Goal: Communication & Community: Answer question/provide support

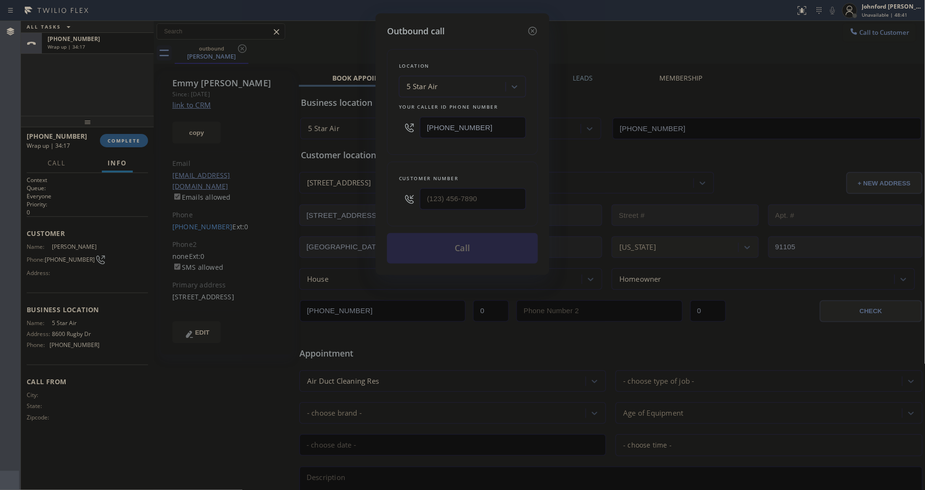
click at [155, 90] on div "Outbound call Location 5 Star Air Your caller id phone number [PHONE_NUMBER] Cu…" at bounding box center [462, 245] width 925 height 490
click at [530, 27] on icon at bounding box center [533, 31] width 9 height 9
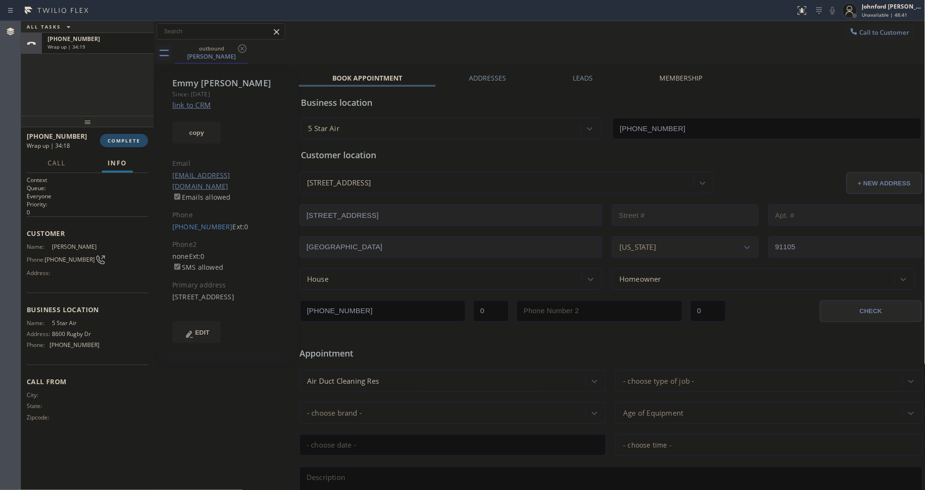
click at [122, 140] on span "COMPLETE" at bounding box center [124, 140] width 33 height 7
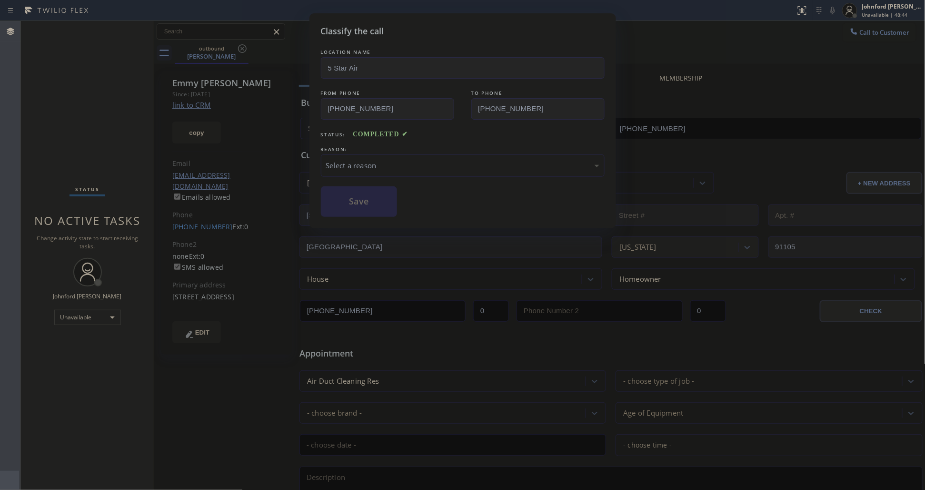
click at [364, 175] on div "LOCATION NAME 5 Star Air FROM PHONE [PHONE_NUMBER] TO PHONE [PHONE_NUMBER] Stat…" at bounding box center [463, 132] width 284 height 170
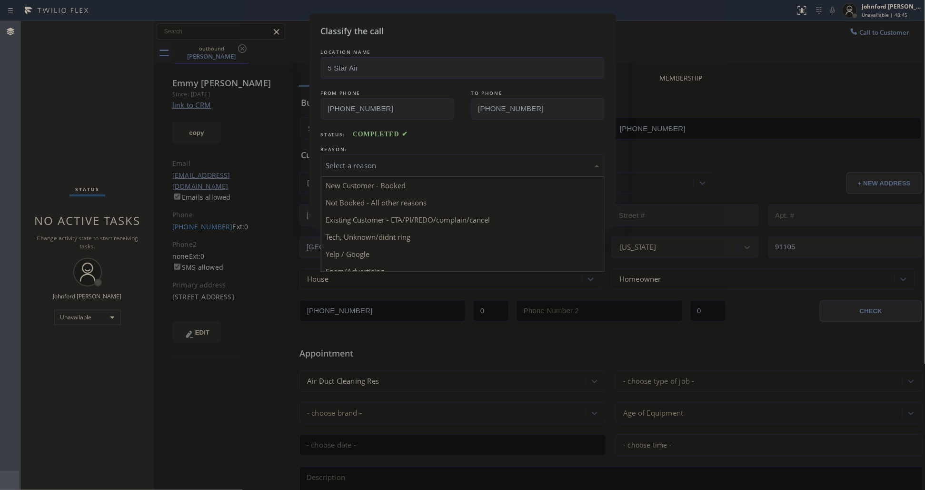
click at [363, 171] on div "Select a reason" at bounding box center [463, 165] width 284 height 22
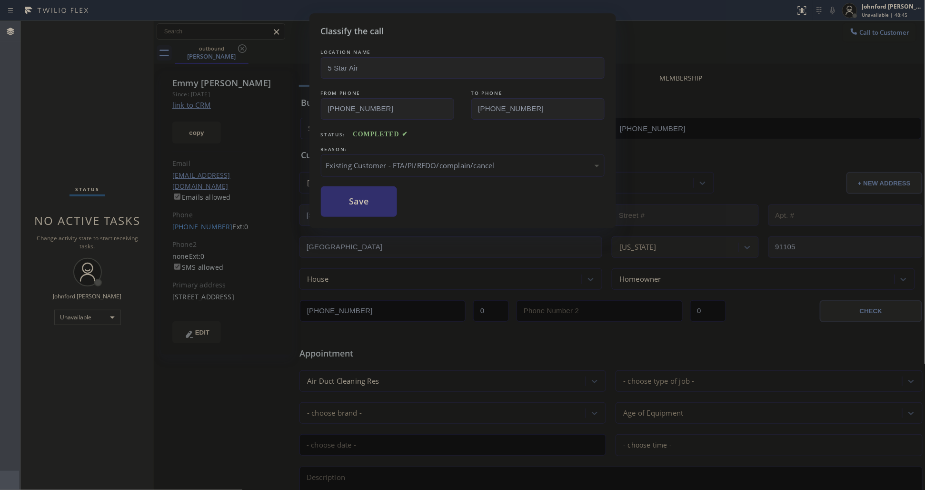
click at [358, 205] on button "Save" at bounding box center [359, 201] width 77 height 30
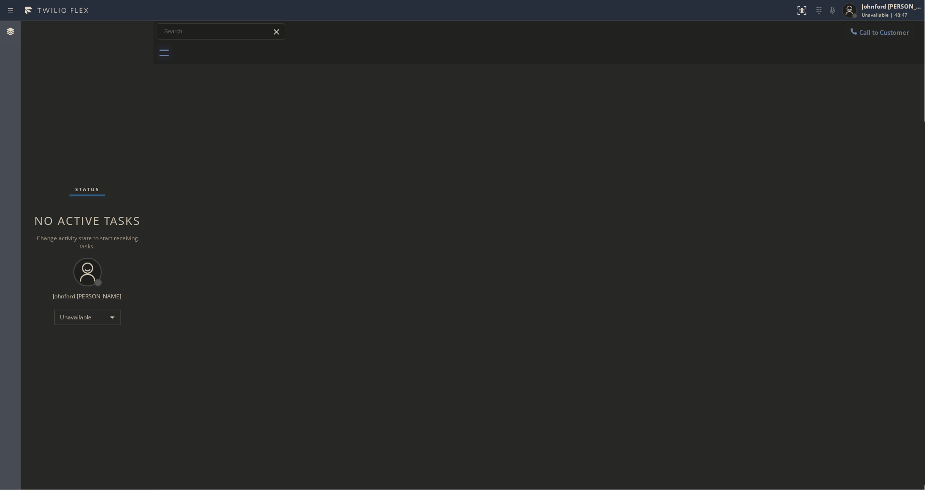
click at [859, 37] on div at bounding box center [854, 32] width 11 height 11
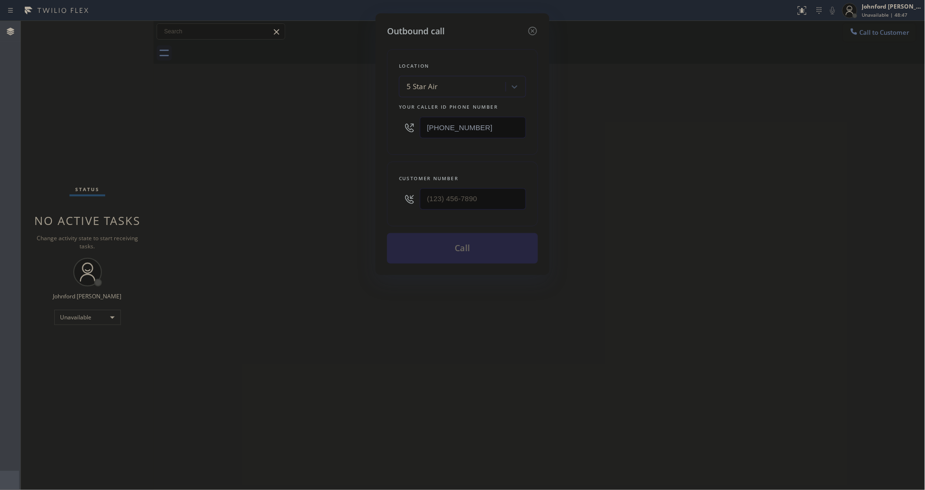
drag, startPoint x: 482, startPoint y: 127, endPoint x: 216, endPoint y: 147, distance: 266.5
click at [309, 141] on div "Outbound call Location 5 Star Air Your caller id phone number [PHONE_NUMBER] Cu…" at bounding box center [462, 245] width 925 height 490
paste input "347) 407-9102"
type input "[PHONE_NUMBER]"
paste input "631) 856-1160"
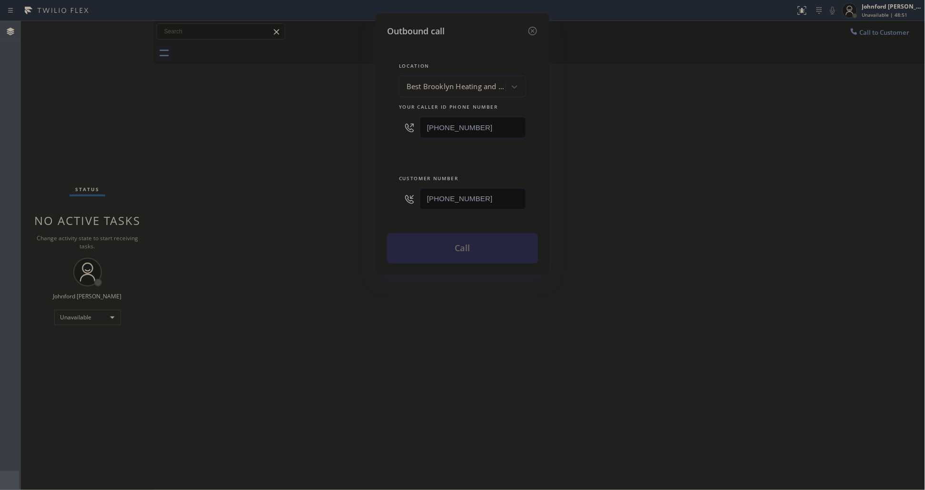
type input "[PHONE_NUMBER]"
click at [356, 203] on div "Outbound call Location Best Brooklyn Heating and AC Repair Your caller id phone…" at bounding box center [462, 245] width 925 height 490
click at [465, 255] on button "Call" at bounding box center [462, 248] width 151 height 30
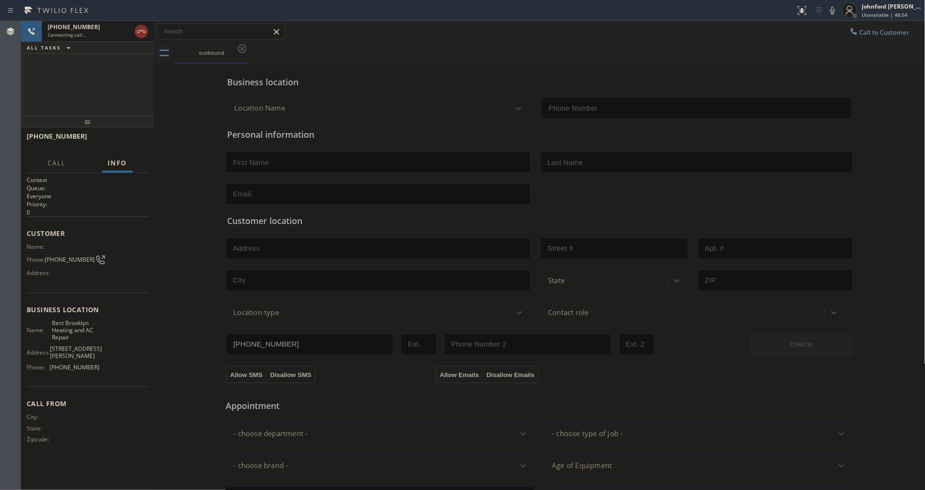
type input "[PHONE_NUMBER]"
click at [120, 137] on span "HANG UP" at bounding box center [125, 140] width 29 height 7
click at [120, 137] on span "COMPLETE" at bounding box center [124, 140] width 33 height 7
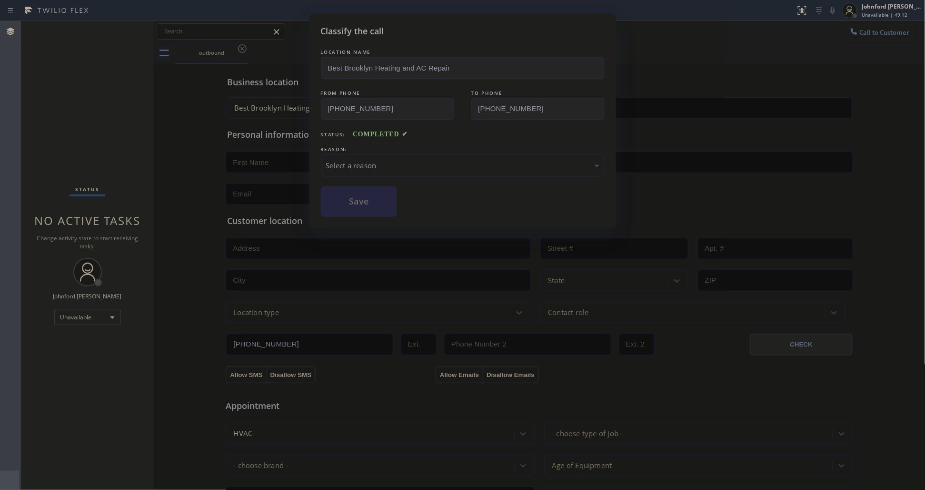
click at [414, 164] on div "Select a reason" at bounding box center [462, 165] width 273 height 11
click at [382, 213] on button "Save" at bounding box center [359, 201] width 77 height 30
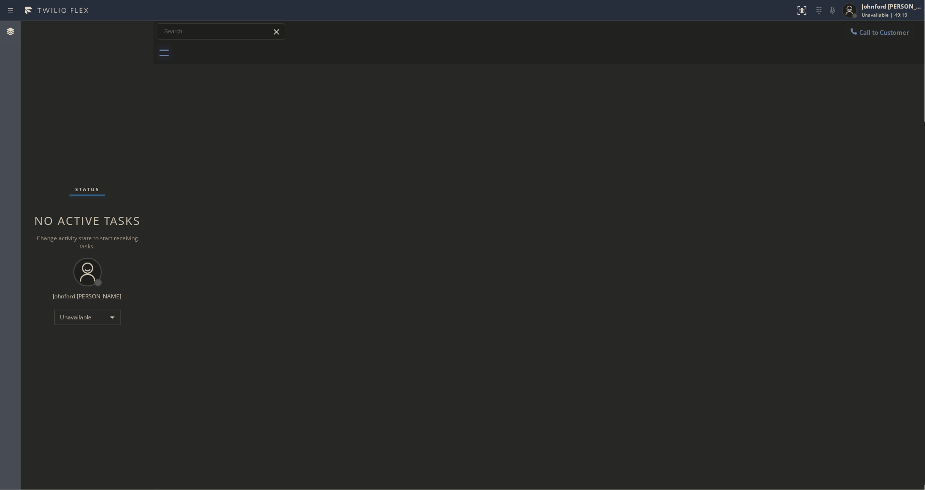
click at [880, 32] on span "Call to Customer" at bounding box center [885, 32] width 50 height 9
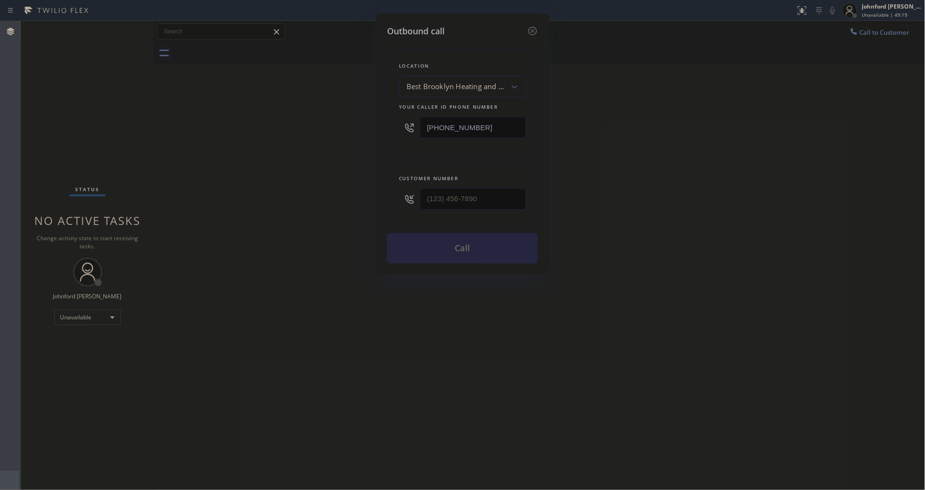
paste input "213) 572-6504"
type input "[PHONE_NUMBER]"
click at [0, 69] on html "Status report No issues detected If you experience an issue, please download th…" at bounding box center [462, 245] width 925 height 490
click at [365, 194] on div "Outbound call Location Barebone Hands Duct Cleaning Service Your caller id phon…" at bounding box center [462, 245] width 925 height 490
paste input "985) 687-3231"
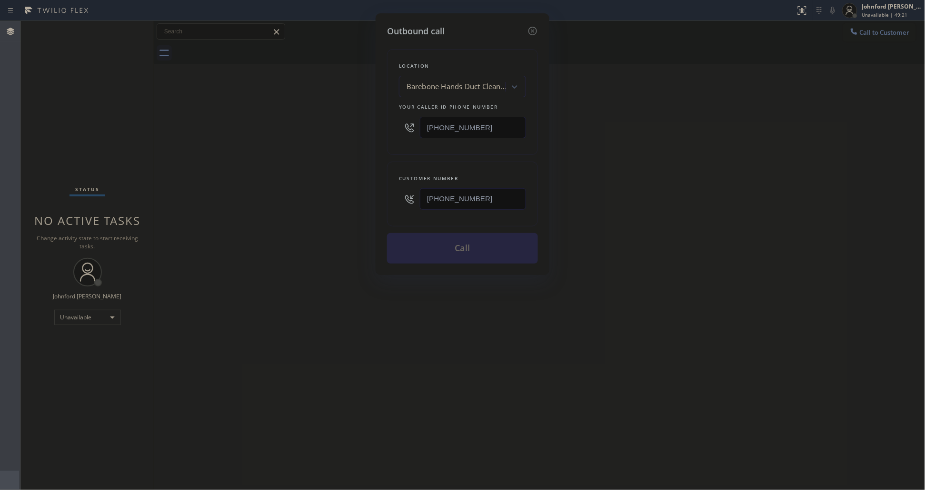
type input "[PHONE_NUMBER]"
click at [332, 194] on div "Outbound call Location Barebone Hands Duct Cleaning Service Your caller id phon…" at bounding box center [462, 245] width 925 height 490
click at [468, 246] on button "Call" at bounding box center [462, 248] width 151 height 30
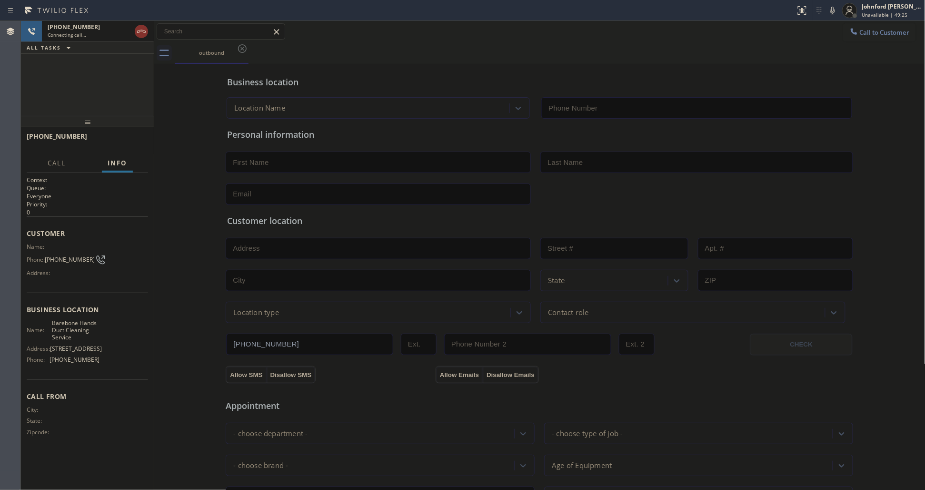
type input "[PHONE_NUMBER]"
click at [37, 81] on div "[PHONE_NUMBER] Live | 00:00 ALL TASKS ALL TASKS ACTIVE TASKS TASKS IN WRAP UP" at bounding box center [87, 68] width 133 height 95
click at [113, 127] on div at bounding box center [87, 121] width 133 height 11
click at [114, 134] on button "HANG UP" at bounding box center [126, 140] width 44 height 13
click at [870, 27] on button "Call to Customer" at bounding box center [880, 32] width 73 height 18
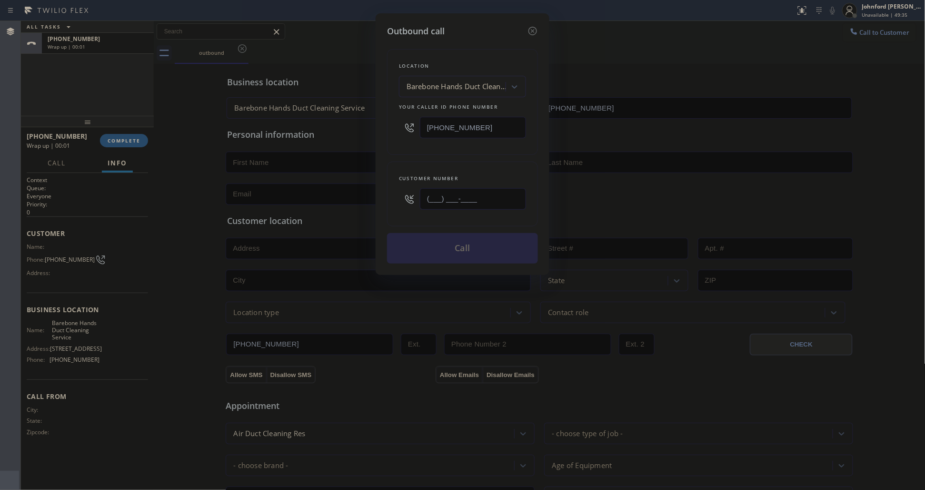
paste input "985) 687-3231"
type input "[PHONE_NUMBER]"
click at [432, 149] on div "Location Barebone Hands Duct Cleaning Service Your caller id phone number [PHON…" at bounding box center [462, 102] width 151 height 106
click at [424, 237] on button "Call" at bounding box center [462, 248] width 151 height 30
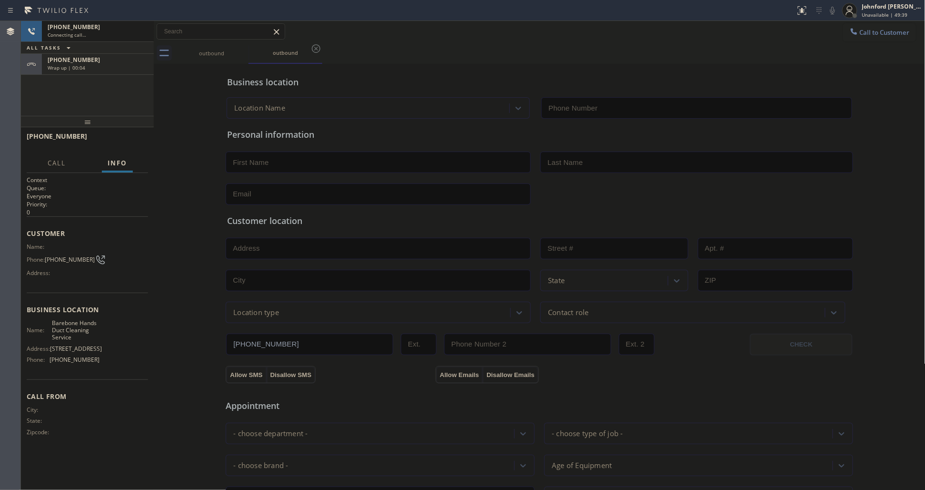
type input "[PHONE_NUMBER]"
click at [140, 38] on div at bounding box center [133, 31] width 34 height 21
click at [136, 142] on span "HANG UP" at bounding box center [125, 140] width 29 height 7
click at [124, 136] on button "COMPLETE" at bounding box center [124, 140] width 48 height 13
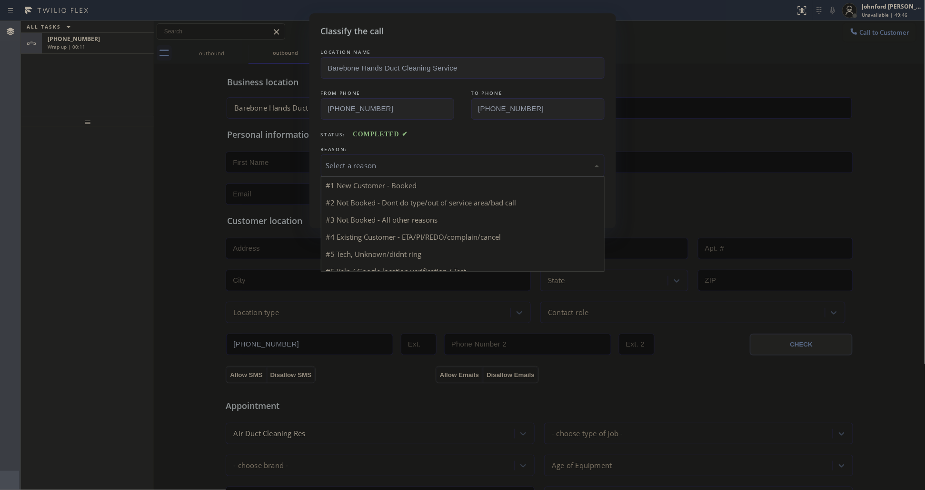
click at [408, 156] on div "Select a reason" at bounding box center [463, 165] width 284 height 22
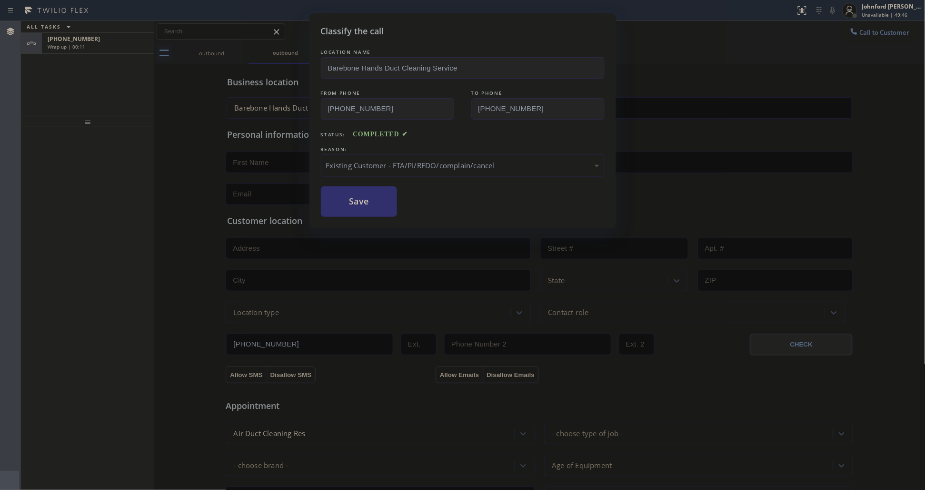
click at [368, 212] on button "Save" at bounding box center [359, 201] width 77 height 30
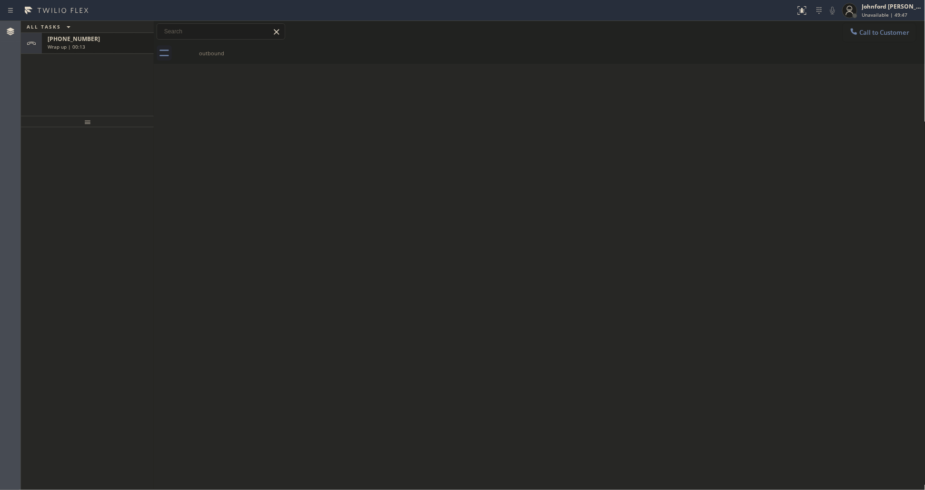
click at [123, 49] on div "Wrap up | 00:13" at bounding box center [98, 46] width 100 height 7
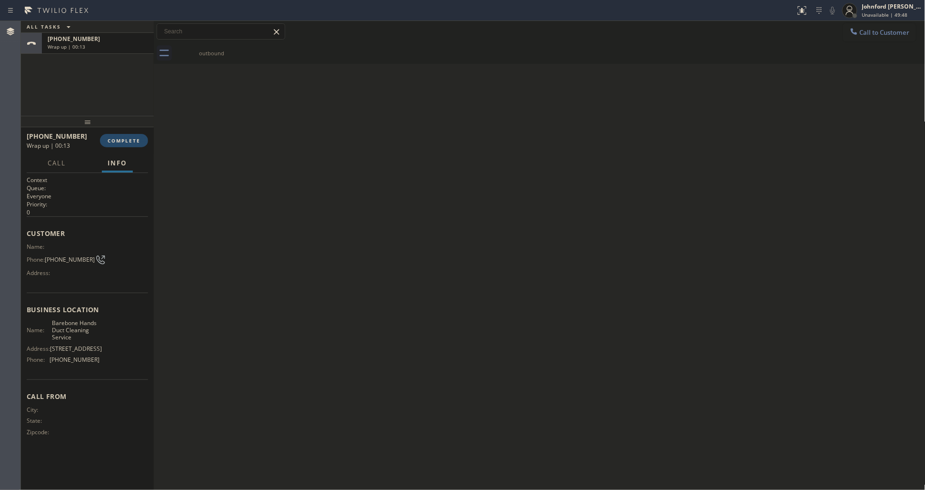
click at [129, 137] on span "COMPLETE" at bounding box center [124, 140] width 33 height 7
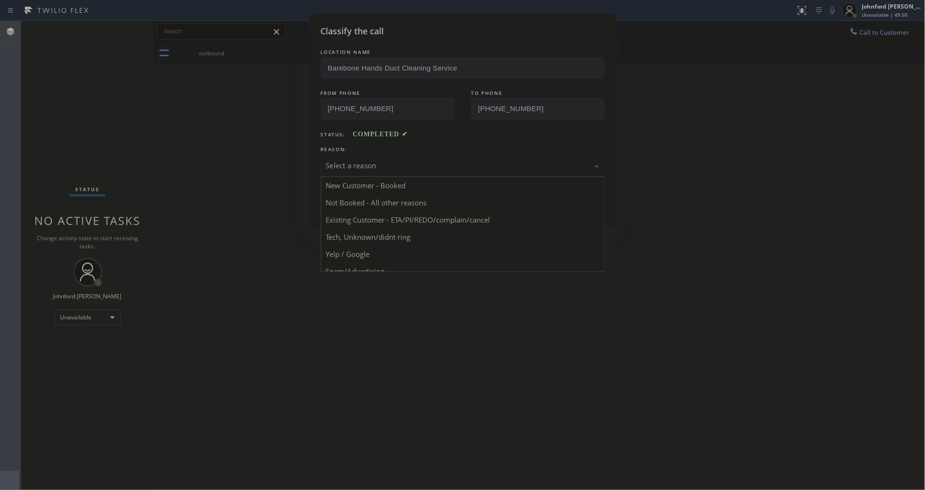
click at [411, 177] on div "Select a reason New Customer - Booked Not Booked - All other reasons Existing C…" at bounding box center [463, 165] width 284 height 22
click at [382, 201] on button "Save" at bounding box center [359, 201] width 77 height 30
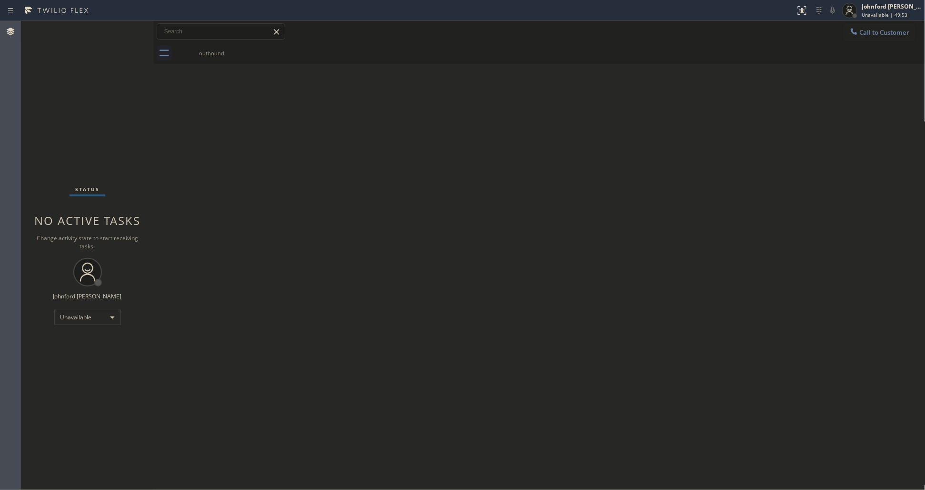
drag, startPoint x: 864, startPoint y: 41, endPoint x: 815, endPoint y: 47, distance: 49.3
click at [863, 41] on div "Call to Customer Outbound call Location Barebone Hands Duct Cleaning Service Yo…" at bounding box center [540, 31] width 772 height 21
click at [855, 30] on icon at bounding box center [855, 32] width 10 height 10
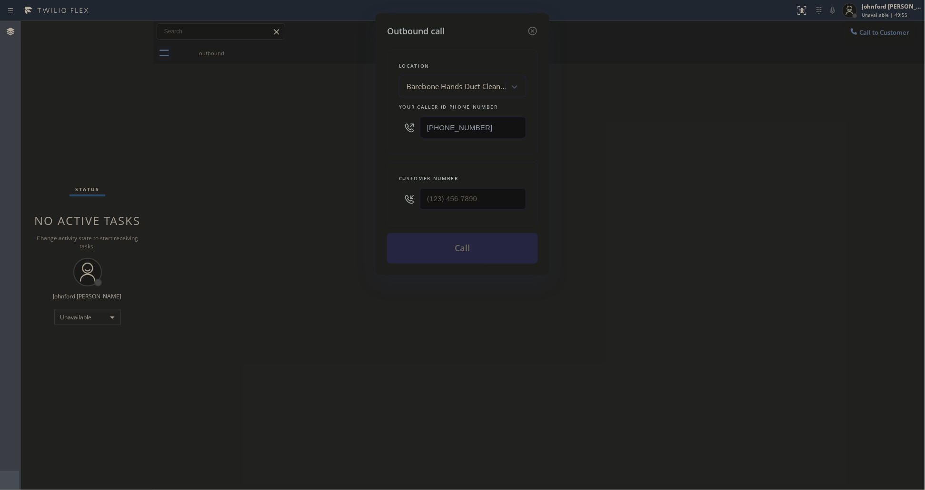
drag, startPoint x: 503, startPoint y: 118, endPoint x: 428, endPoint y: 127, distance: 75.7
click at [418, 130] on div "[PHONE_NUMBER]" at bounding box center [462, 127] width 127 height 31
click at [494, 120] on input "[PHONE_NUMBER]" at bounding box center [473, 127] width 106 height 21
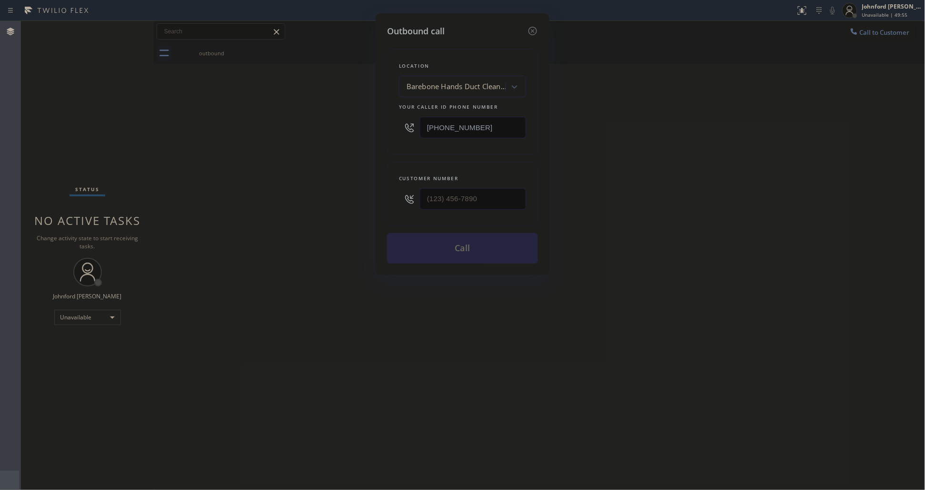
paste input "805) 519-794"
type input "[PHONE_NUMBER]"
paste input "917) 224-9972"
type input "[PHONE_NUMBER]"
click at [314, 201] on div "Outbound call Location Modern Family Air Conditioning & Heating Mira Monte Your…" at bounding box center [462, 245] width 925 height 490
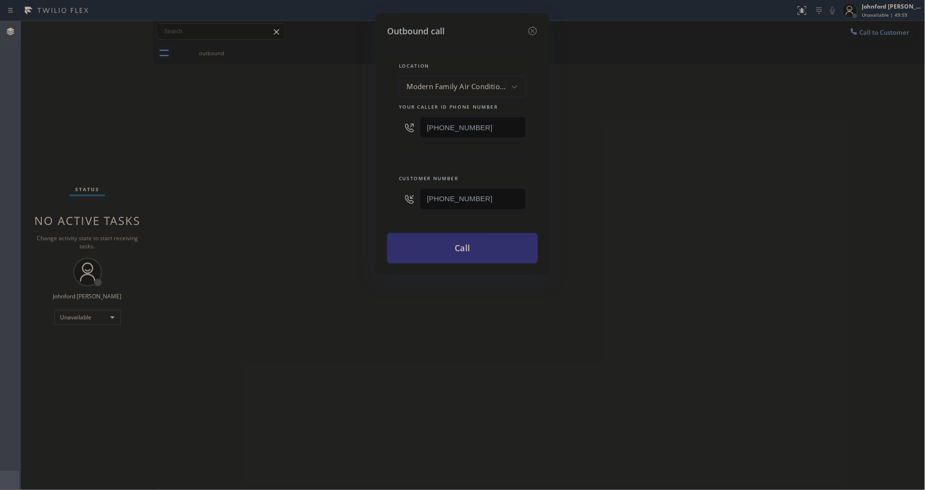
click at [451, 254] on button "Call" at bounding box center [462, 248] width 151 height 30
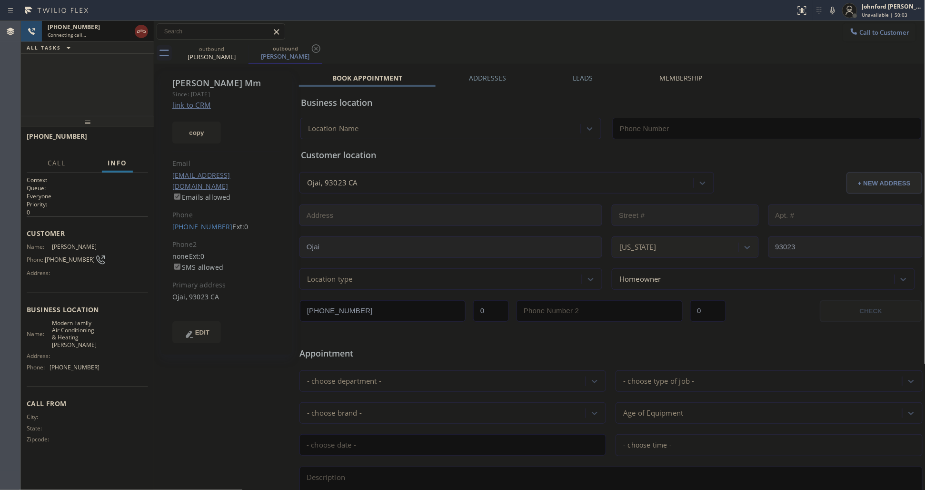
click at [142, 33] on icon at bounding box center [141, 31] width 11 height 11
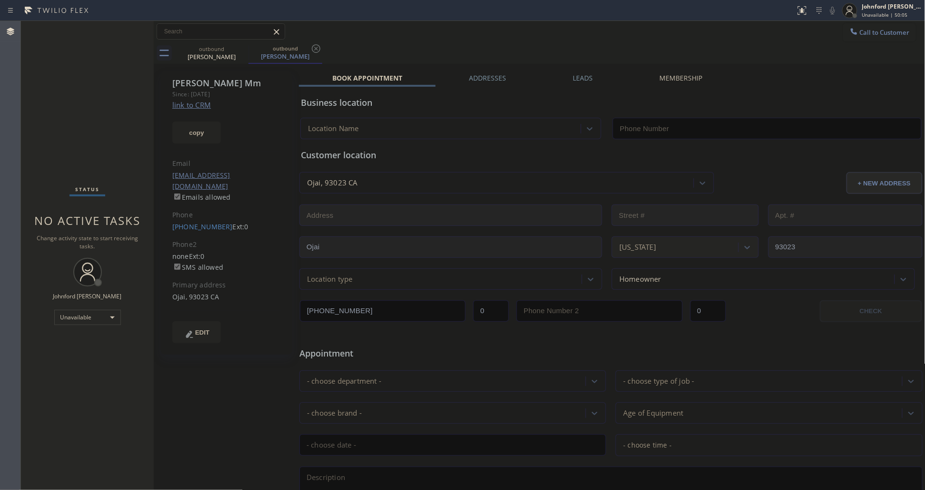
type input "[PHONE_NUMBER]"
click at [752, 25] on div "Call to Customer Outbound call Location Modern Family Air Conditioning & Heatin…" at bounding box center [540, 31] width 772 height 17
click at [860, 35] on span "Call to Customer" at bounding box center [885, 32] width 50 height 9
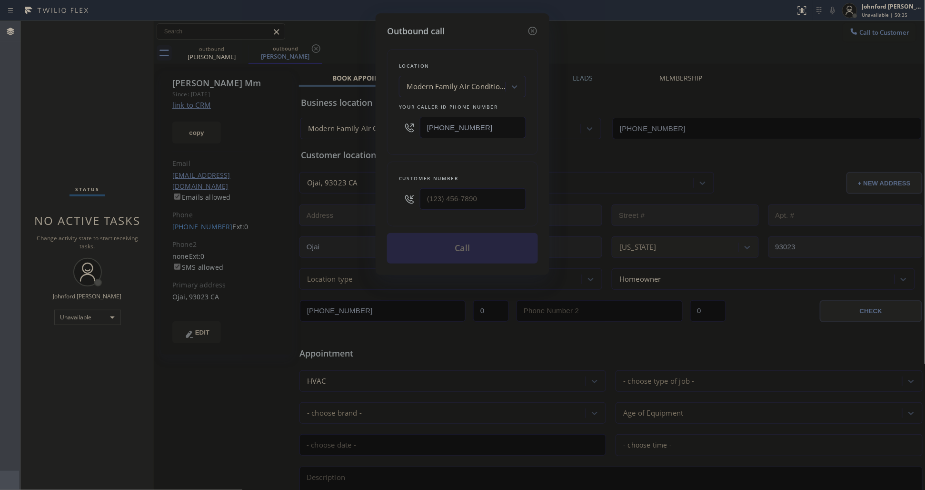
drag, startPoint x: 492, startPoint y: 121, endPoint x: 327, endPoint y: 140, distance: 165.9
click at [327, 140] on div "Outbound call Location Modern Family Air Conditioning & Heating Mira Monte Your…" at bounding box center [462, 245] width 925 height 490
paste input "516) 531-9922"
type input "[PHONE_NUMBER]"
drag, startPoint x: 451, startPoint y: 194, endPoint x: 372, endPoint y: 196, distance: 78.6
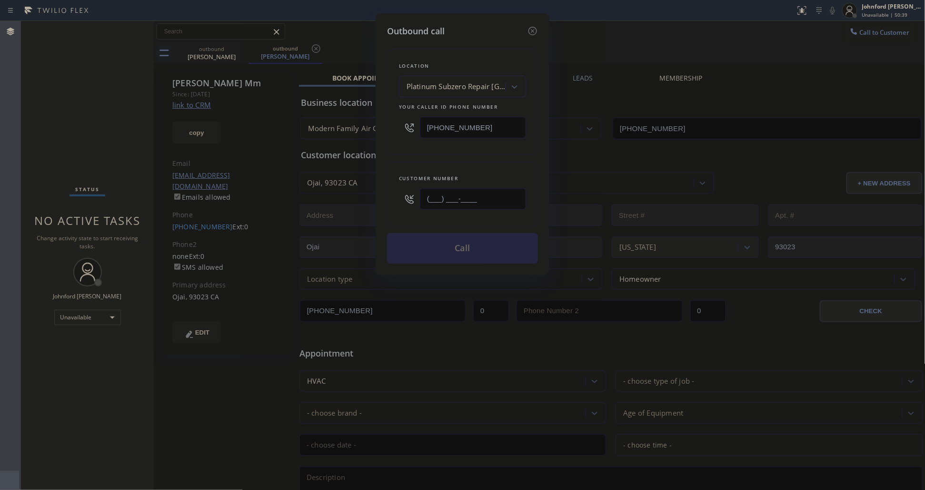
click at [372, 196] on div "Outbound call Location Platinum Subzero Repair [GEOGRAPHIC_DATA] Your caller id…" at bounding box center [462, 245] width 925 height 490
paste input "315) 861-1009"
type input "[PHONE_NUMBER]"
click at [448, 169] on div "Customer number [PHONE_NUMBER]" at bounding box center [462, 193] width 151 height 65
click at [447, 250] on button "Call" at bounding box center [462, 248] width 151 height 30
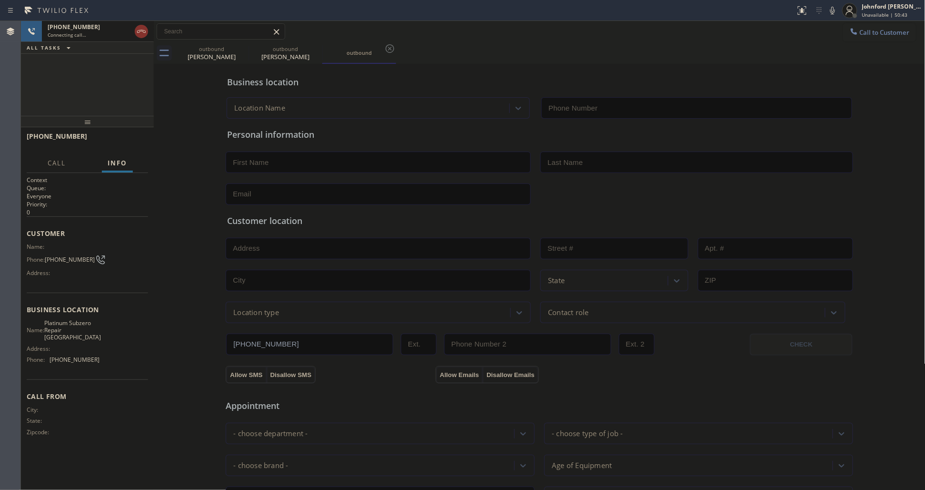
type input "[PHONE_NUMBER]"
click at [246, 48] on icon at bounding box center [242, 48] width 11 height 11
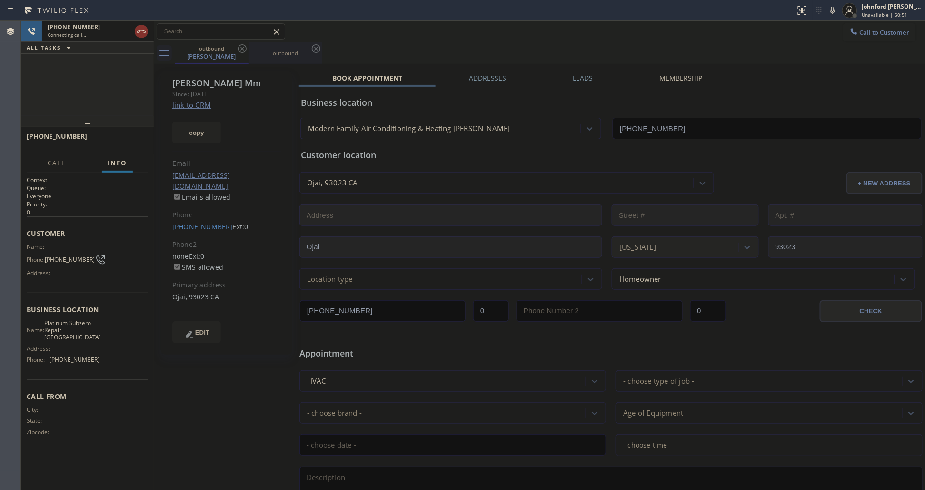
click at [310, 48] on div "outbound" at bounding box center [286, 52] width 72 height 21
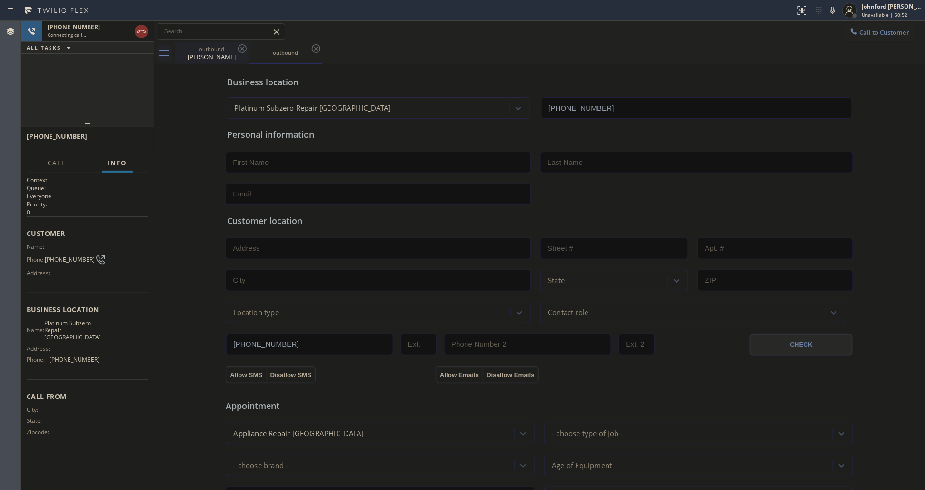
click at [229, 46] on div "outbound" at bounding box center [212, 48] width 72 height 7
type input "[PHONE_NUMBER]"
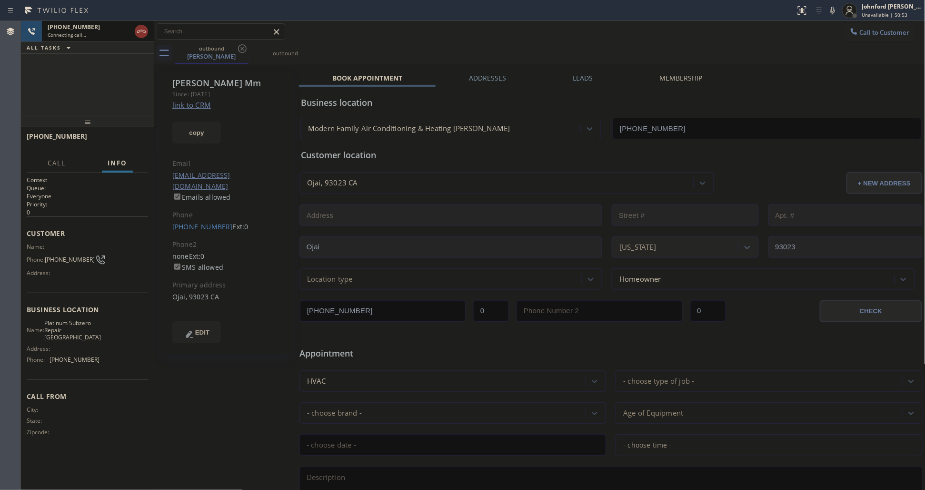
click at [101, 39] on div "[PHONE_NUMBER] Connecting call…" at bounding box center [87, 31] width 91 height 21
click at [63, 254] on div "Phone: [PHONE_NUMBER]" at bounding box center [63, 259] width 73 height 11
copy div "[PHONE_NUMBER]"
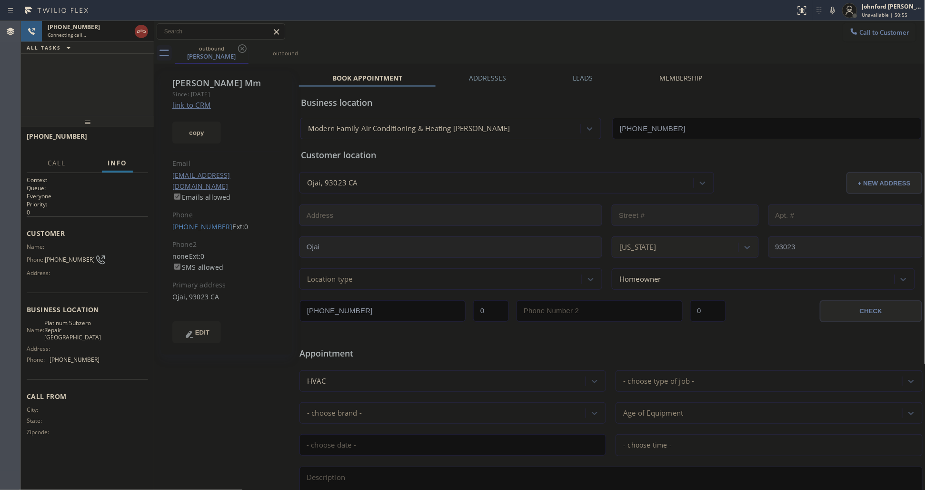
click at [101, 60] on div "[PHONE_NUMBER] Connecting call… ALL TASKS ALL TASKS ACTIVE TASKS TASKS IN WRAP …" at bounding box center [87, 68] width 133 height 95
drag, startPoint x: 143, startPoint y: 31, endPoint x: 13, endPoint y: 92, distance: 143.4
click at [143, 31] on icon at bounding box center [141, 31] width 11 height 11
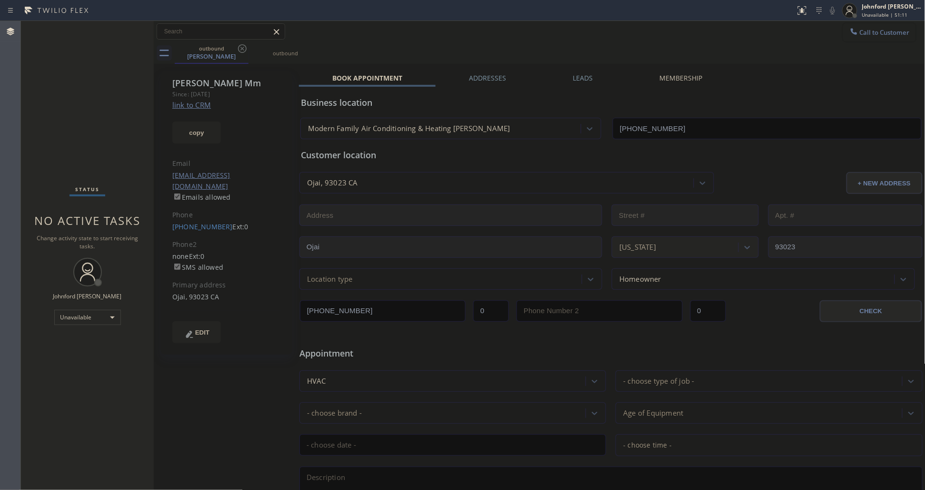
click at [860, 31] on span "Call to Customer" at bounding box center [885, 32] width 50 height 9
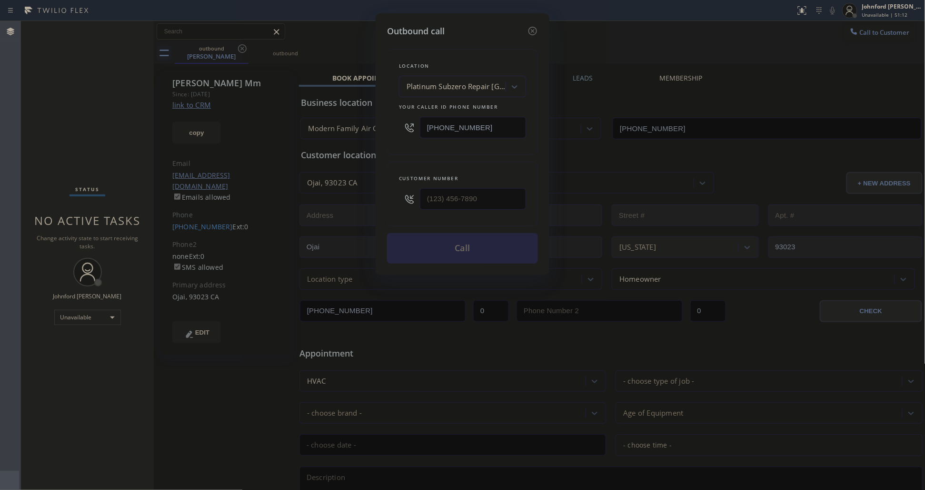
paste input "650) 727-1151"
type input "[PHONE_NUMBER]"
click at [0, 253] on html "Status report No issues detected If you experience an issue, please download th…" at bounding box center [462, 245] width 925 height 490
type input "(___) ___-____"
drag, startPoint x: 399, startPoint y: 160, endPoint x: 455, endPoint y: 243, distance: 100.9
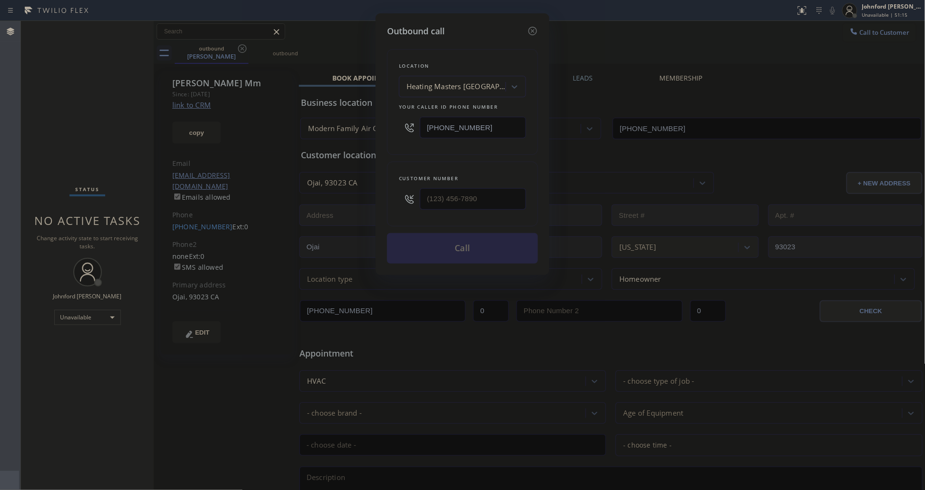
click at [399, 161] on div "Customer number" at bounding box center [462, 193] width 151 height 65
drag, startPoint x: 454, startPoint y: 193, endPoint x: 401, endPoint y: 194, distance: 52.9
click at [394, 194] on div "Customer number (___) ___-____" at bounding box center [462, 193] width 151 height 65
paste input "650) 249-4157"
type input "[PHONE_NUMBER]"
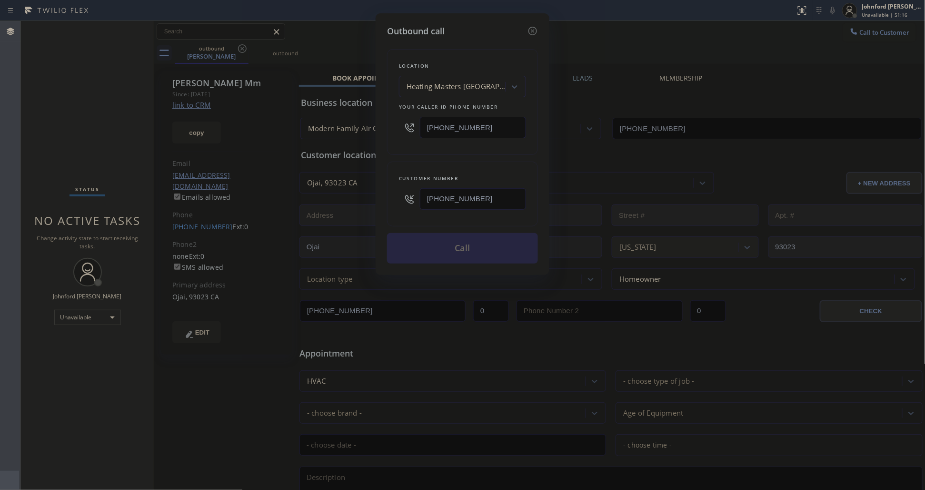
click at [457, 156] on div "Location Heating Masters [GEOGRAPHIC_DATA] Your caller id phone number [PHONE_N…" at bounding box center [462, 151] width 151 height 226
click at [460, 257] on button "Call" at bounding box center [462, 248] width 151 height 30
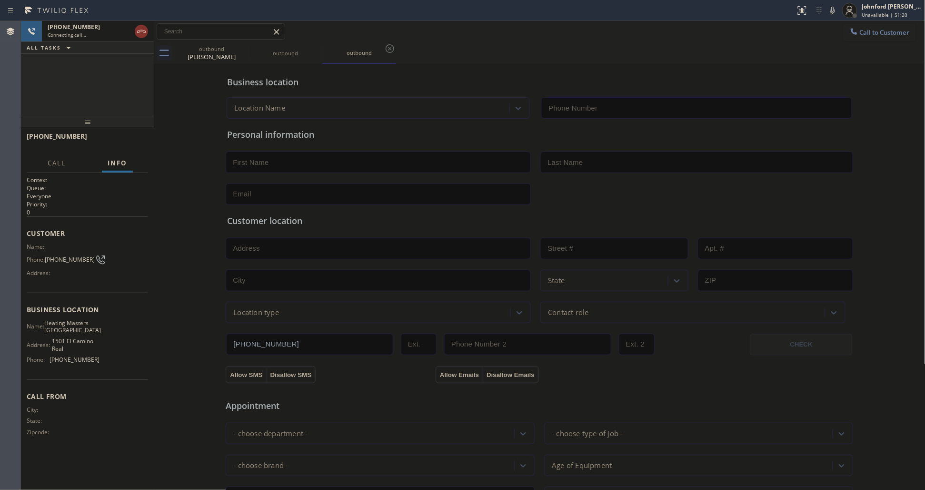
type input "[PHONE_NUMBER]"
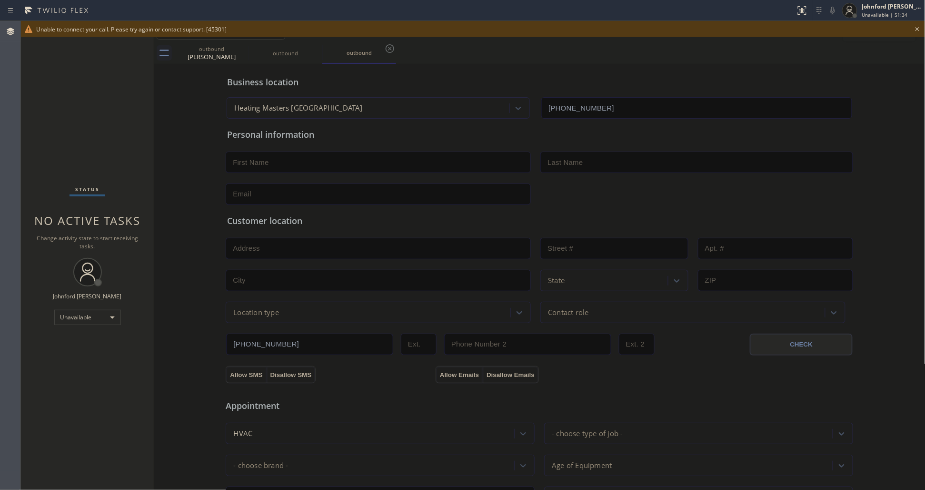
click at [473, 51] on div "outbound [PERSON_NAME] outbound outbound" at bounding box center [550, 52] width 751 height 21
click at [919, 29] on icon at bounding box center [917, 28] width 11 height 11
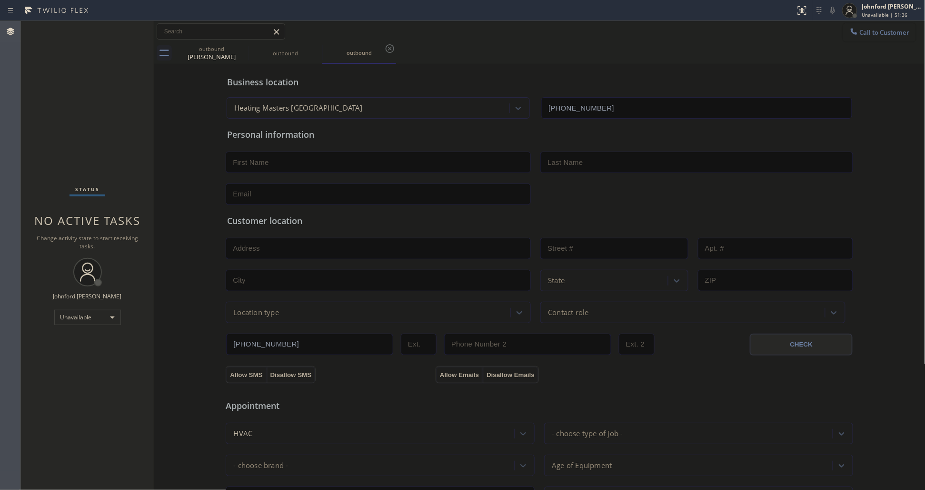
click at [892, 32] on button "Call to Customer" at bounding box center [880, 32] width 73 height 18
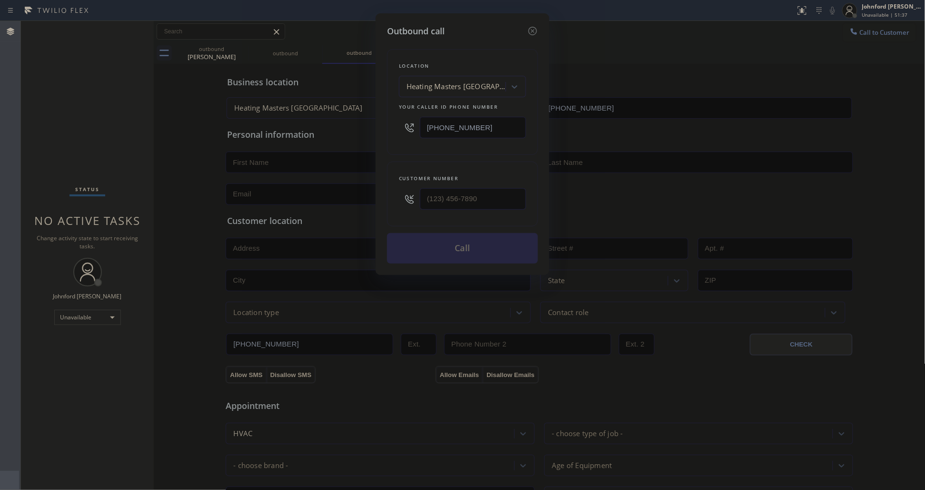
drag, startPoint x: 516, startPoint y: 129, endPoint x: 415, endPoint y: 130, distance: 100.5
click at [415, 130] on div "[PHONE_NUMBER]" at bounding box center [462, 127] width 127 height 31
drag, startPoint x: 474, startPoint y: 197, endPoint x: 407, endPoint y: 202, distance: 67.4
click at [412, 203] on div "(___) ___-____" at bounding box center [462, 198] width 127 height 31
paste input "650) 249-4157"
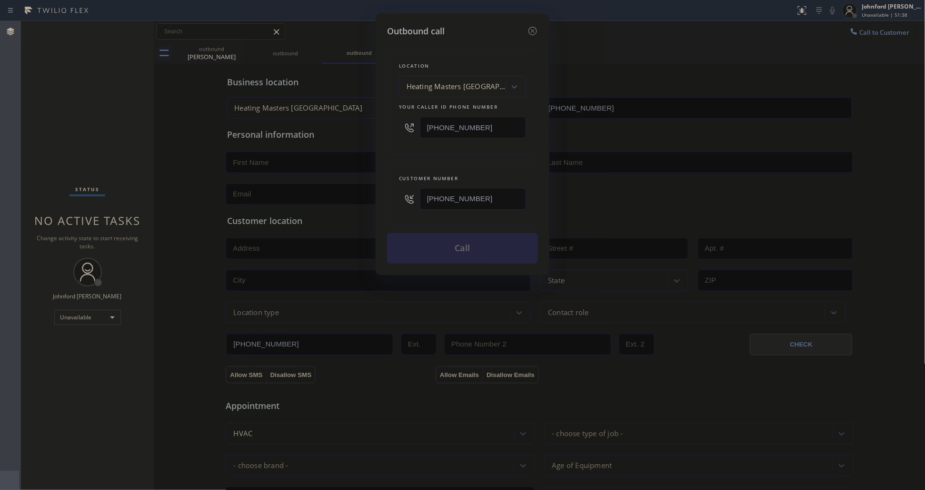
type input "[PHONE_NUMBER]"
click at [391, 157] on div "Location Heating Masters [GEOGRAPHIC_DATA] Your caller id phone number [PHONE_N…" at bounding box center [462, 151] width 151 height 226
click at [452, 236] on button "Call" at bounding box center [462, 248] width 151 height 30
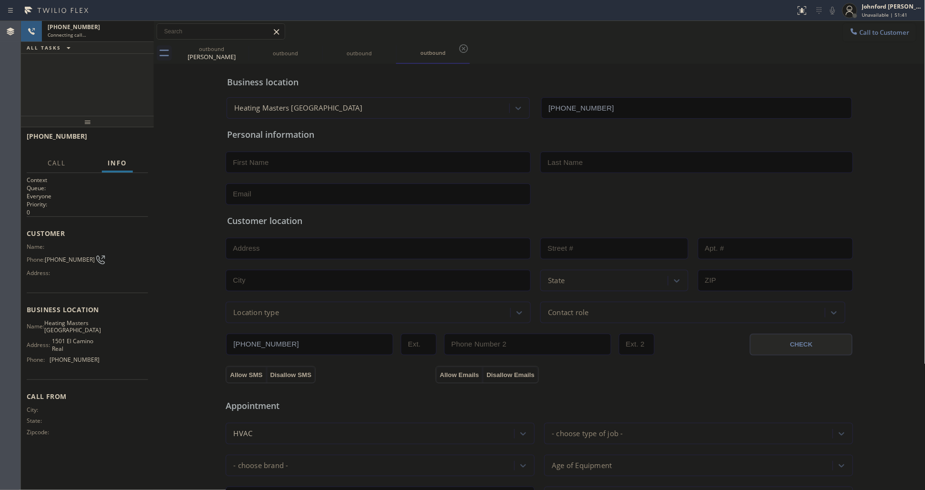
type input "[PHONE_NUMBER]"
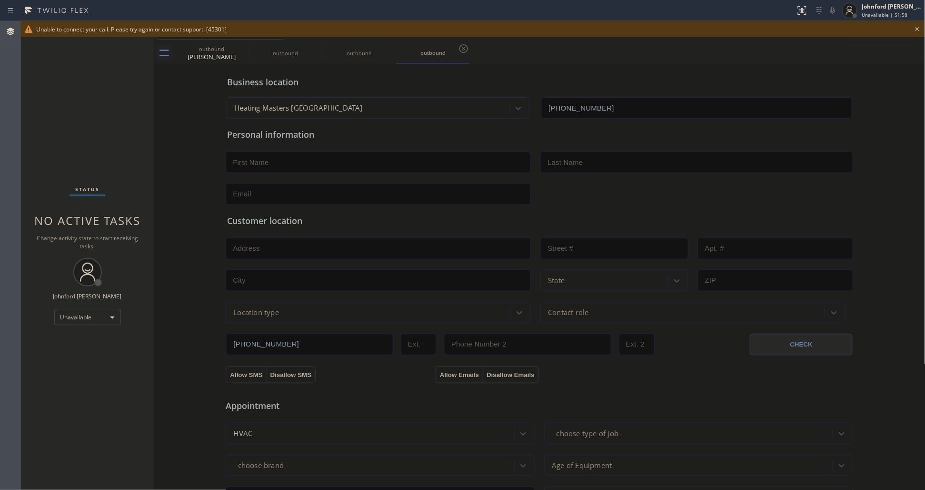
click at [520, 80] on div "Business location" at bounding box center [539, 82] width 625 height 13
click at [916, 29] on icon at bounding box center [917, 28] width 11 height 11
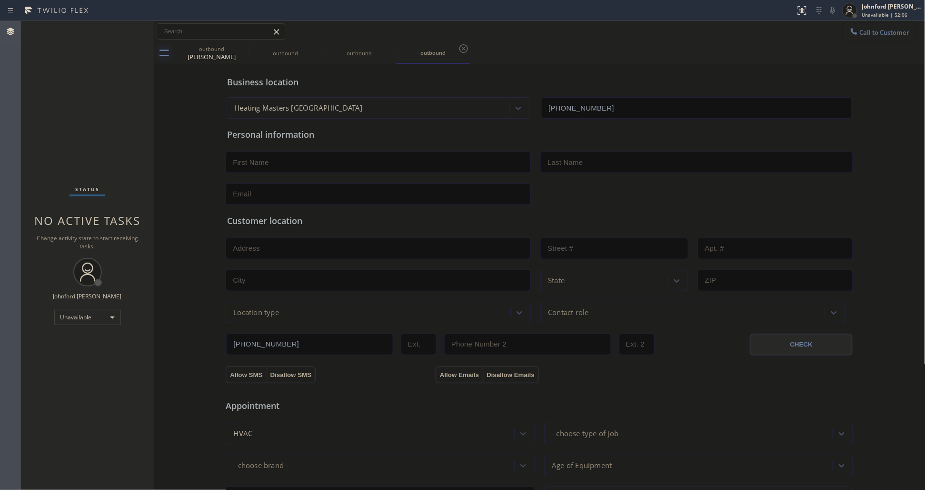
click at [892, 39] on button "Call to Customer" at bounding box center [880, 32] width 73 height 18
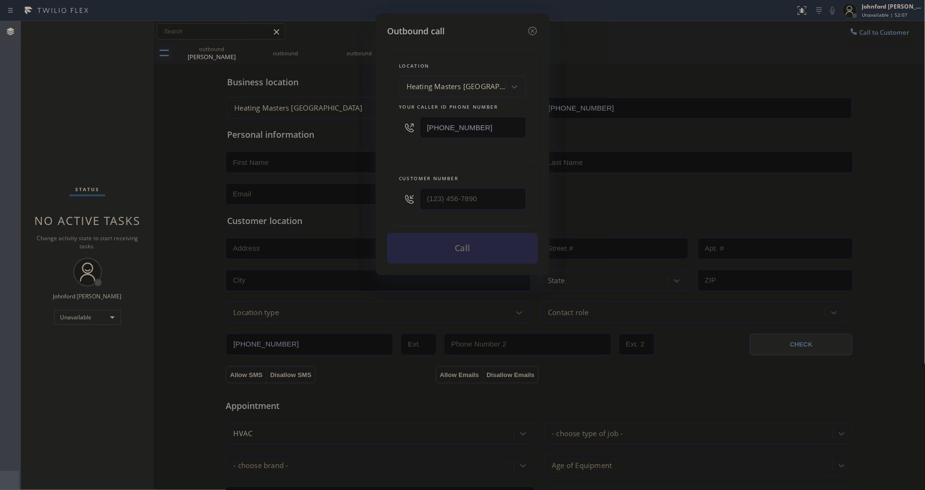
click at [841, 32] on div "Outbound call Location Heating Masters [GEOGRAPHIC_DATA] Your caller id phone n…" at bounding box center [462, 245] width 925 height 490
drag, startPoint x: 418, startPoint y: 129, endPoint x: 260, endPoint y: 137, distance: 158.8
click at [308, 131] on div "Outbound call Location Heating Masters [GEOGRAPHIC_DATA] Your caller id phone n…" at bounding box center [462, 245] width 925 height 490
paste input "848) 315-2306"
type input "[PHONE_NUMBER]"
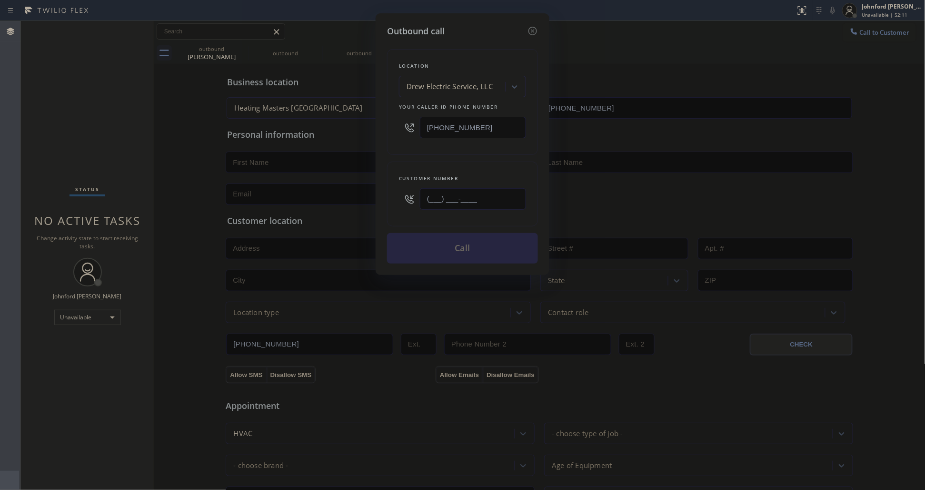
paste input "640) 200-6553"
type input "[PHONE_NUMBER]"
click at [407, 157] on div "Location Drew Electric Service, LLC Your caller id phone number [PHONE_NUMBER] …" at bounding box center [462, 151] width 151 height 226
click at [447, 242] on button "Call" at bounding box center [462, 248] width 151 height 30
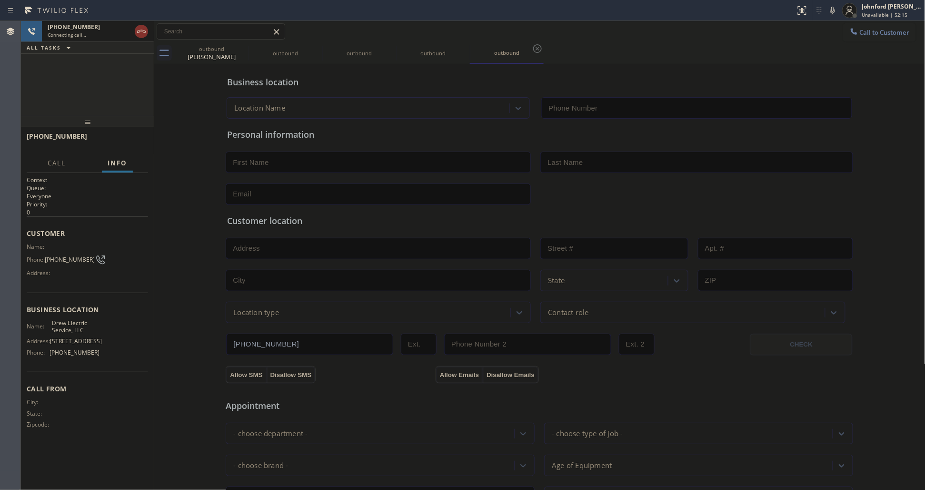
type input "[PHONE_NUMBER]"
drag, startPoint x: 140, startPoint y: 131, endPoint x: 130, endPoint y: 135, distance: 10.7
click at [140, 131] on div "[PHONE_NUMBER] Live | 00:01 HANG UP" at bounding box center [87, 140] width 121 height 25
click at [127, 139] on span "HANG UP" at bounding box center [125, 140] width 29 height 7
click at [895, 29] on button "Call to Customer" at bounding box center [880, 32] width 73 height 18
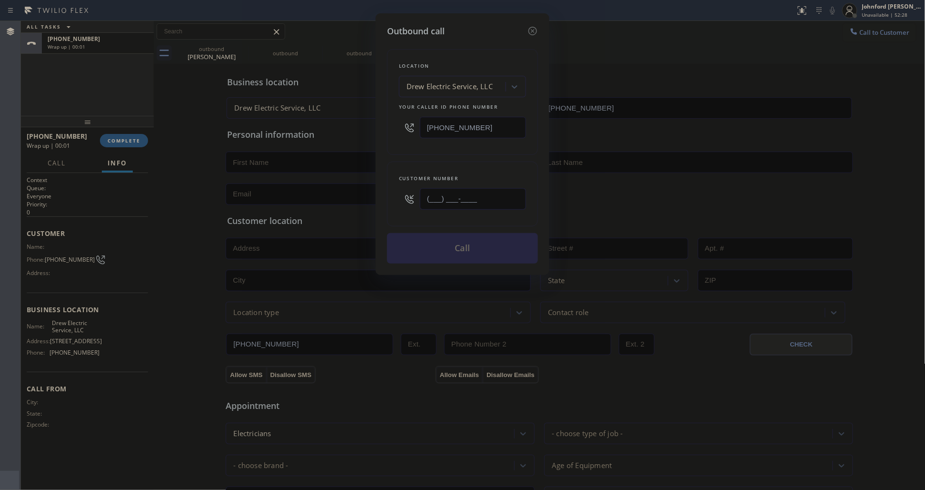
paste input "640) 200-6553"
type input "[PHONE_NUMBER]"
drag, startPoint x: 429, startPoint y: 148, endPoint x: 436, endPoint y: 163, distance: 17.3
click at [432, 154] on div "Location Drew Electric Service, LLC Your caller id phone number [PHONE_NUMBER] …" at bounding box center [462, 151] width 151 height 226
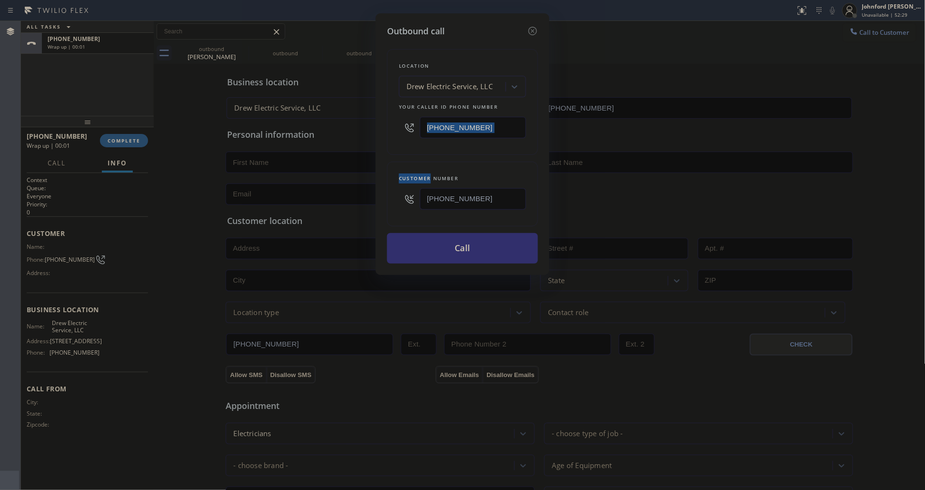
click at [460, 251] on button "Call" at bounding box center [462, 248] width 151 height 30
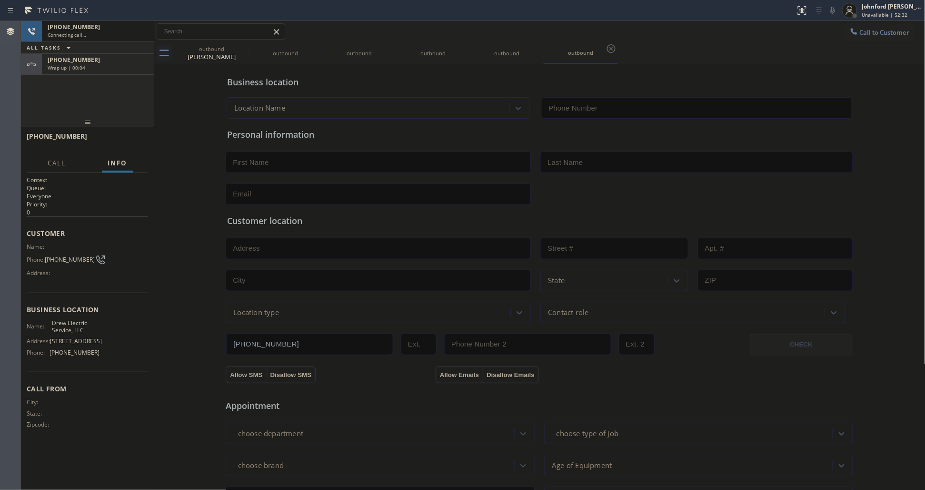
type input "[PHONE_NUMBER]"
click at [117, 68] on div "Wrap up | 00:05" at bounding box center [98, 67] width 100 height 7
click at [117, 155] on button "Info" at bounding box center [117, 163] width 31 height 19
click at [124, 150] on div "[PHONE_NUMBER] Wrap up | 00:05 COMPLETE" at bounding box center [87, 140] width 121 height 25
click at [127, 149] on div "[PHONE_NUMBER] Wrap up | 00:06 COMPLETE" at bounding box center [87, 140] width 121 height 25
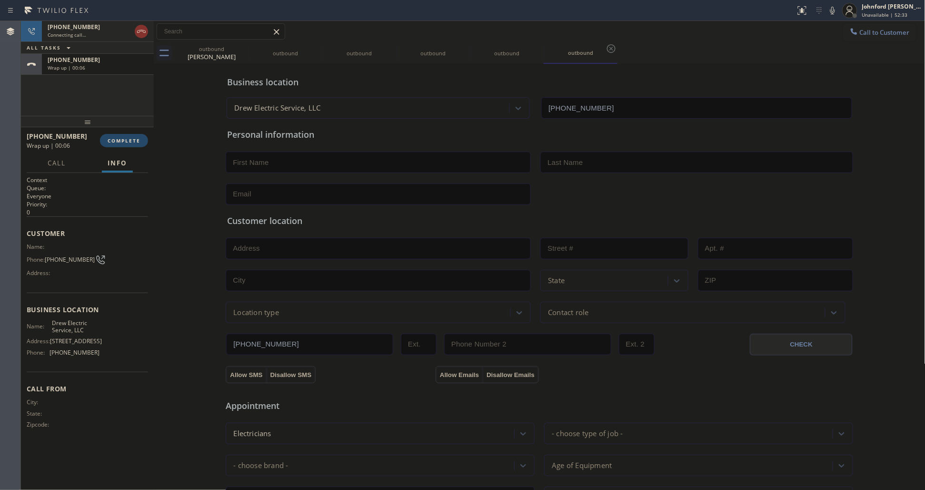
click at [131, 143] on span "COMPLETE" at bounding box center [124, 140] width 33 height 7
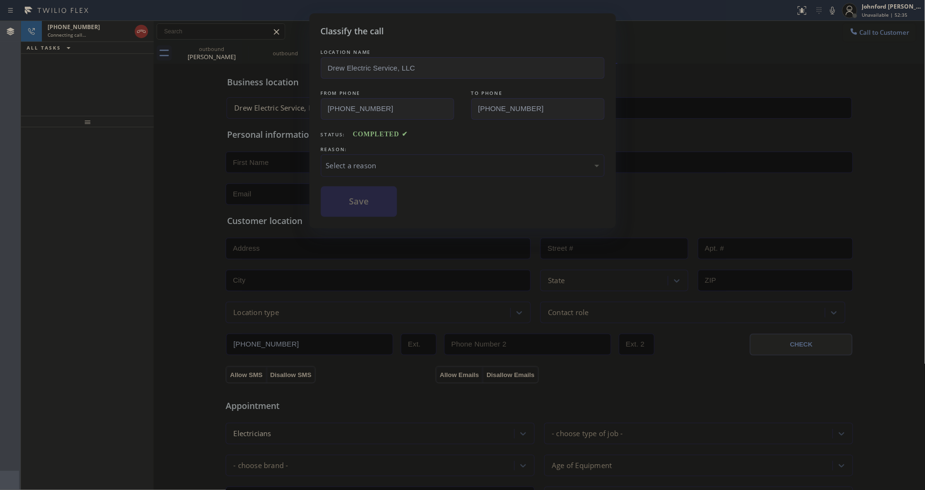
click at [373, 155] on div "Select a reason" at bounding box center [463, 165] width 284 height 22
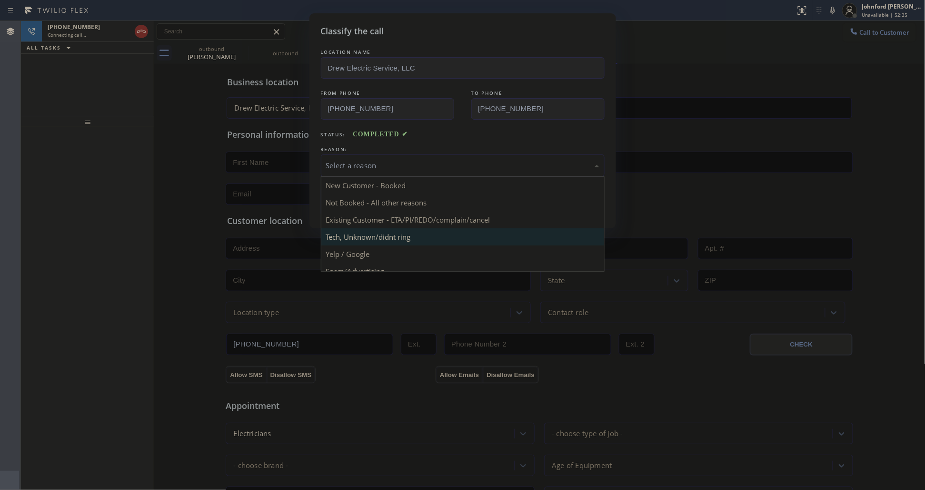
scroll to position [65, 0]
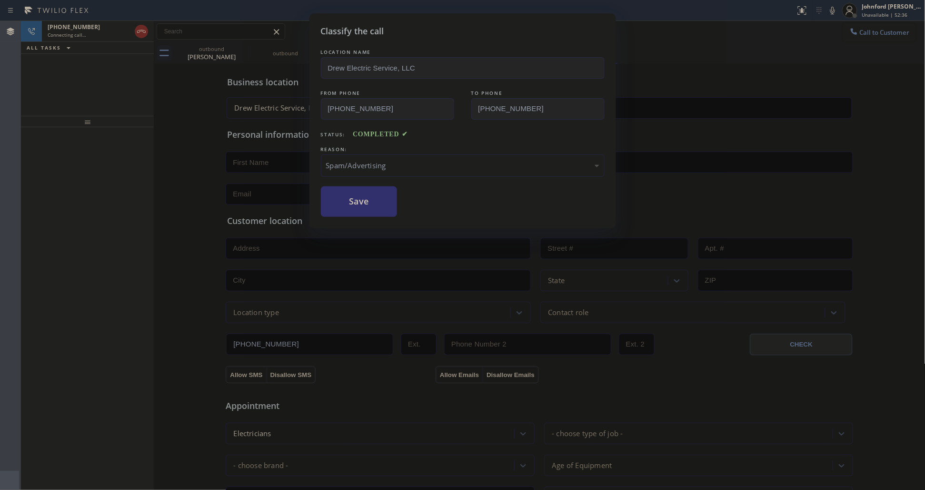
click at [353, 198] on button "Save" at bounding box center [359, 201] width 77 height 30
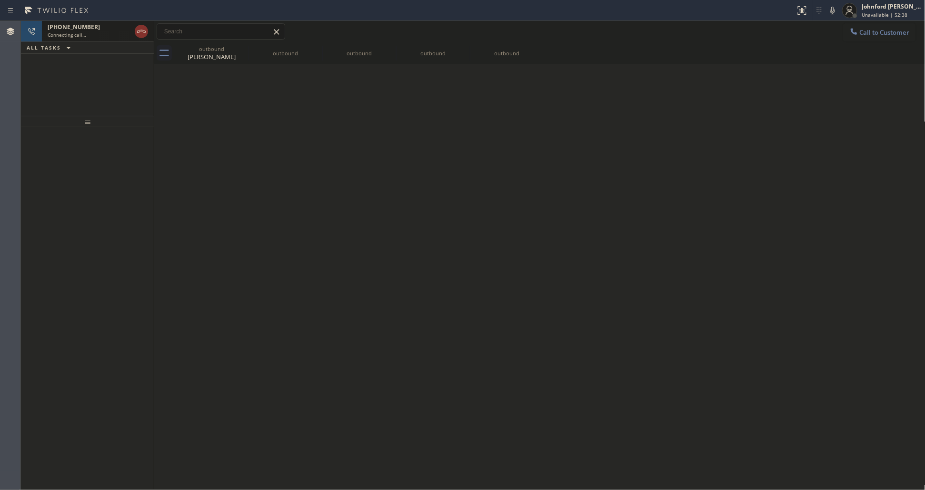
click at [78, 26] on span "[PHONE_NUMBER]" at bounding box center [74, 27] width 52 height 8
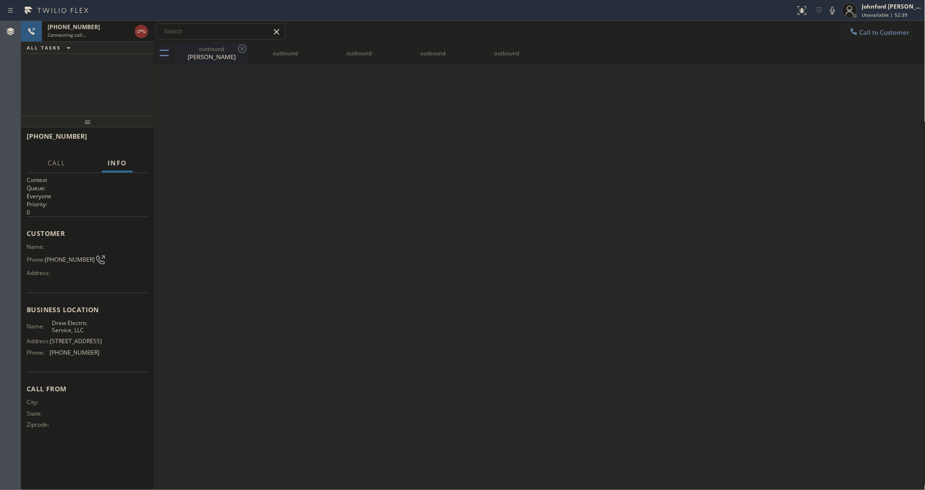
click at [245, 48] on icon at bounding box center [242, 48] width 11 height 11
click at [0, 0] on icon at bounding box center [0, 0] width 0 height 0
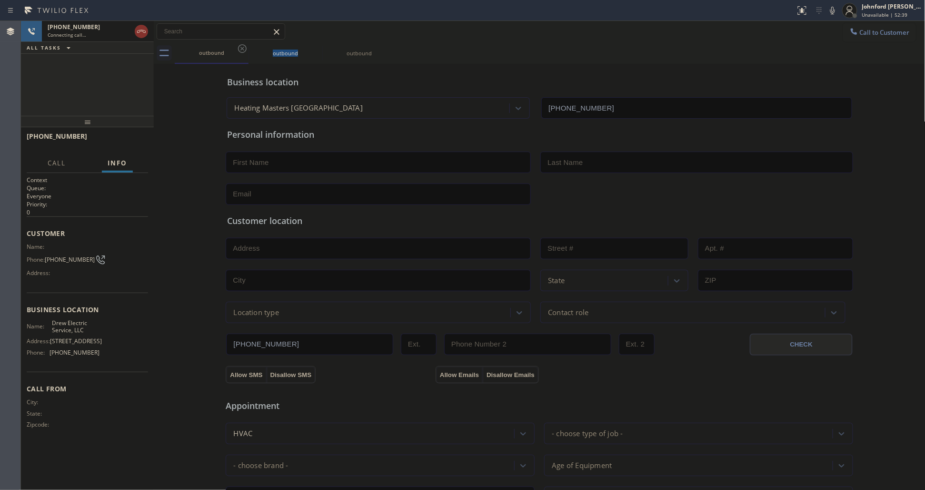
click at [245, 48] on icon at bounding box center [242, 48] width 11 height 11
click at [108, 94] on div "[PHONE_NUMBER] Connecting call… ALL TASKS ALL TASKS ACTIVE TASKS TASKS IN WRAP …" at bounding box center [87, 68] width 133 height 95
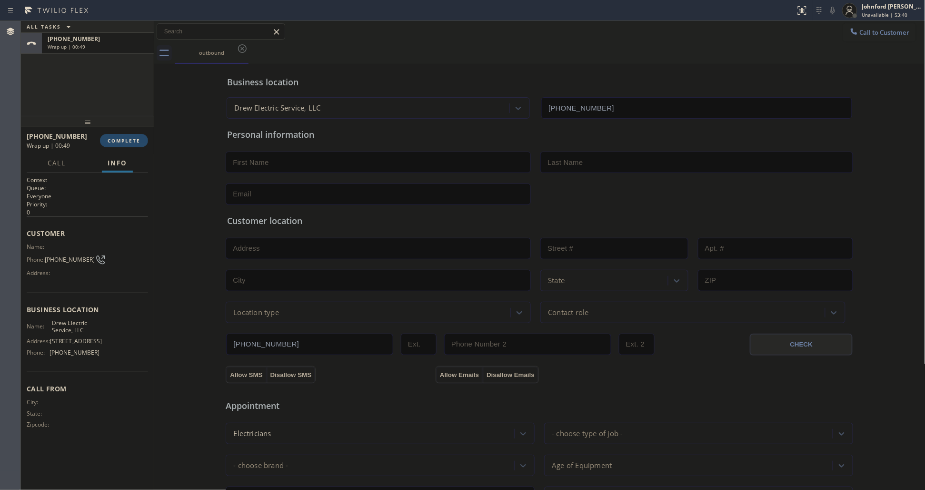
drag, startPoint x: 122, startPoint y: 138, endPoint x: 142, endPoint y: 143, distance: 20.2
click at [122, 138] on span "COMPLETE" at bounding box center [124, 140] width 33 height 7
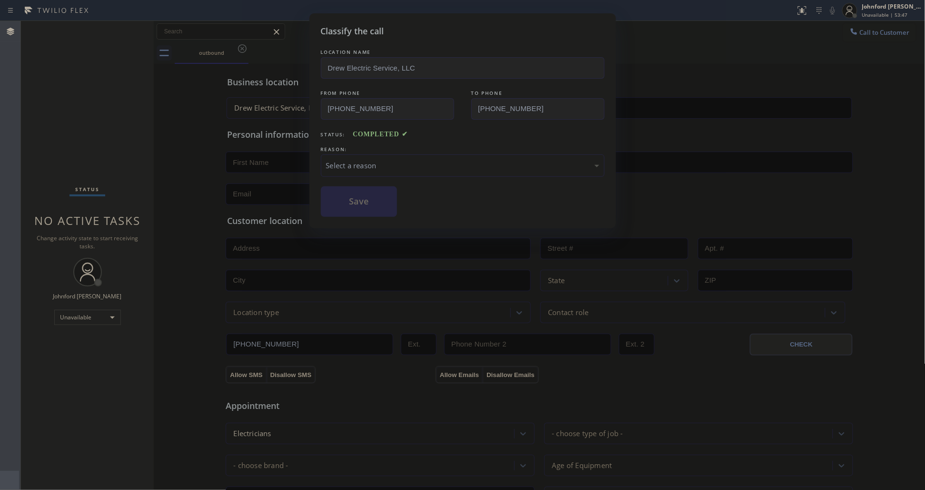
drag, startPoint x: 60, startPoint y: 106, endPoint x: 79, endPoint y: 121, distance: 23.4
click at [60, 106] on div "Classify the call LOCATION NAME Drew Electric Service, LLC FROM PHONE [PHONE_NU…" at bounding box center [462, 245] width 925 height 490
click at [392, 162] on div "Select a reason" at bounding box center [462, 165] width 273 height 11
click at [361, 167] on div "Tech, Unknown/didnt ring" at bounding box center [462, 165] width 273 height 11
click at [344, 201] on button "Save" at bounding box center [359, 201] width 77 height 30
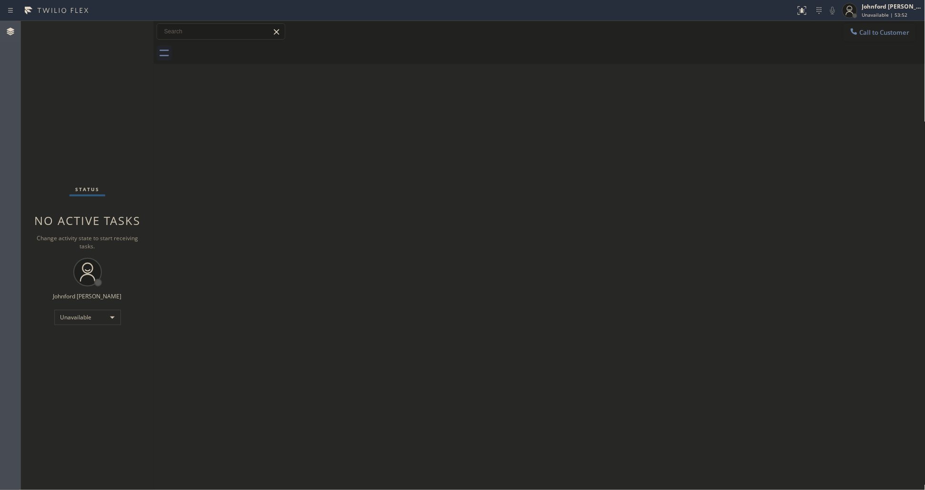
click at [855, 42] on div at bounding box center [550, 52] width 751 height 21
drag, startPoint x: 871, startPoint y: 29, endPoint x: 575, endPoint y: 113, distance: 307.6
click at [872, 29] on span "Call to Customer" at bounding box center [885, 32] width 50 height 9
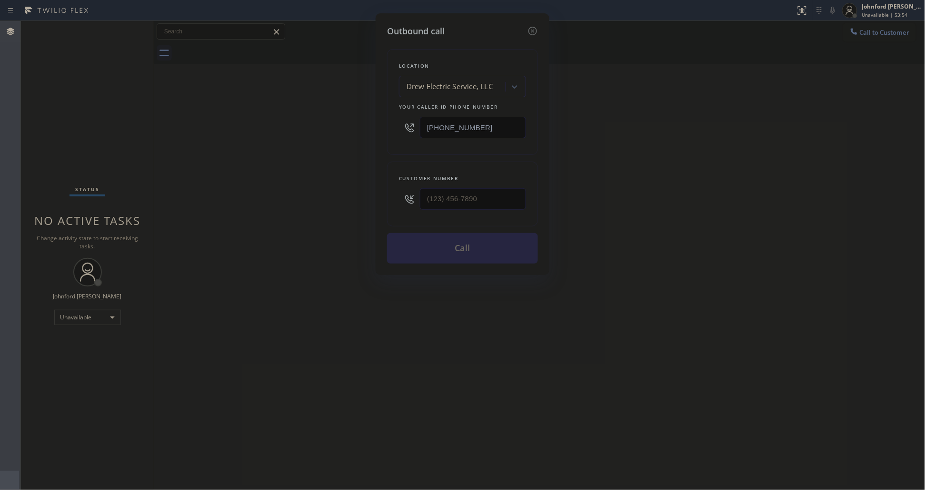
click at [465, 140] on div "[PHONE_NUMBER]" at bounding box center [462, 127] width 127 height 31
drag, startPoint x: 479, startPoint y: 118, endPoint x: 269, endPoint y: 124, distance: 209.7
click at [315, 118] on div "Outbound call Location Drew Electric Service, LLC Your caller id phone number […" at bounding box center [462, 245] width 925 height 490
paste input "773) 365-9035"
type input "[PHONE_NUMBER]"
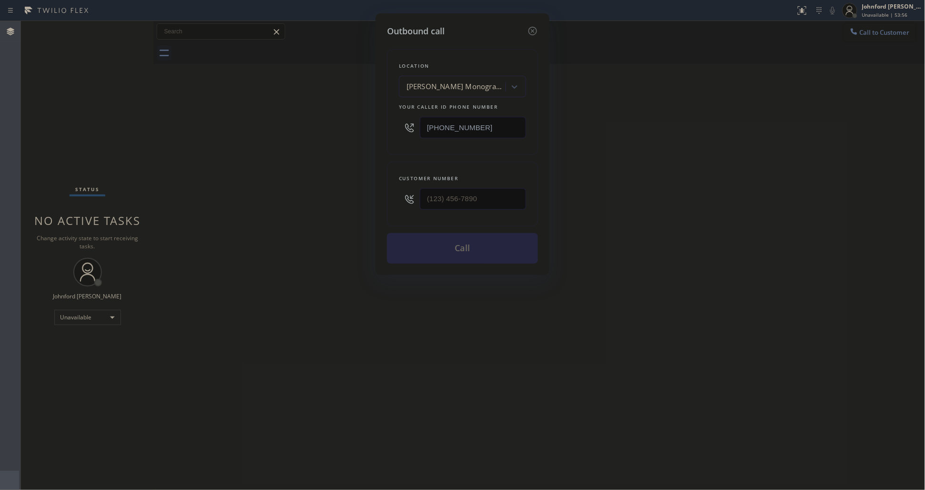
type input "(___) ___-____"
drag, startPoint x: 392, startPoint y: 199, endPoint x: 348, endPoint y: 200, distance: 44.3
click at [361, 199] on div "Outbound call Location [PERSON_NAME] Monogram Inc Repair [GEOGRAPHIC_DATA] Your…" at bounding box center [462, 245] width 925 height 490
click at [346, 200] on div "Outbound call Location [PERSON_NAME] Monogram Inc Repair [GEOGRAPHIC_DATA] Your…" at bounding box center [462, 245] width 925 height 490
drag, startPoint x: 479, startPoint y: 191, endPoint x: 399, endPoint y: 198, distance: 80.8
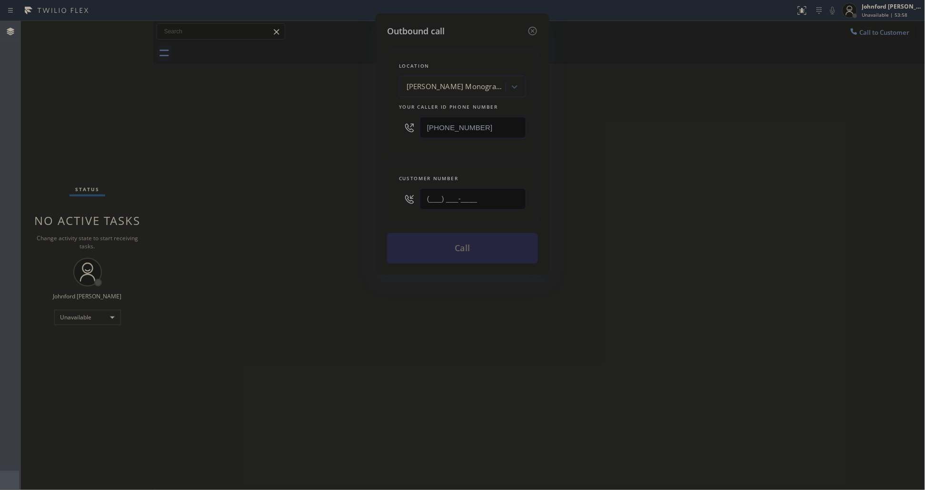
click at [401, 196] on div "(___) ___-____" at bounding box center [462, 198] width 127 height 31
paste input "424) 844-4493"
type input "[PHONE_NUMBER]"
click at [382, 198] on div "Outbound call Location [PERSON_NAME] Monogram Inc Repair [GEOGRAPHIC_DATA] Your…" at bounding box center [463, 143] width 174 height 261
click at [439, 246] on button "Call" at bounding box center [462, 248] width 151 height 30
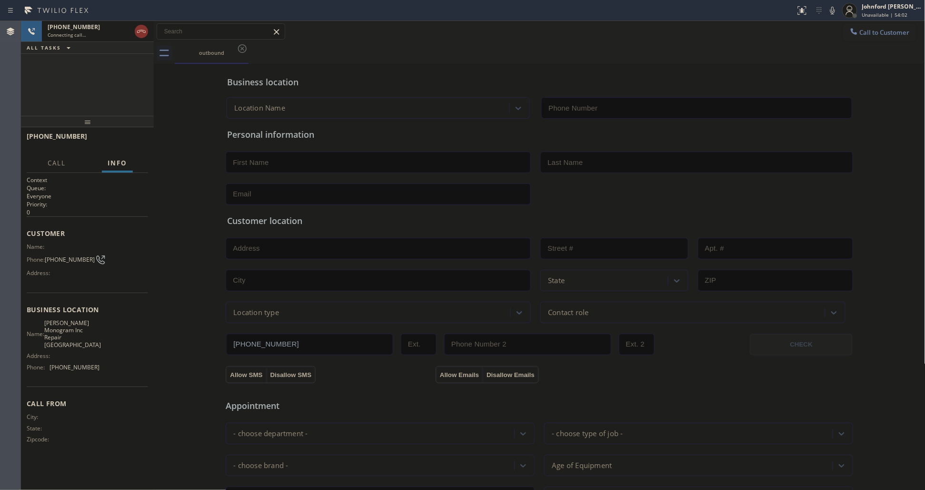
type input "[PHONE_NUMBER]"
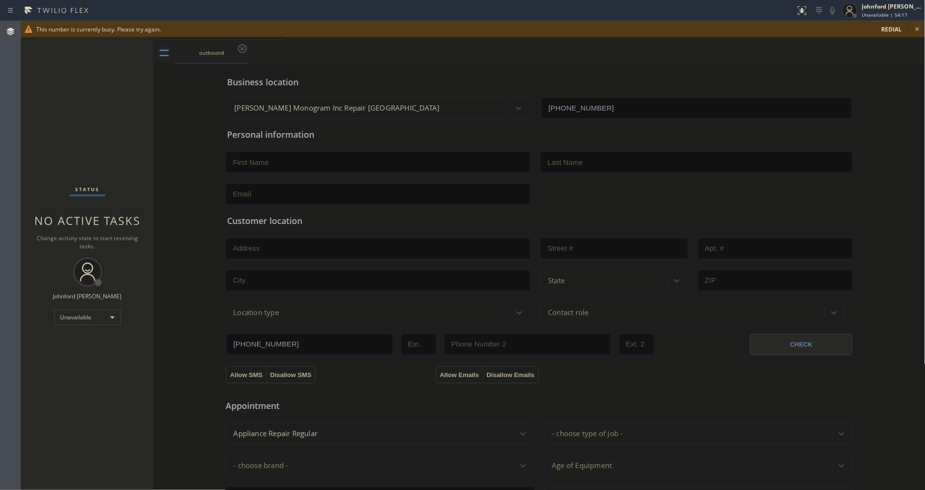
drag, startPoint x: 484, startPoint y: 62, endPoint x: 497, endPoint y: 59, distance: 13.4
click at [484, 62] on div "outbound" at bounding box center [550, 52] width 751 height 21
click at [897, 30] on span "redial" at bounding box center [892, 29] width 20 height 8
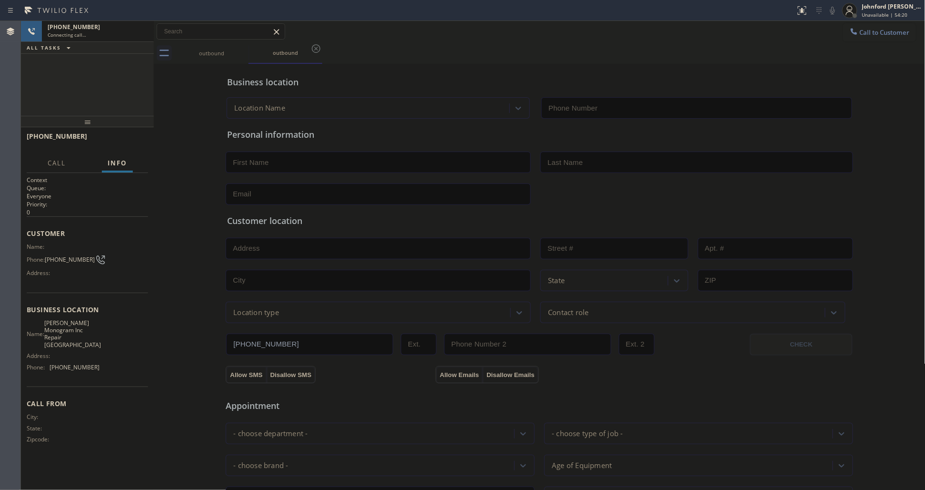
type input "[PHONE_NUMBER]"
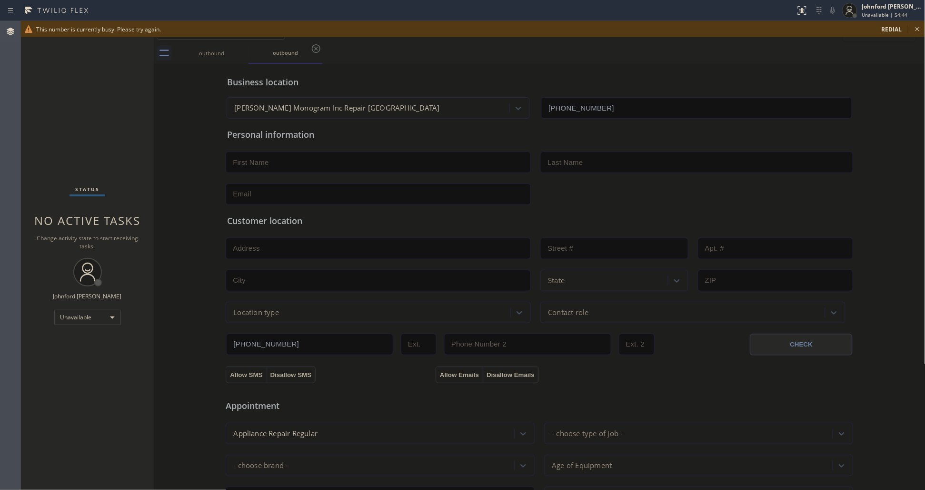
click at [914, 27] on div "This number is currently busy. Please try again. redial" at bounding box center [473, 29] width 904 height 16
click at [914, 29] on icon at bounding box center [917, 28] width 11 height 11
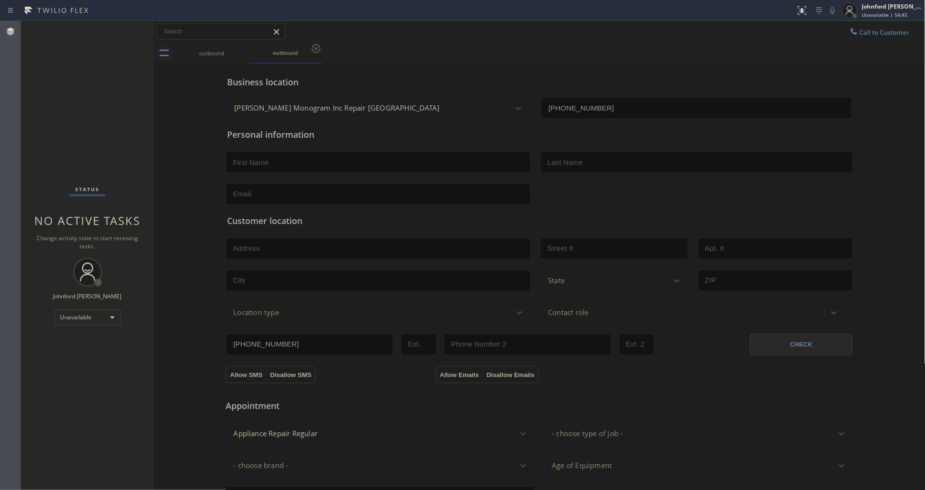
click at [889, 31] on button "Call to Customer" at bounding box center [880, 32] width 73 height 18
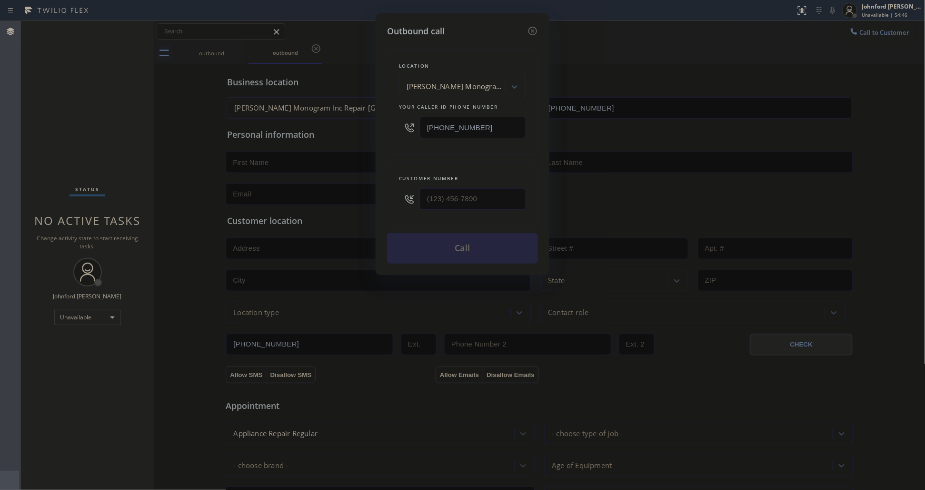
drag, startPoint x: 496, startPoint y: 127, endPoint x: 344, endPoint y: 127, distance: 151.5
click at [348, 127] on div "Outbound call Location [PERSON_NAME] Monogram Inc Repair [GEOGRAPHIC_DATA] Your…" at bounding box center [462, 245] width 925 height 490
paste input "47) 207-3122"
drag, startPoint x: 493, startPoint y: 127, endPoint x: 386, endPoint y: 135, distance: 107.0
click at [398, 127] on div "Location [GEOGRAPHIC_DATA] Air Duct Cleaning [GEOGRAPHIC_DATA] Your caller id p…" at bounding box center [462, 102] width 151 height 106
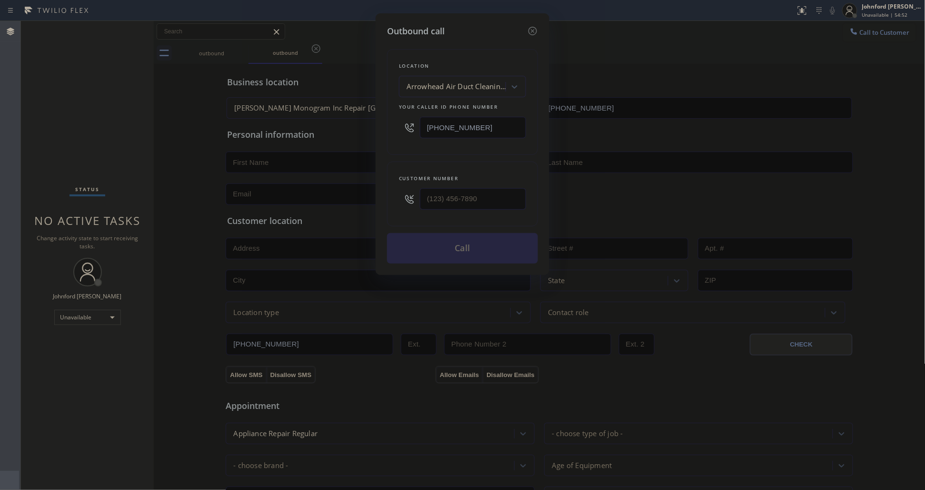
paste input "786-747"
type input "[PHONE_NUMBER]"
drag, startPoint x: 476, startPoint y: 200, endPoint x: 367, endPoint y: 201, distance: 109.1
click at [367, 201] on div "Outbound call Location [GEOGRAPHIC_DATA] Air Duct Cleaning [GEOGRAPHIC_DATA] Yo…" at bounding box center [462, 245] width 925 height 490
paste input "747) 786-7472"
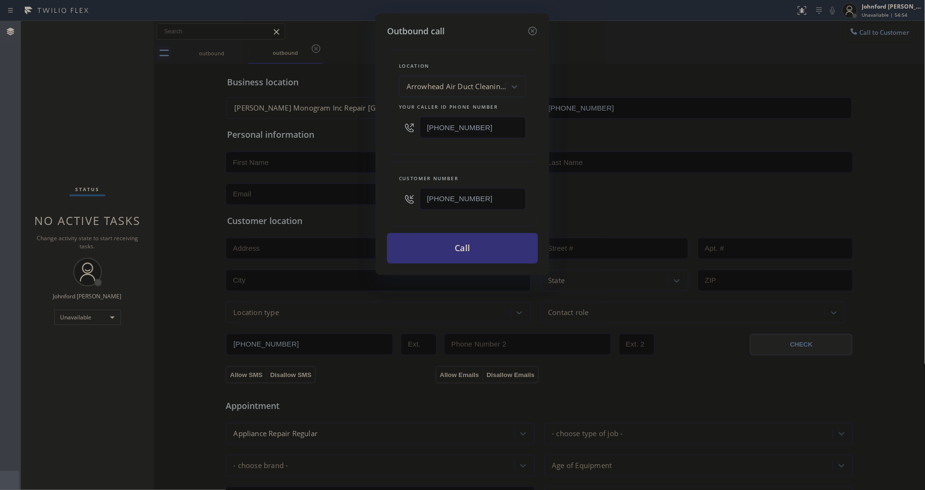
type input "[PHONE_NUMBER]"
click at [456, 261] on div "Outbound call Location [GEOGRAPHIC_DATA] Air Duct Cleaning [GEOGRAPHIC_DATA] Yo…" at bounding box center [463, 143] width 174 height 261
click at [460, 245] on button "Call" at bounding box center [462, 248] width 151 height 30
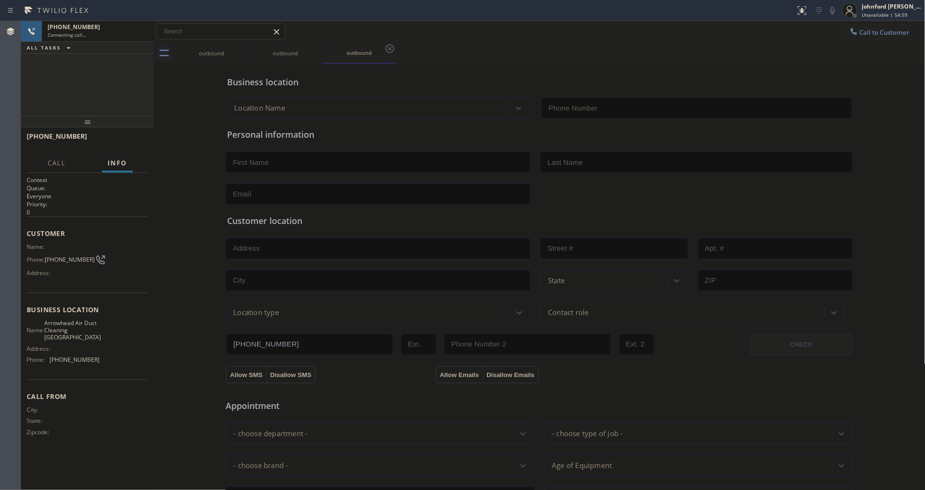
type input "[PHONE_NUMBER]"
click at [121, 140] on span "HANG UP" at bounding box center [125, 140] width 29 height 7
drag, startPoint x: 879, startPoint y: 30, endPoint x: 629, endPoint y: 111, distance: 262.8
click at [863, 30] on span "Call to Customer" at bounding box center [885, 32] width 50 height 9
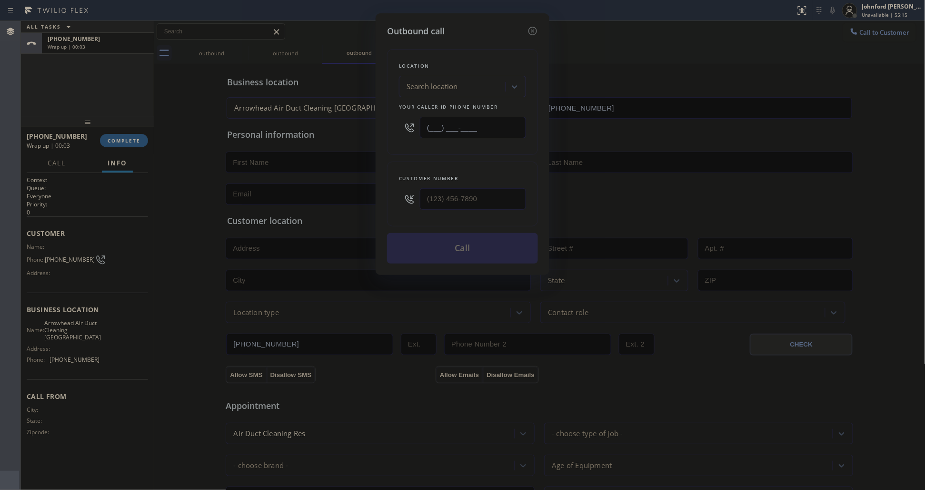
paste input "786) 971-6840"
type input "[PHONE_NUMBER]"
click at [0, 174] on html "Status report No issues detected If you experience an issue, please download th…" at bounding box center [462, 245] width 925 height 490
paste input "571) 509-0999"
type input "[PHONE_NUMBER]"
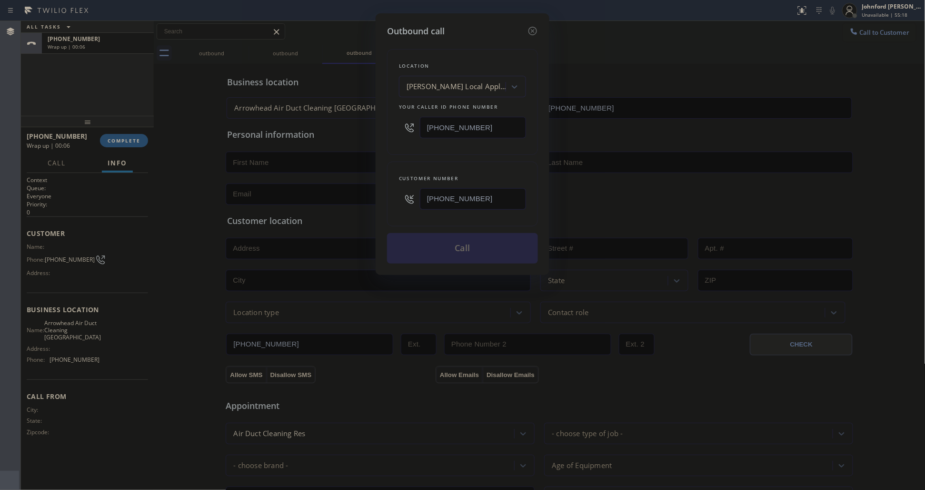
click at [393, 168] on div "Customer number [PHONE_NUMBER]" at bounding box center [462, 193] width 151 height 65
click at [439, 255] on button "Call" at bounding box center [462, 248] width 151 height 30
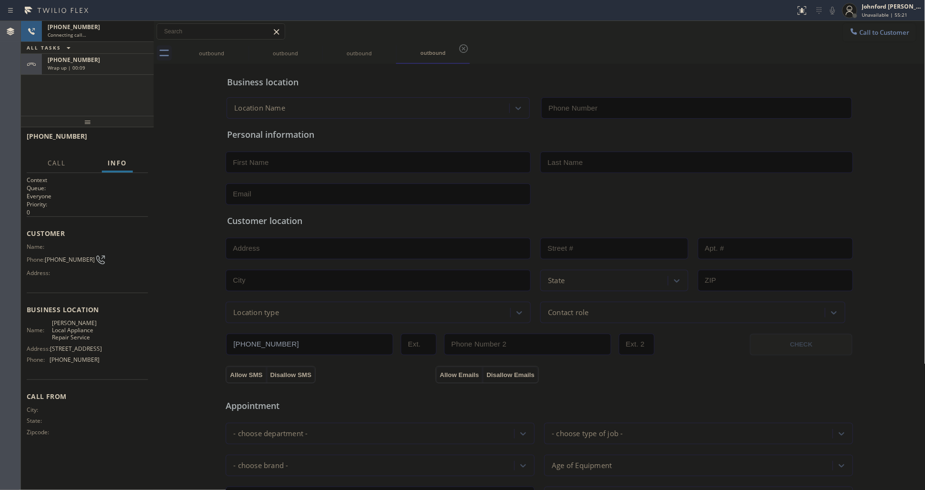
type input "[PHONE_NUMBER]"
click at [117, 67] on div "Wrap up | 00:09" at bounding box center [98, 67] width 100 height 7
click at [128, 135] on button "COMPLETE" at bounding box center [124, 140] width 48 height 13
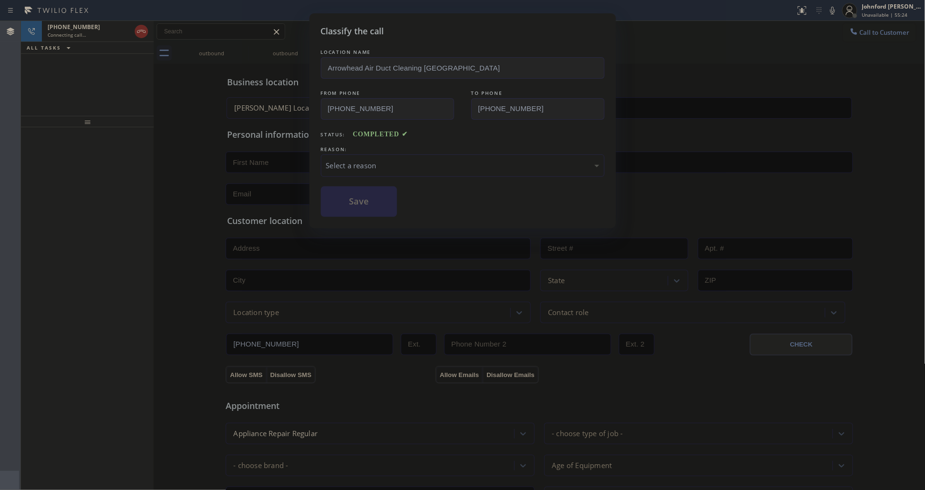
click at [436, 148] on div "REASON:" at bounding box center [463, 149] width 284 height 10
click at [427, 156] on div "Select a reason" at bounding box center [463, 165] width 284 height 22
click at [362, 206] on button "Save" at bounding box center [359, 201] width 77 height 30
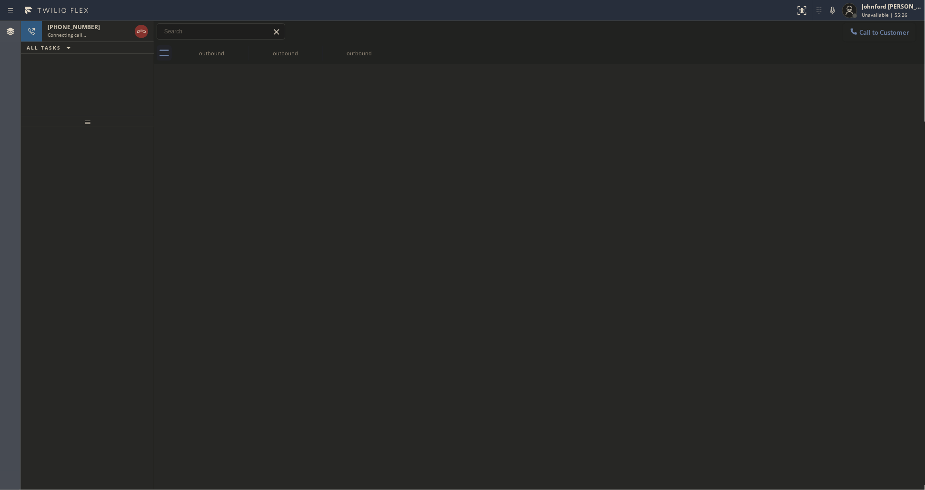
click at [74, 36] on span "Connecting call…" at bounding box center [67, 34] width 39 height 7
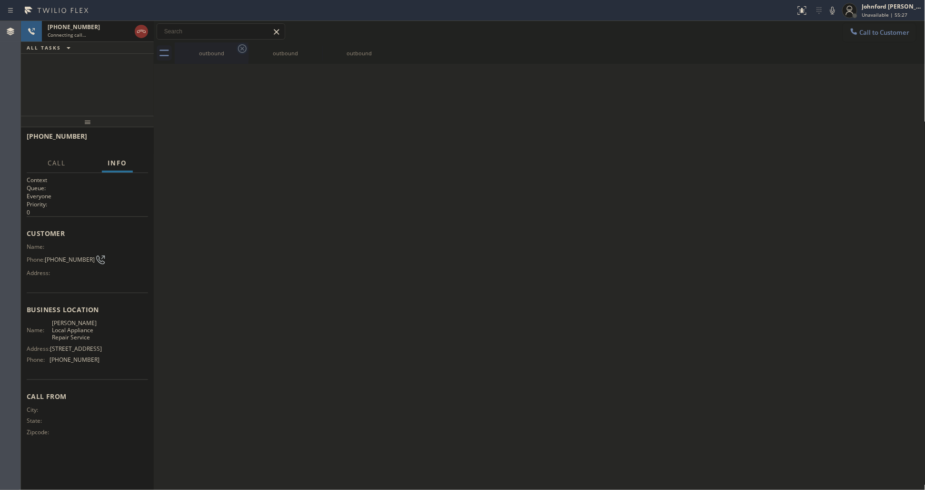
click at [239, 53] on icon at bounding box center [242, 48] width 11 height 11
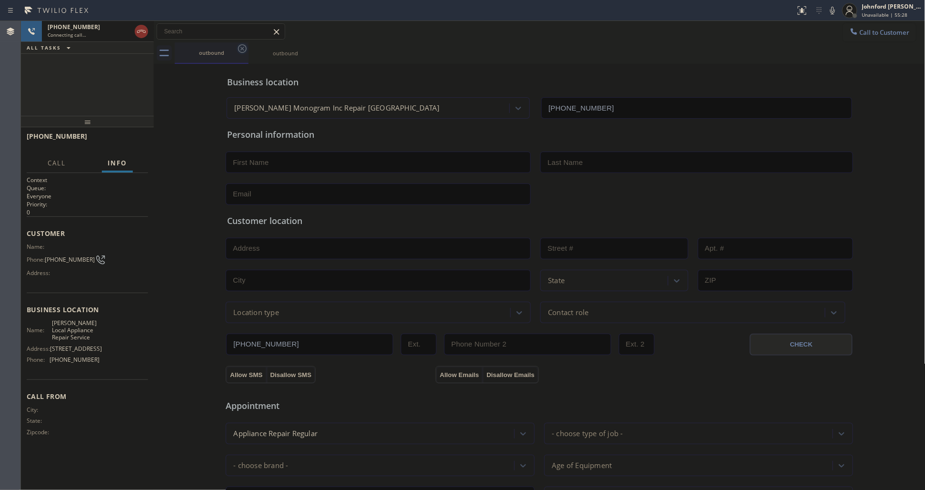
click at [241, 49] on icon at bounding box center [242, 48] width 11 height 11
click at [113, 81] on div "[PHONE_NUMBER] Connecting call… ALL TASKS ALL TASKS ACTIVE TASKS TASKS IN WRAP …" at bounding box center [87, 68] width 133 height 95
click at [62, 159] on span "Call" at bounding box center [57, 163] width 18 height 9
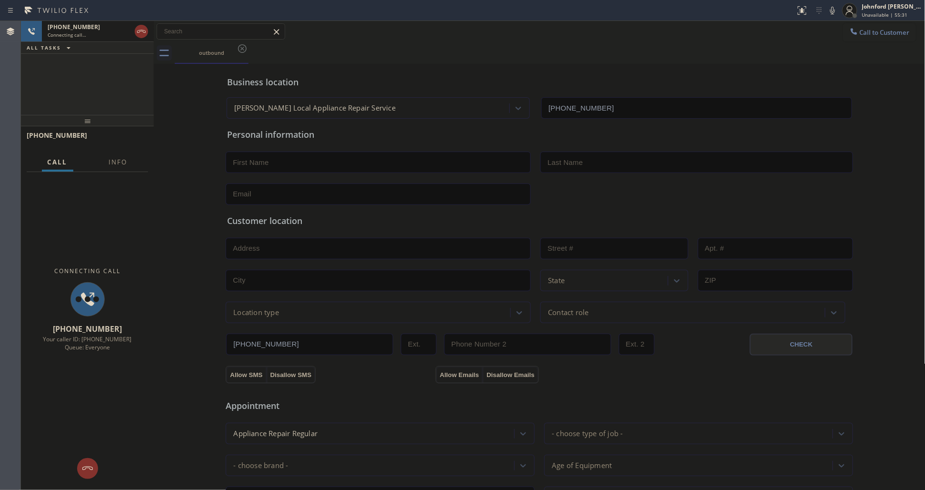
drag, startPoint x: 89, startPoint y: 116, endPoint x: 99, endPoint y: 65, distance: 51.4
click at [99, 65] on div "[PHONE_NUMBER] Connecting call… ALL TASKS ALL TASKS ACTIVE TASKS TASKS IN WRAP …" at bounding box center [87, 255] width 133 height 469
click at [104, 165] on div "Call Info" at bounding box center [87, 162] width 121 height 19
click at [106, 161] on button "Info" at bounding box center [118, 162] width 30 height 19
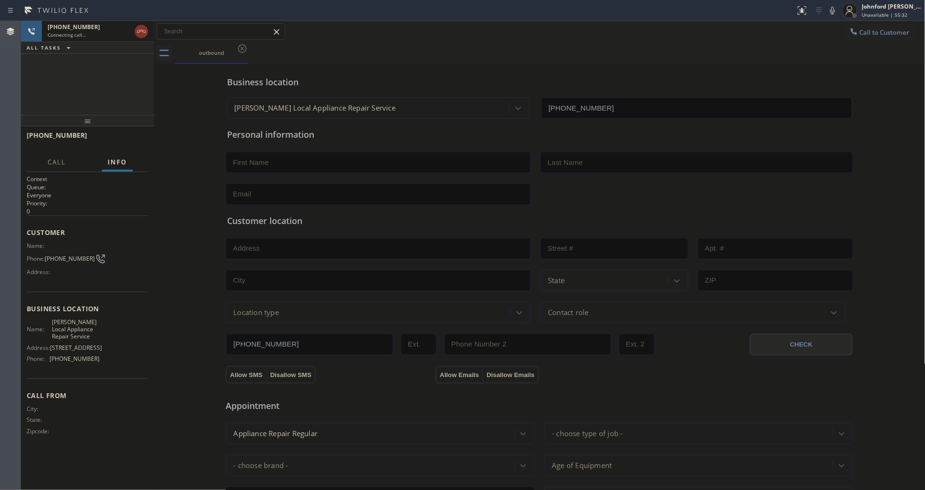
drag, startPoint x: 96, startPoint y: 119, endPoint x: 95, endPoint y: 111, distance: 8.1
click at [95, 111] on div "[PHONE_NUMBER] Connecting call… ALL TASKS ALL TASKS ACTIVE TASKS TASKS IN WRAP …" at bounding box center [87, 255] width 133 height 469
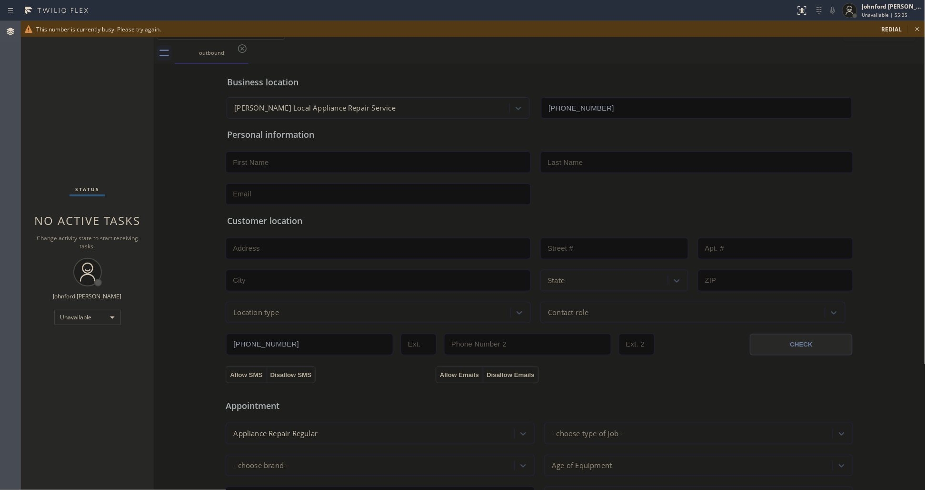
click at [920, 27] on icon at bounding box center [917, 28] width 11 height 11
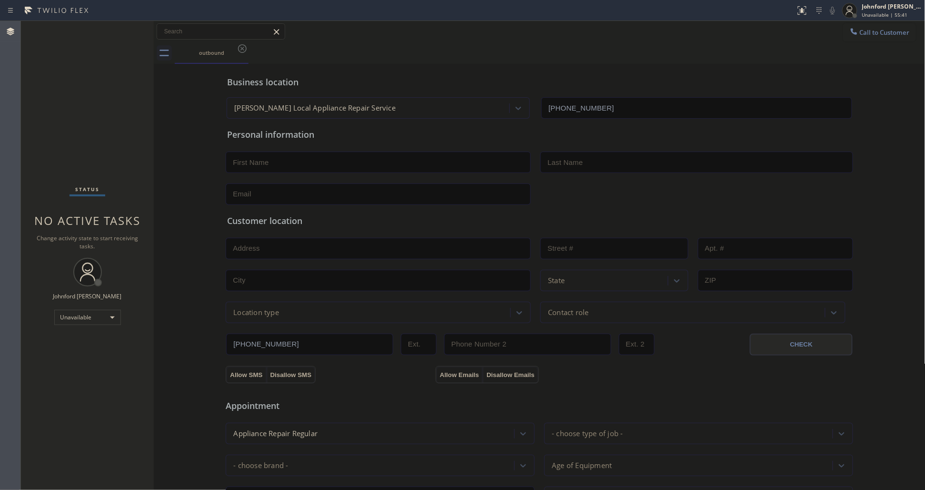
drag, startPoint x: 860, startPoint y: 33, endPoint x: 582, endPoint y: 125, distance: 292.3
click at [860, 33] on span "Call to Customer" at bounding box center [885, 32] width 50 height 9
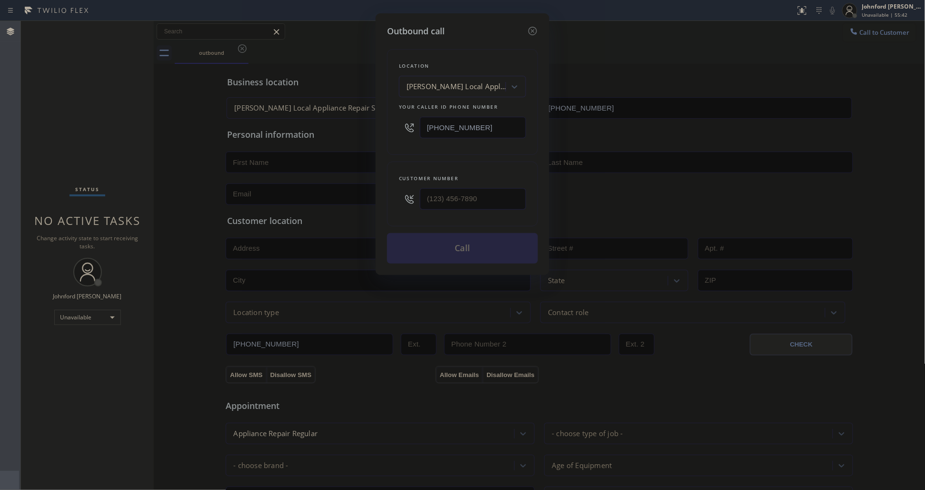
drag, startPoint x: 496, startPoint y: 136, endPoint x: 359, endPoint y: 137, distance: 137.6
click at [368, 136] on div "Outbound call Location [PERSON_NAME] Local Appliance Repair Service Your caller…" at bounding box center [462, 245] width 925 height 490
click at [450, 119] on input "(___) ___-____" at bounding box center [473, 127] width 106 height 21
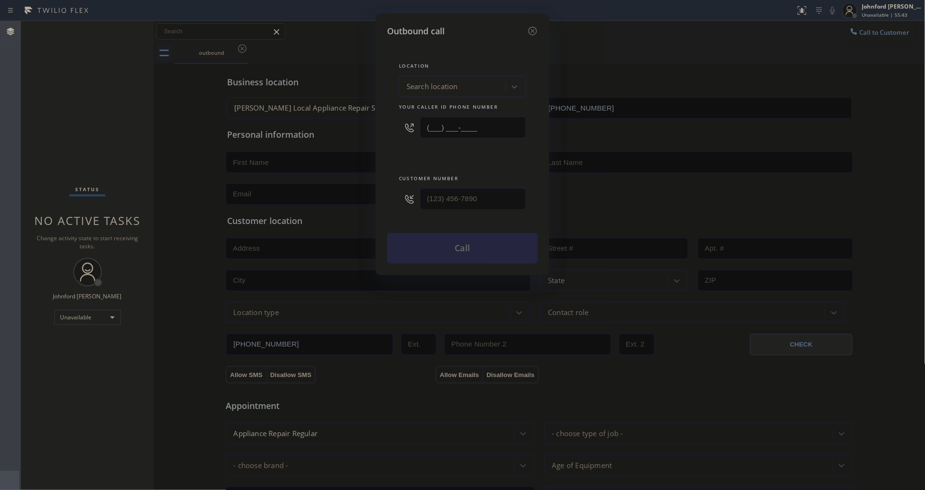
paste input "949) 647-5193"
type input "[PHONE_NUMBER]"
paste input "254) 254-6935"
type input "[PHONE_NUMBER]"
click at [358, 144] on div "Outbound call Location [MEDICAL_DATA] Electrical Irvine Your caller id phone nu…" at bounding box center [462, 245] width 925 height 490
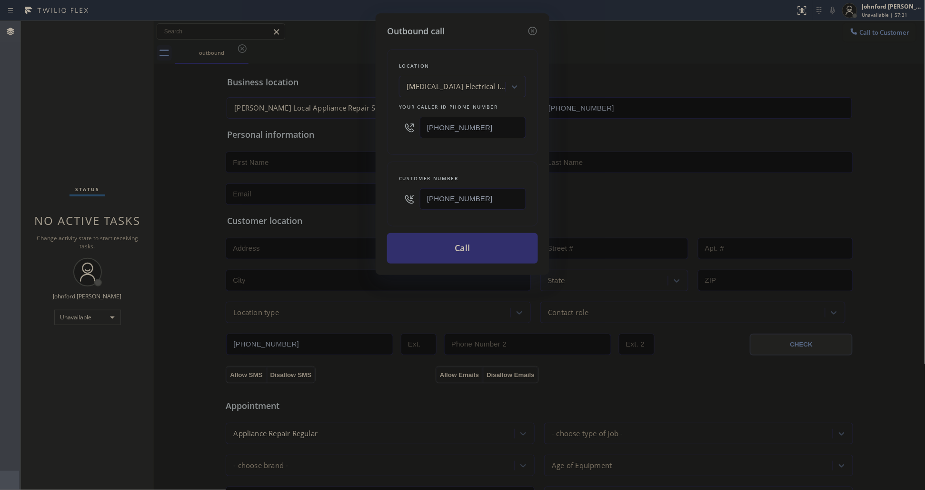
click at [437, 241] on button "Call" at bounding box center [462, 248] width 151 height 30
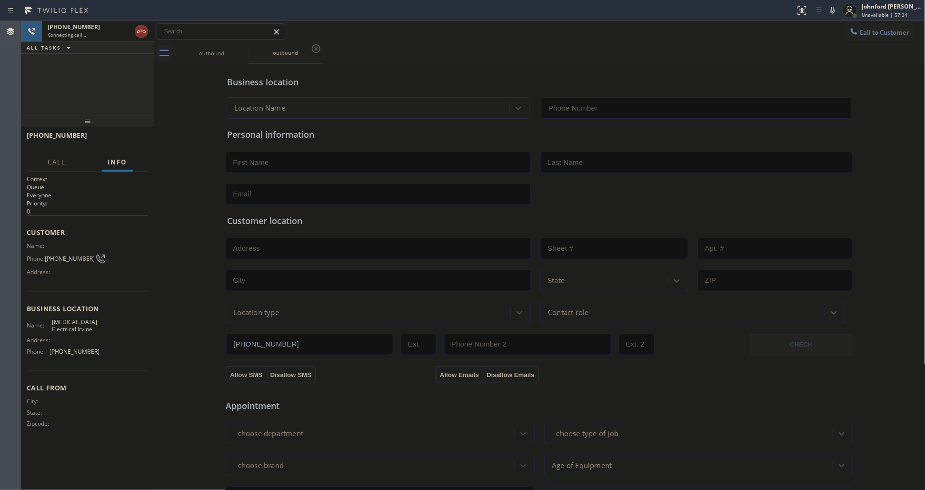
type input "[PHONE_NUMBER]"
drag, startPoint x: 96, startPoint y: 99, endPoint x: 358, endPoint y: 103, distance: 261.5
click at [96, 99] on div "[PHONE_NUMBER] Connecting call… ALL TASKS ALL TASKS ACTIVE TASKS TASKS IN WRAP …" at bounding box center [87, 68] width 133 height 94
click at [844, 38] on button "Call to Customer" at bounding box center [880, 32] width 73 height 18
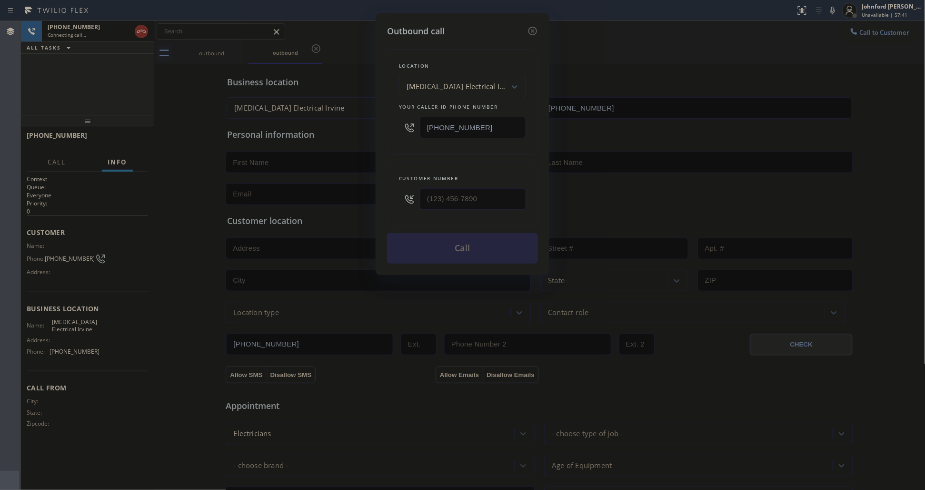
paste input "442) 281-9939"
type input "[PHONE_NUMBER]"
click at [0, 111] on html "Status report No issues detected If you experience an issue, please download th…" at bounding box center [462, 245] width 925 height 490
click at [535, 27] on icon at bounding box center [532, 30] width 11 height 11
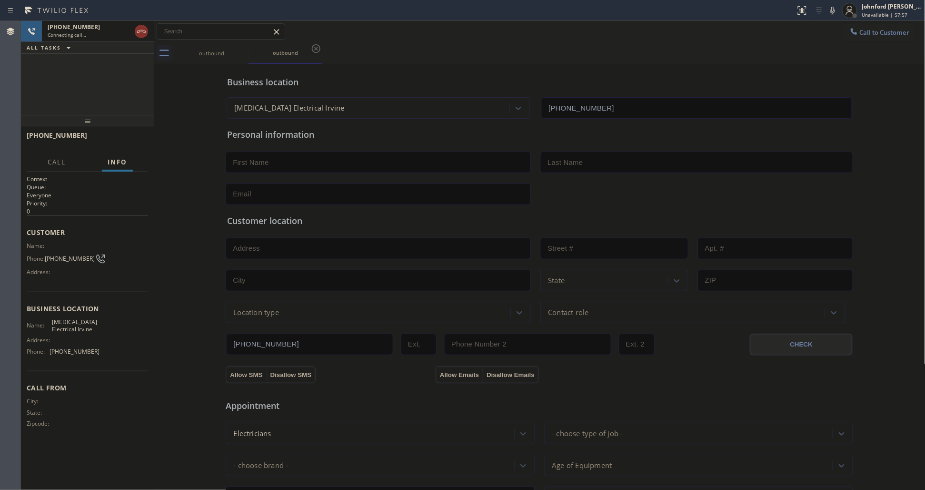
click at [64, 84] on div "[PHONE_NUMBER] Connecting call… ALL TASKS ALL TASKS ACTIVE TASKS TASKS IN WRAP …" at bounding box center [87, 68] width 133 height 94
click at [139, 32] on icon at bounding box center [141, 31] width 9 height 3
click at [832, 29] on div "Call to Customer Outbound call Location Smart Home Air and Heating Camarillo Yo…" at bounding box center [540, 31] width 772 height 17
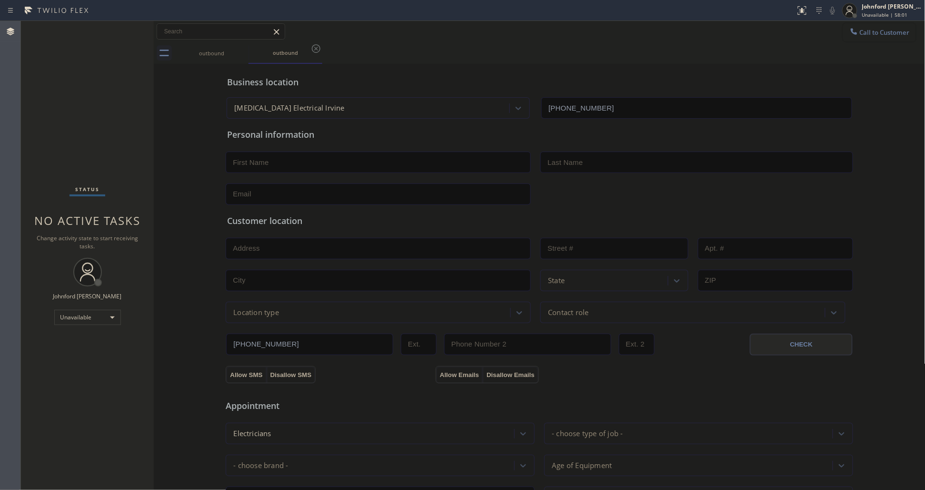
click at [854, 27] on button "Call to Customer" at bounding box center [880, 32] width 73 height 18
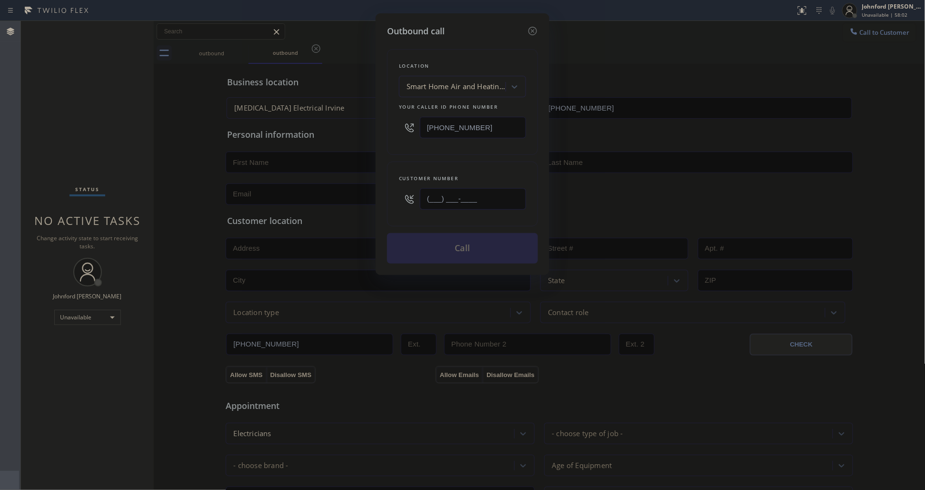
paste input "929) 356-8228"
type input "[PHONE_NUMBER]"
click at [411, 162] on div "Customer number [PHONE_NUMBER]" at bounding box center [462, 193] width 151 height 65
click at [483, 242] on button "Call" at bounding box center [462, 248] width 151 height 30
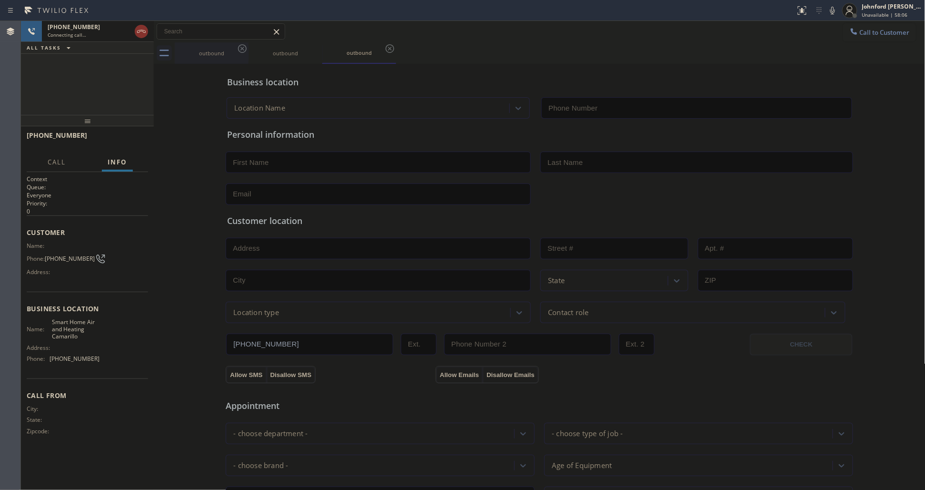
type input "[PHONE_NUMBER]"
click at [250, 47] on div "outbound" at bounding box center [286, 52] width 72 height 21
click at [242, 49] on icon at bounding box center [242, 48] width 9 height 9
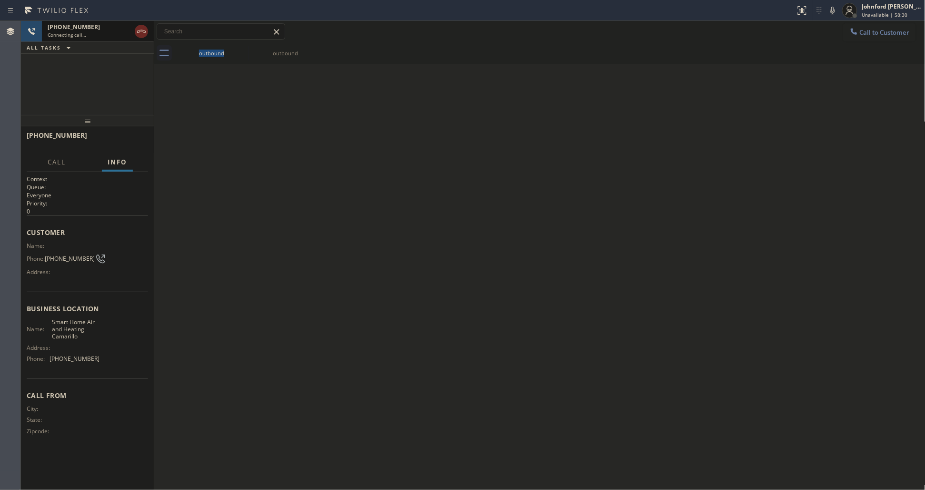
click at [143, 36] on icon at bounding box center [141, 31] width 11 height 11
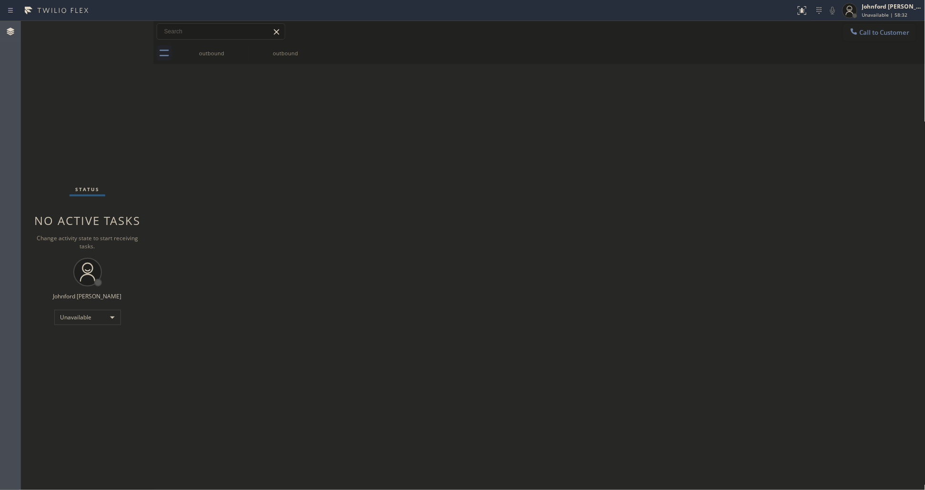
click at [892, 43] on div "outbound outbound" at bounding box center [550, 52] width 751 height 21
click at [867, 32] on span "Call to Customer" at bounding box center [885, 32] width 50 height 9
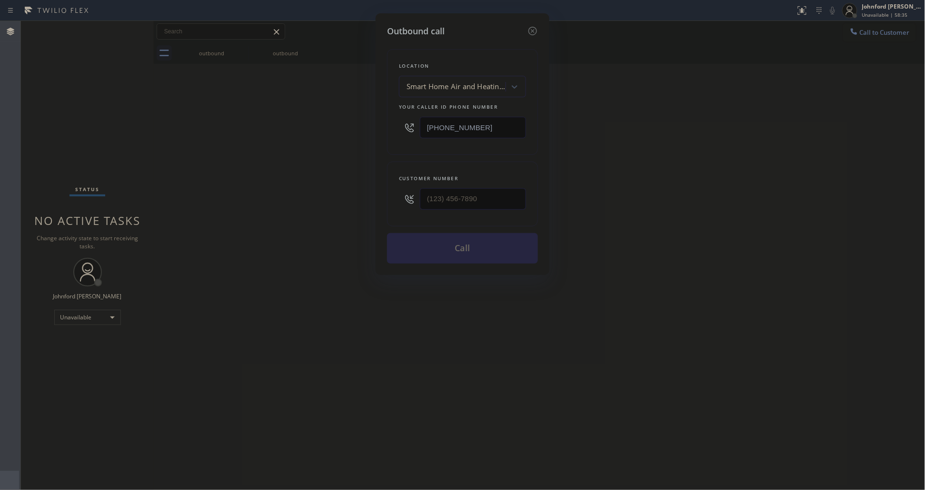
drag, startPoint x: 482, startPoint y: 127, endPoint x: 365, endPoint y: 129, distance: 117.2
click at [377, 127] on div "Outbound call Location Smart Home Air and Heating Camarillo Your caller id phon…" at bounding box center [463, 143] width 174 height 261
paste input "805) 870-9437"
type input "[PHONE_NUMBER]"
type input "(___) ___-____"
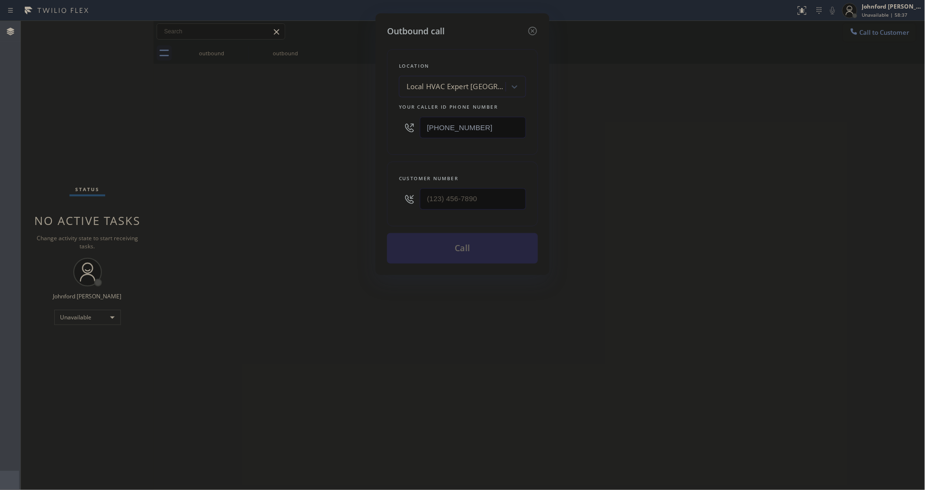
click at [282, 201] on div "Outbound call Location Local HVAC Expert Calabasas Your caller id phone number …" at bounding box center [462, 245] width 925 height 490
type input "(___) ___-____"
drag, startPoint x: 468, startPoint y: 206, endPoint x: 376, endPoint y: 194, distance: 92.2
click at [372, 194] on div "Outbound call Location Local HVAC Expert Calabasas Your caller id phone number …" at bounding box center [462, 245] width 925 height 490
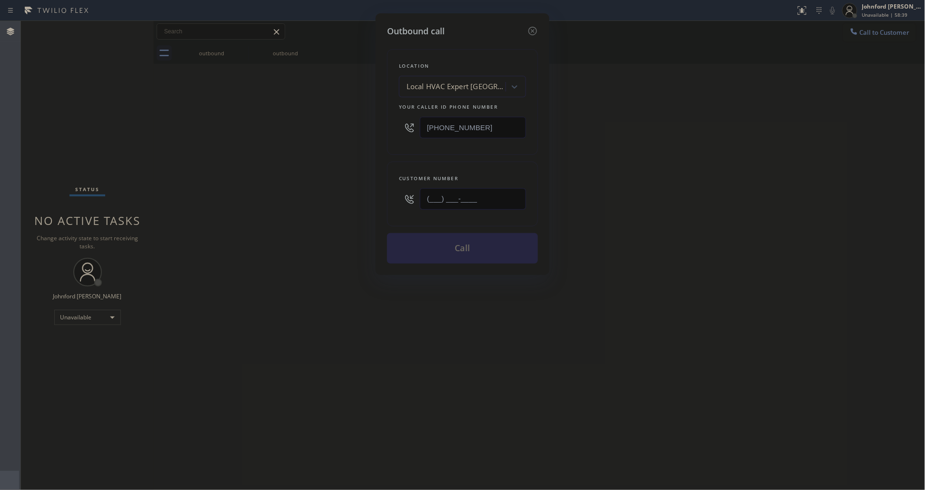
click at [454, 196] on input "(___) ___-____" at bounding box center [473, 198] width 106 height 21
paste input "409) 799-9704"
type input "[PHONE_NUMBER]"
click at [344, 198] on div "Outbound call Location Local HVAC Expert Calabasas Your caller id phone number …" at bounding box center [462, 245] width 925 height 490
click at [451, 244] on button "Call" at bounding box center [462, 248] width 151 height 30
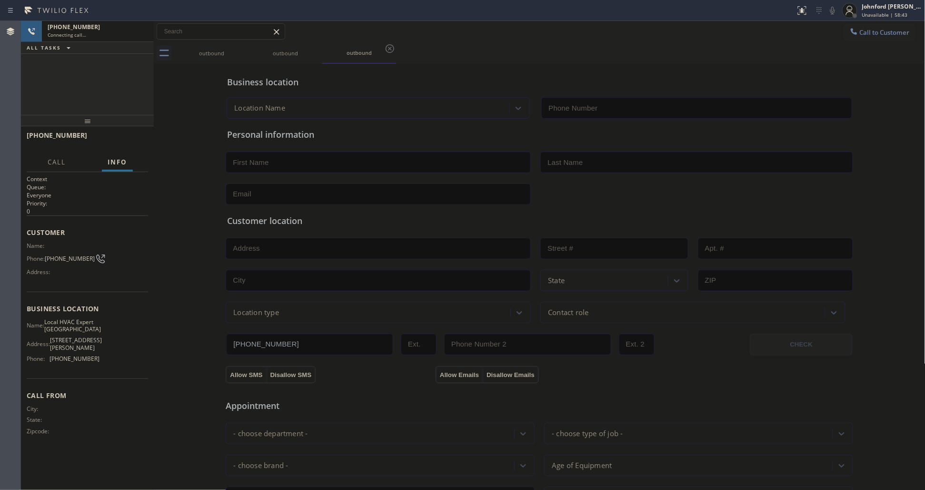
type input "[PHONE_NUMBER]"
click at [241, 50] on icon at bounding box center [242, 48] width 11 height 11
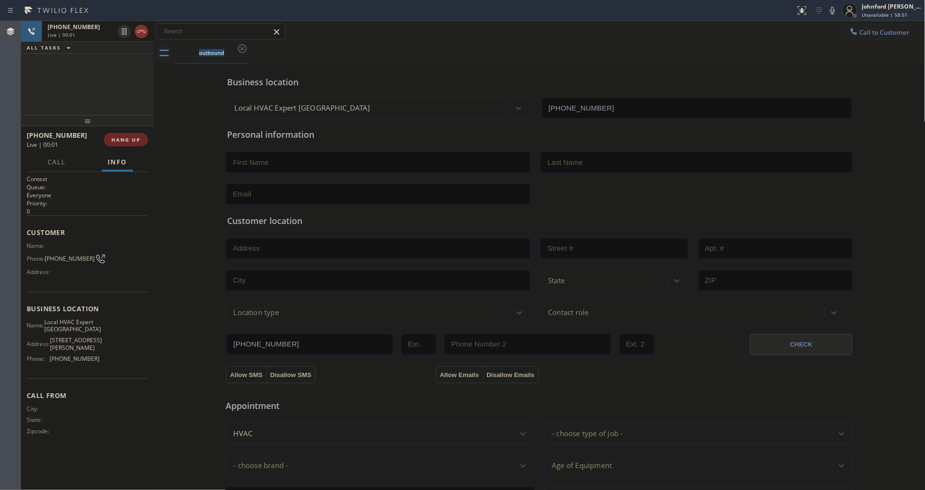
click at [130, 138] on span "HANG UP" at bounding box center [125, 139] width 29 height 7
click at [861, 30] on span "Call to Customer" at bounding box center [885, 32] width 50 height 9
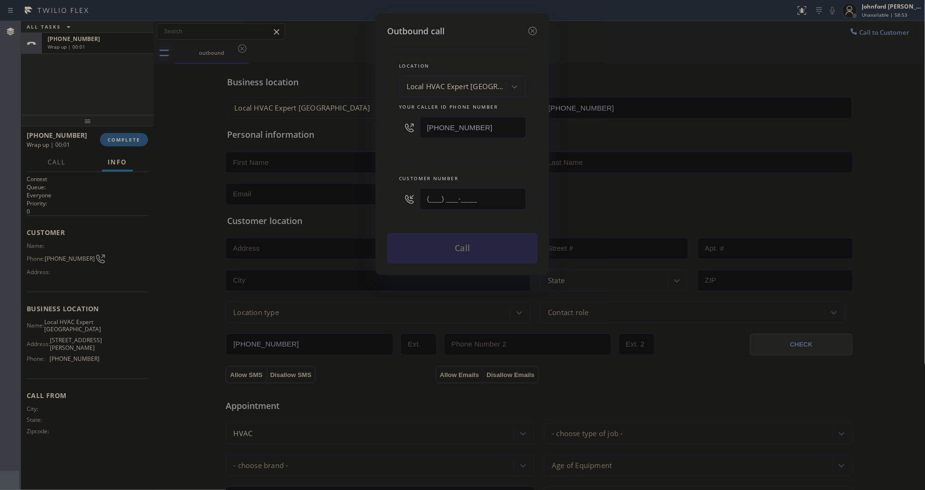
drag, startPoint x: 507, startPoint y: 190, endPoint x: 394, endPoint y: 195, distance: 113.5
click at [394, 195] on div "Customer number (___) ___-____" at bounding box center [462, 193] width 151 height 65
paste input "409) 799-9704"
type input "[PHONE_NUMBER]"
click at [467, 251] on button "Call" at bounding box center [462, 248] width 151 height 30
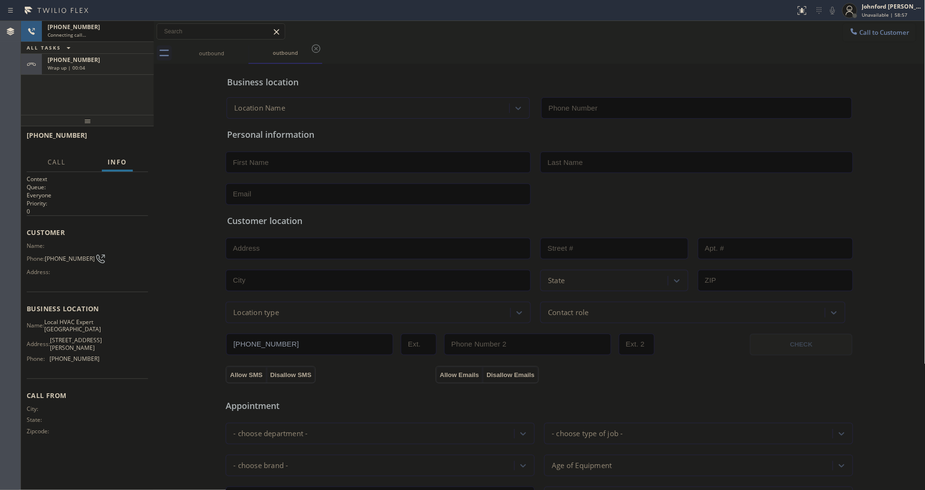
type input "[PHONE_NUMBER]"
click at [118, 56] on div "[PHONE_NUMBER]" at bounding box center [98, 60] width 100 height 8
drag, startPoint x: 127, startPoint y: 139, endPoint x: 129, endPoint y: 133, distance: 5.8
click at [127, 136] on span "COMPLETE" at bounding box center [124, 139] width 33 height 7
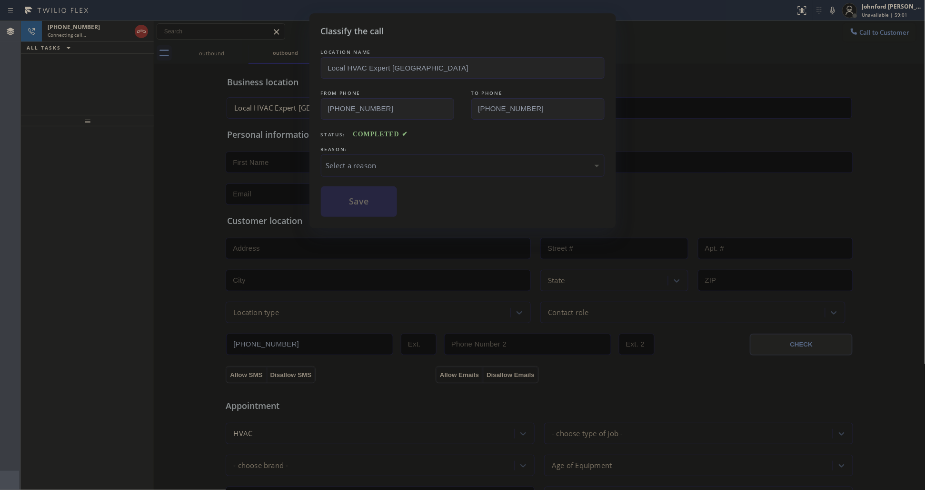
drag, startPoint x: 396, startPoint y: 180, endPoint x: 397, endPoint y: 170, distance: 10.5
click at [396, 180] on div "LOCATION NAME Local HVAC Expert Calabasas FROM PHONE [PHONE_NUMBER] TO PHONE [P…" at bounding box center [463, 132] width 284 height 170
click at [399, 165] on div "Select a reason" at bounding box center [462, 165] width 273 height 11
click at [387, 164] on div "Tech, Unknown/didnt ring" at bounding box center [462, 165] width 273 height 11
click at [371, 201] on button "Save" at bounding box center [359, 201] width 77 height 30
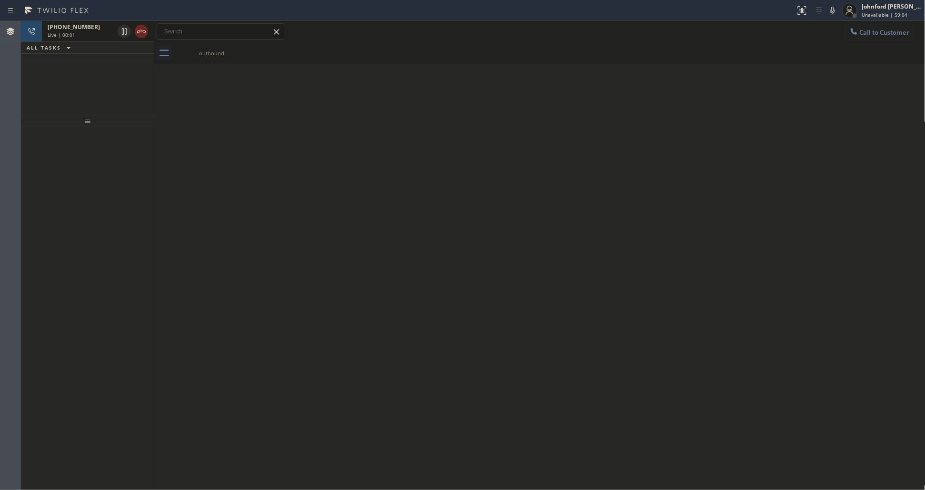
click at [145, 32] on icon at bounding box center [141, 31] width 9 height 3
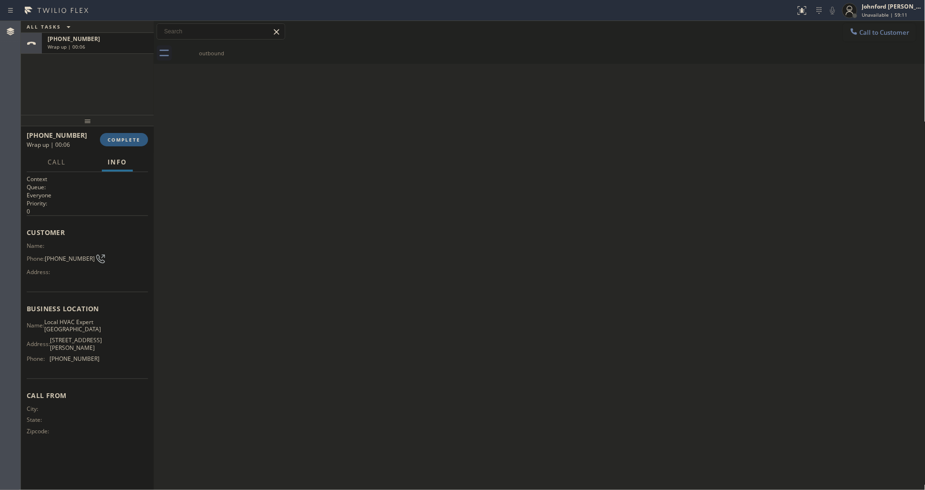
click at [870, 39] on button "Call to Customer" at bounding box center [880, 32] width 73 height 18
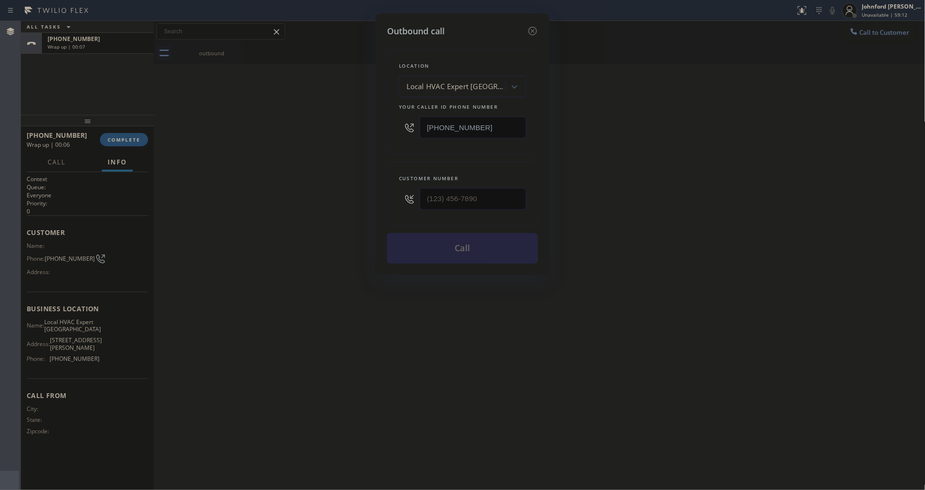
drag, startPoint x: 470, startPoint y: 123, endPoint x: 343, endPoint y: 132, distance: 127.0
click at [344, 132] on div "Outbound call Location Local HVAC Expert Calabasas Your caller id phone number …" at bounding box center [462, 245] width 925 height 490
paste input "659-8448"
type input "[PHONE_NUMBER]"
drag, startPoint x: 492, startPoint y: 211, endPoint x: 400, endPoint y: 203, distance: 92.2
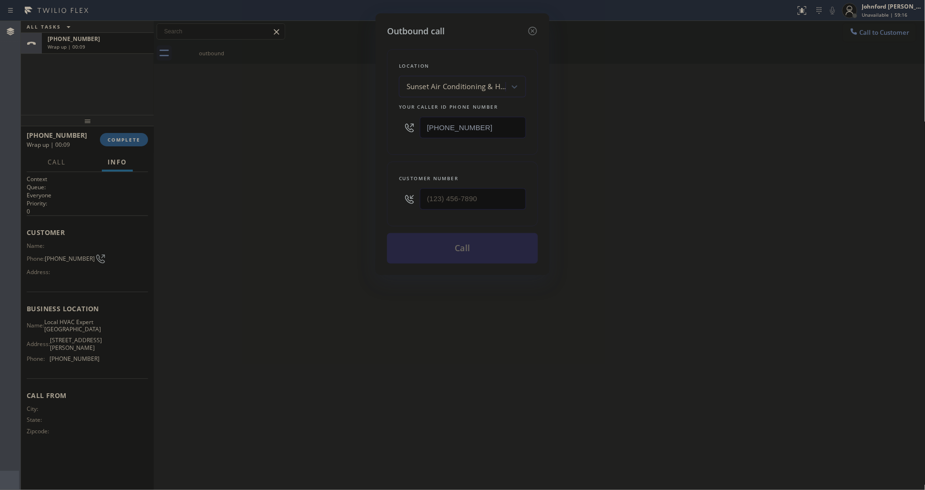
click at [400, 203] on div "Customer number" at bounding box center [462, 193] width 151 height 65
click at [458, 194] on input "(___) ___-____" at bounding box center [473, 198] width 106 height 21
paste input "979) 999-5908"
type input "[PHONE_NUMBER]"
click at [301, 194] on div "Outbound call Location Sunset Air Conditioning & Heating [GEOGRAPHIC_DATA] Your…" at bounding box center [462, 245] width 925 height 490
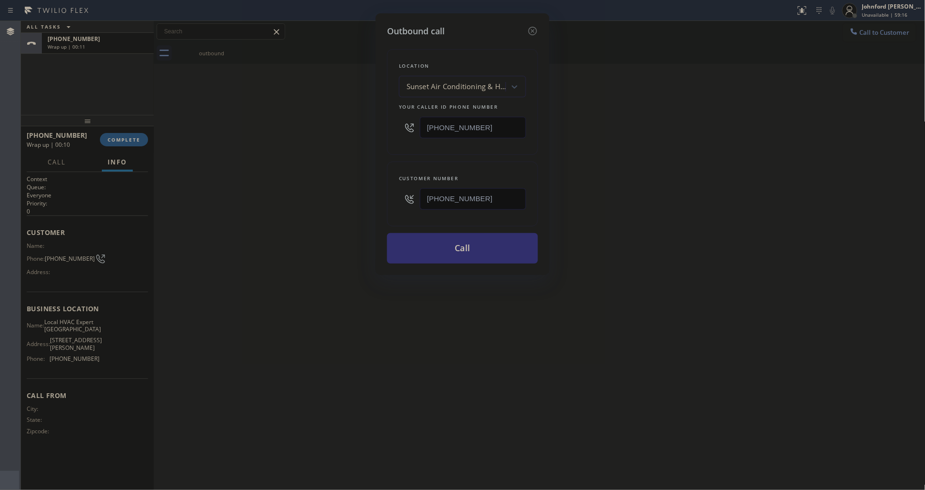
click at [460, 241] on button "Call" at bounding box center [462, 248] width 151 height 30
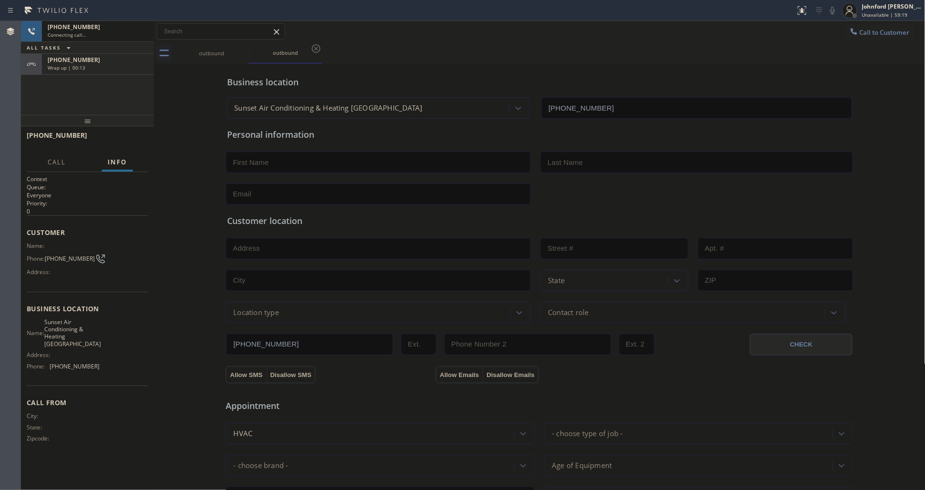
type input "[PHONE_NUMBER]"
click at [39, 67] on div at bounding box center [31, 64] width 21 height 21
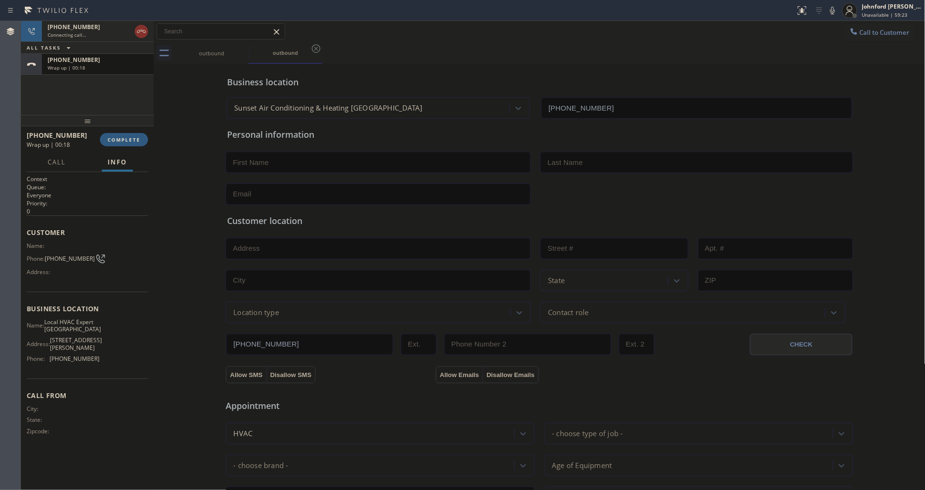
click at [70, 70] on span "Wrap up | 00:18" at bounding box center [67, 67] width 38 height 7
click at [117, 126] on div at bounding box center [87, 120] width 133 height 11
click at [118, 137] on span "COMPLETE" at bounding box center [124, 139] width 33 height 7
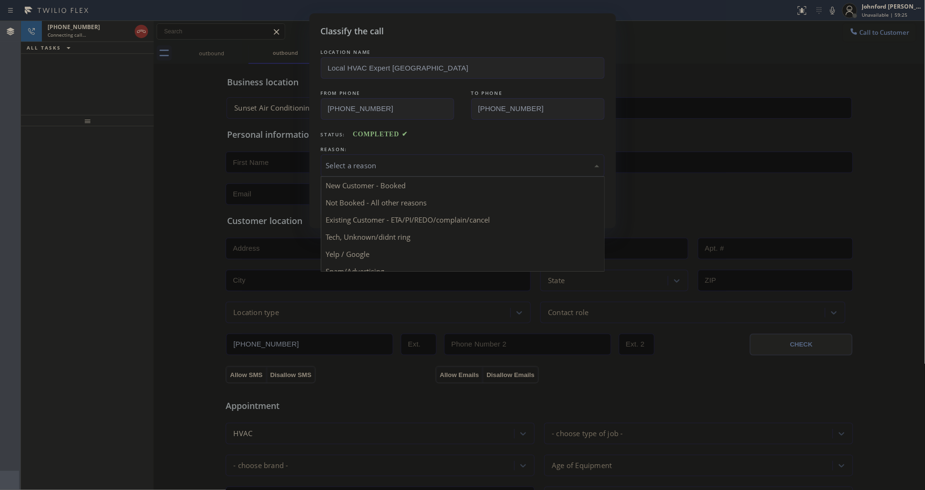
click at [386, 168] on div "Select a reason" at bounding box center [463, 165] width 284 height 22
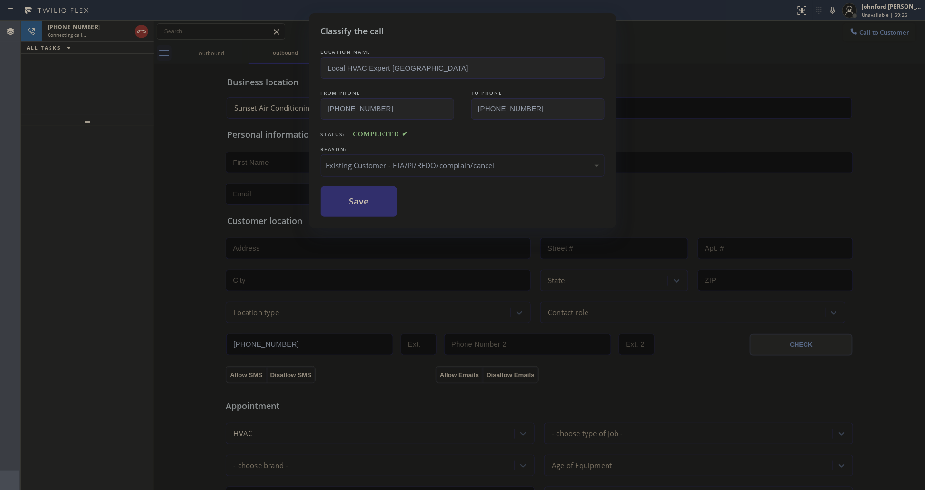
click at [363, 205] on button "Save" at bounding box center [359, 201] width 77 height 30
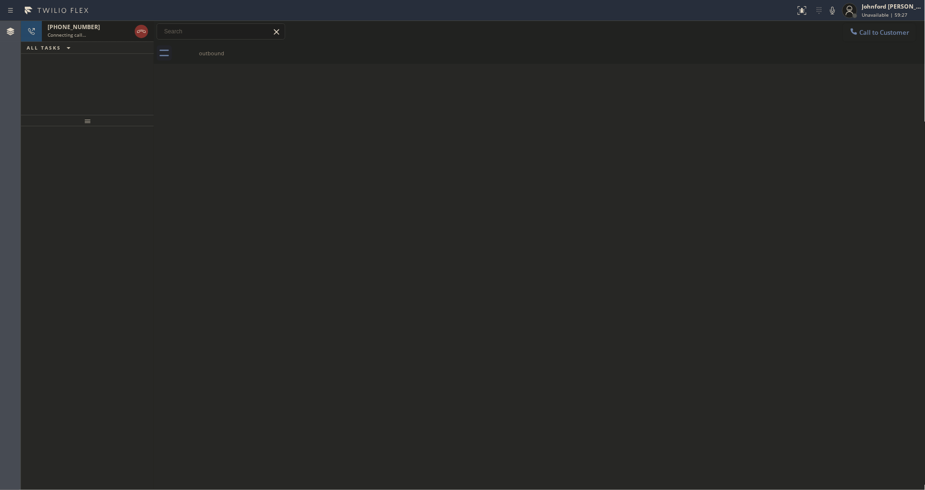
click at [90, 36] on div "Connecting call…" at bounding box center [89, 34] width 83 height 7
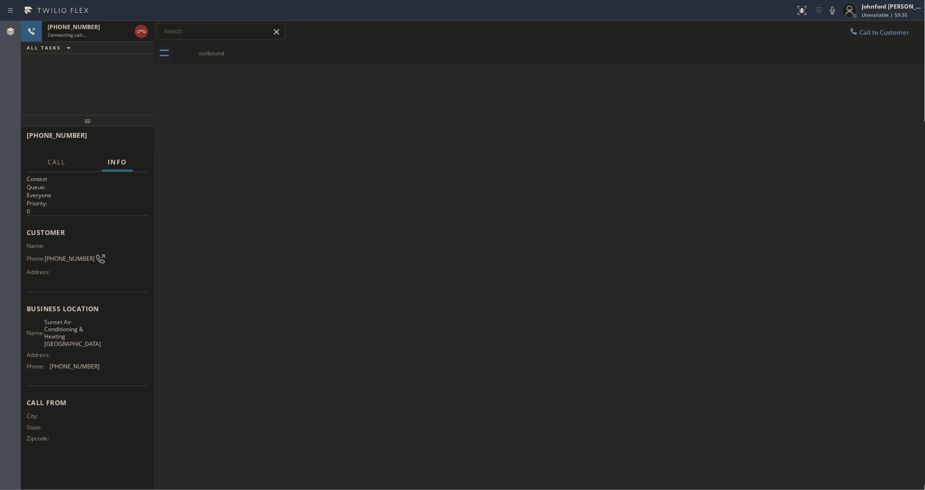
click at [93, 74] on div "[PHONE_NUMBER] Connecting call… ALL TASKS ALL TASKS ACTIVE TASKS TASKS IN WRAP …" at bounding box center [87, 68] width 133 height 94
click at [101, 23] on div "[PHONE_NUMBER]" at bounding box center [89, 27] width 83 height 8
click at [113, 30] on div "[PHONE_NUMBER]" at bounding box center [89, 27] width 83 height 8
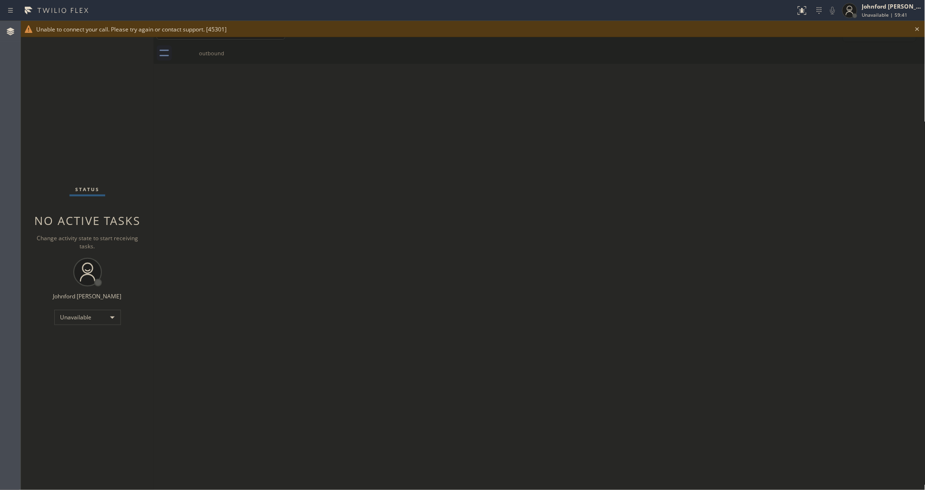
click at [917, 27] on icon at bounding box center [917, 28] width 11 height 11
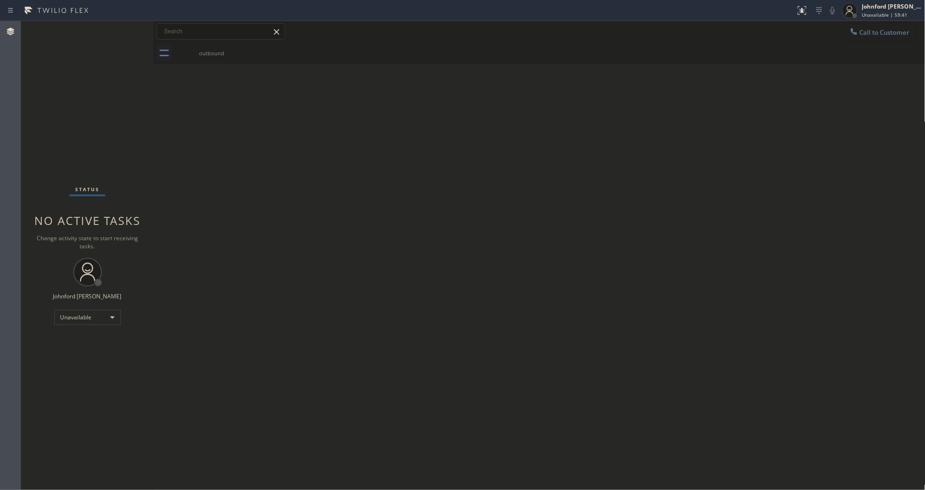
click at [894, 30] on span "Call to Customer" at bounding box center [885, 32] width 50 height 9
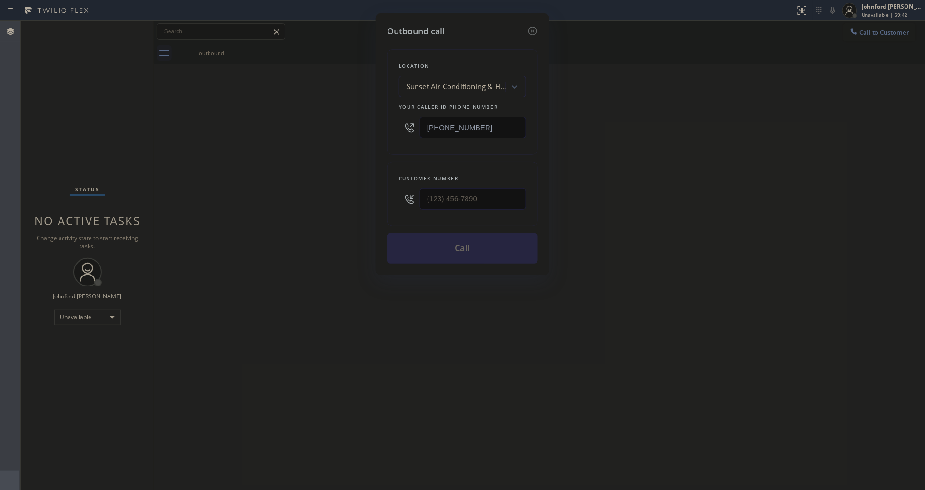
drag, startPoint x: 505, startPoint y: 130, endPoint x: 379, endPoint y: 129, distance: 126.2
click at [379, 129] on div "Outbound call Location Sunset Air Conditioning & Heating [GEOGRAPHIC_DATA] Your…" at bounding box center [463, 143] width 174 height 261
paste input "18) 582-8140"
type input "[PHONE_NUMBER]"
type input "(___) ___-____"
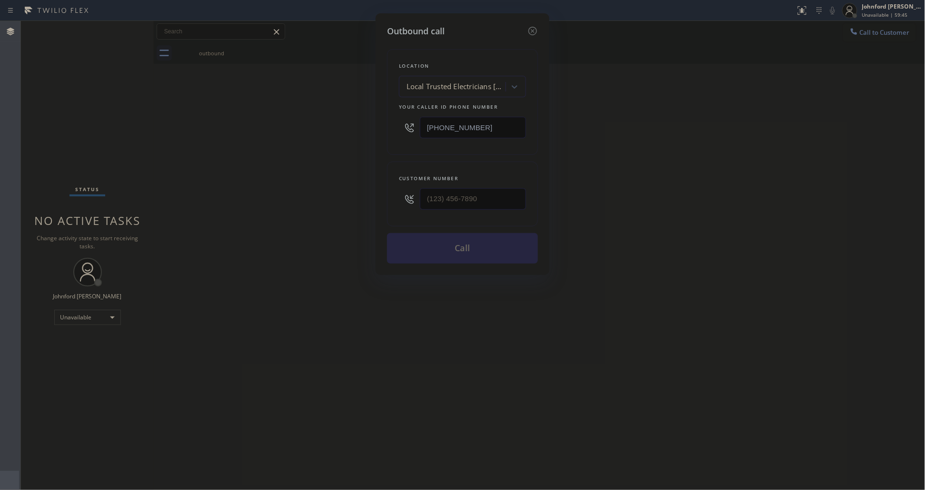
click at [368, 189] on div "Outbound call Location Local Trusted Electricians [GEOGRAPHIC_DATA] Your caller…" at bounding box center [462, 245] width 925 height 490
paste input "820) 822-2706"
drag, startPoint x: 487, startPoint y: 195, endPoint x: 388, endPoint y: 201, distance: 99.2
click at [388, 201] on div "Customer number [PHONE_NUMBER]" at bounding box center [462, 193] width 151 height 65
type input "[PHONE_NUMBER]"
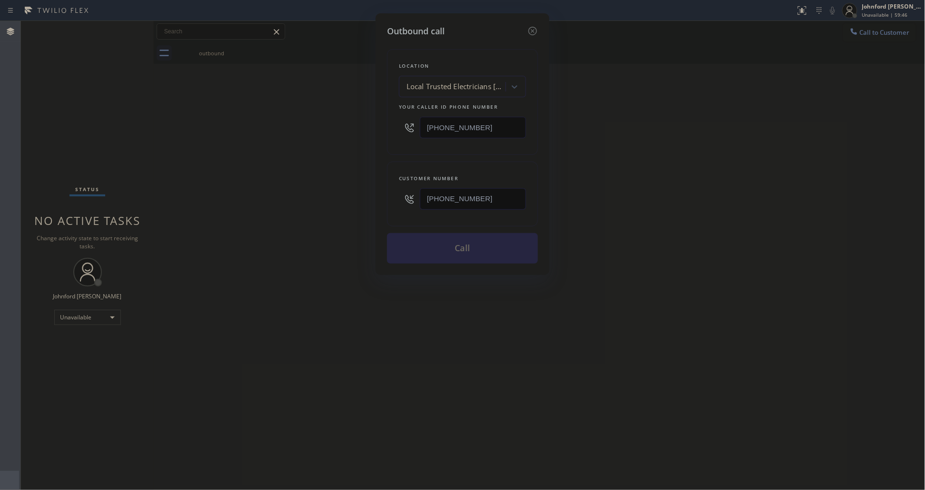
click at [386, 201] on div "Outbound call Location Local Trusted Electricians [GEOGRAPHIC_DATA] Your caller…" at bounding box center [463, 143] width 174 height 261
drag, startPoint x: 422, startPoint y: 252, endPoint x: 614, endPoint y: 49, distance: 280.3
click at [425, 252] on button "Call" at bounding box center [462, 248] width 151 height 30
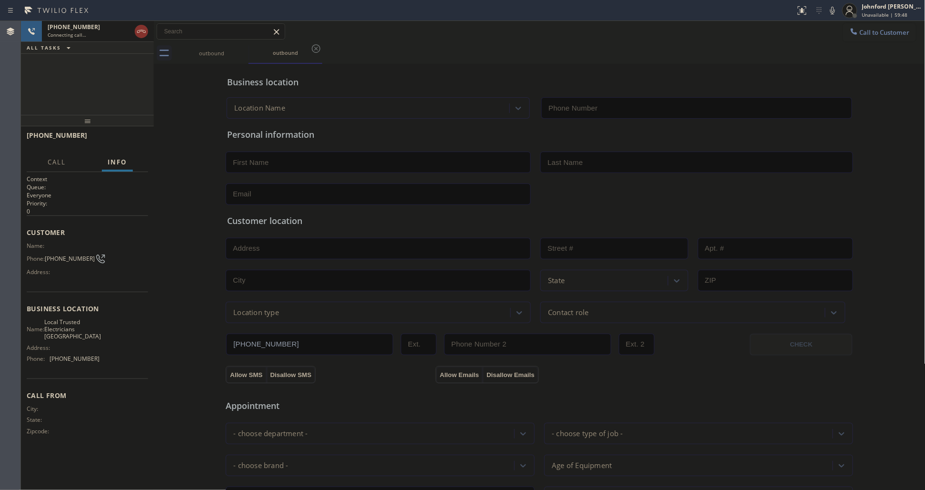
type input "[PHONE_NUMBER]"
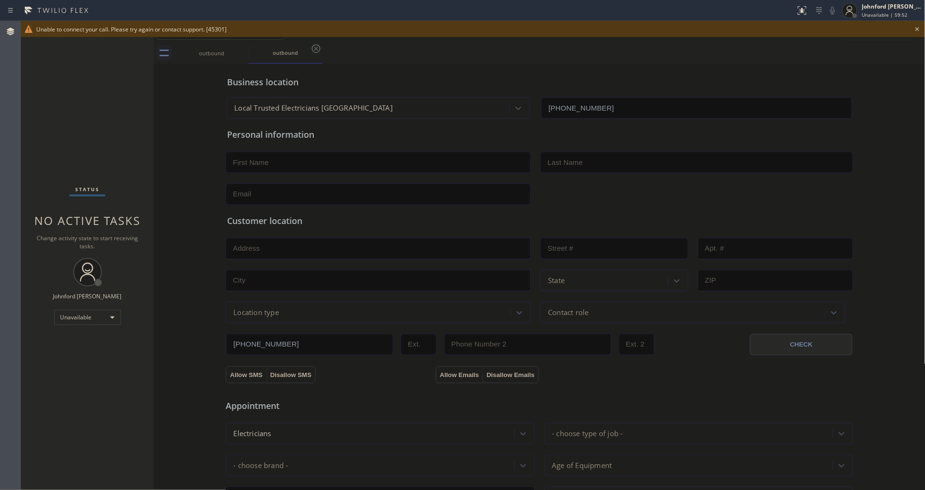
drag, startPoint x: 463, startPoint y: 63, endPoint x: 567, endPoint y: 37, distance: 107.0
click at [468, 62] on div "outbound outbound Call to Customer Outbound call Location Local Trusted Electri…" at bounding box center [540, 379] width 772 height 717
click at [920, 25] on icon at bounding box center [917, 28] width 11 height 11
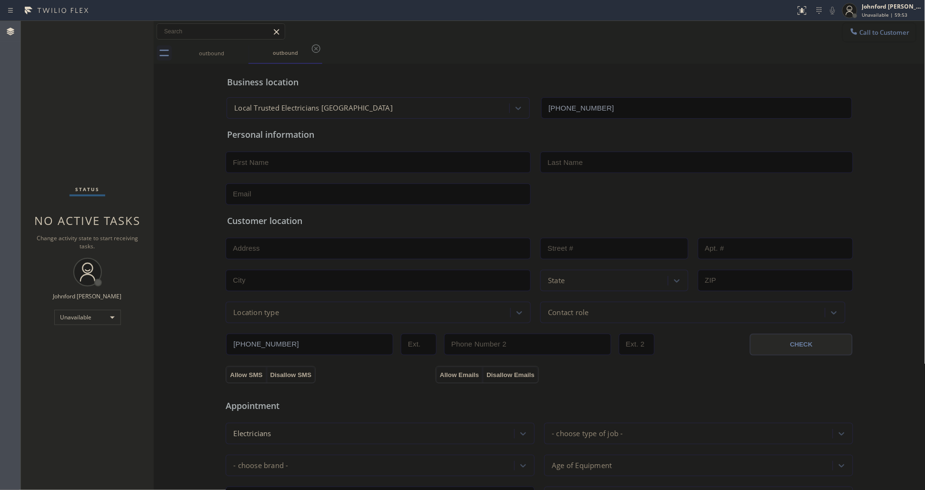
click at [894, 31] on button "Call to Customer" at bounding box center [880, 32] width 73 height 18
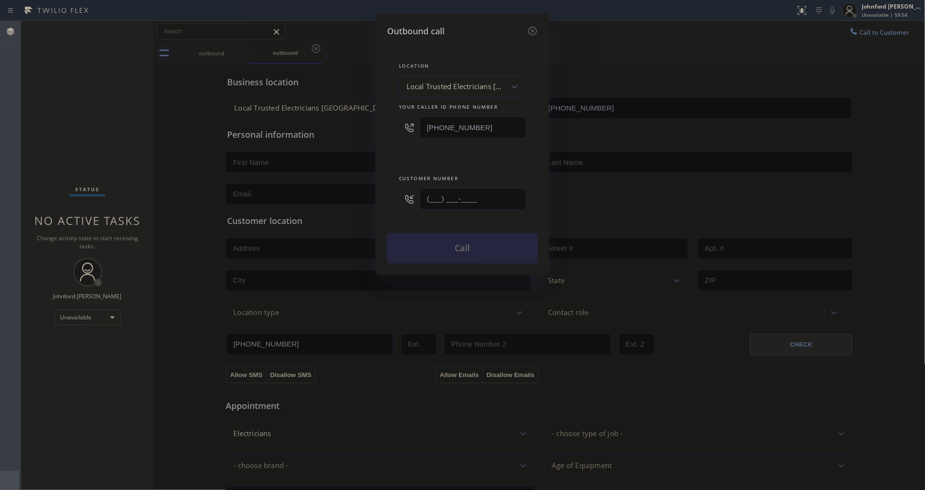
drag, startPoint x: 486, startPoint y: 196, endPoint x: 433, endPoint y: 201, distance: 53.1
click at [393, 203] on div "Customer number (___) ___-____" at bounding box center [462, 193] width 151 height 65
paste input "82) 082-2270"
click at [424, 156] on div "Location Local Trusted Electricians [GEOGRAPHIC_DATA] Your caller id phone numb…" at bounding box center [462, 151] width 151 height 226
drag, startPoint x: 481, startPoint y: 199, endPoint x: 416, endPoint y: 199, distance: 65.3
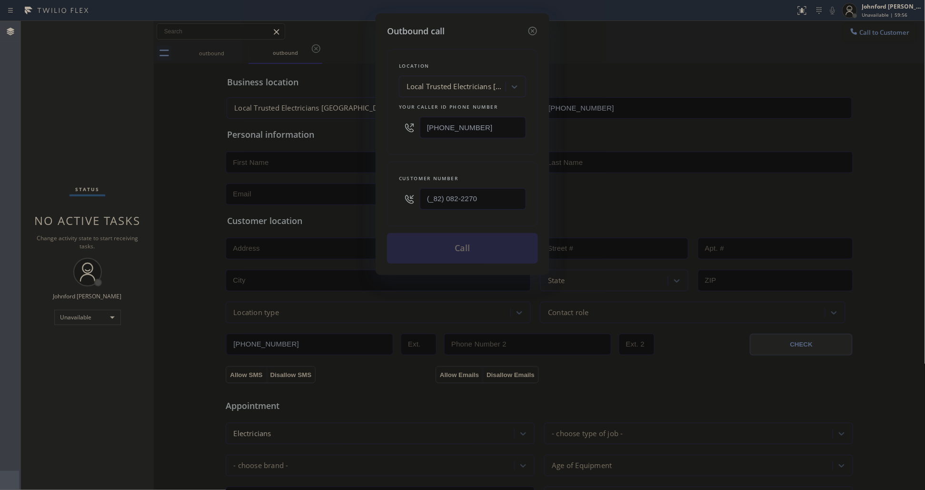
click at [416, 199] on div "(_82) 082-2270" at bounding box center [462, 198] width 127 height 31
paste input "820) 822-2706"
type input "[PHONE_NUMBER]"
click at [443, 161] on div "Customer number [PHONE_NUMBER]" at bounding box center [462, 193] width 151 height 65
click at [458, 240] on button "Call" at bounding box center [462, 248] width 151 height 30
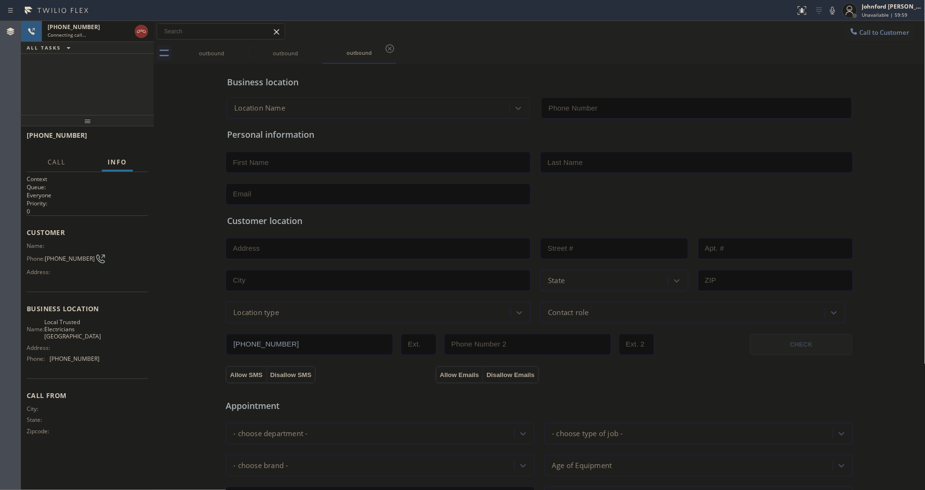
type input "[PHONE_NUMBER]"
drag, startPoint x: 91, startPoint y: 95, endPoint x: 172, endPoint y: 84, distance: 81.8
click at [91, 95] on div "[PHONE_NUMBER] Connecting call… ALL TASKS ALL TASKS ACTIVE TASKS TASKS IN WRAP …" at bounding box center [87, 68] width 133 height 94
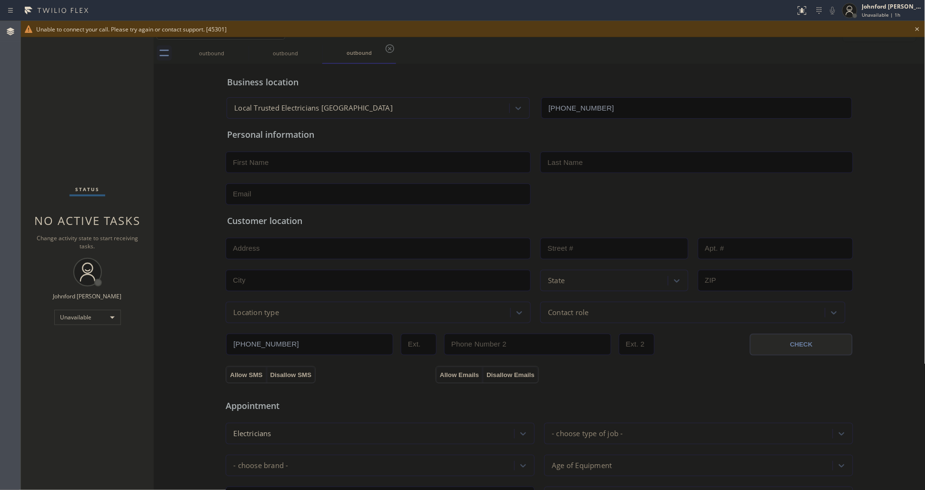
click at [914, 30] on icon at bounding box center [917, 28] width 11 height 11
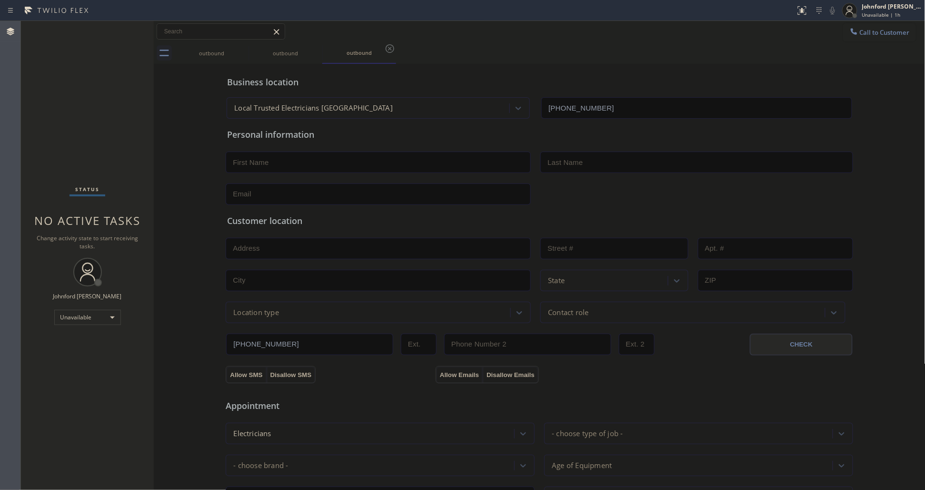
click at [885, 22] on div "Call to Customer Outbound call Location Local Trusted Electricians [GEOGRAPHIC_…" at bounding box center [540, 31] width 772 height 21
drag, startPoint x: 872, startPoint y: 34, endPoint x: 806, endPoint y: 54, distance: 68.7
click at [872, 34] on span "Call to Customer" at bounding box center [885, 32] width 50 height 9
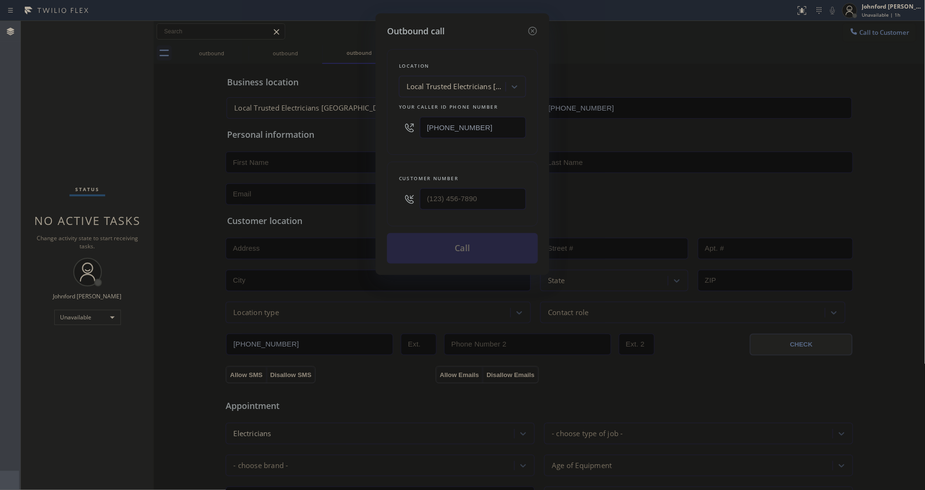
drag, startPoint x: 499, startPoint y: 122, endPoint x: 337, endPoint y: 151, distance: 164.1
click at [355, 122] on div "Outbound call Location Local Trusted Electricians [GEOGRAPHIC_DATA] Your caller…" at bounding box center [462, 245] width 925 height 490
paste input "562) 276-2449"
type input "[PHONE_NUMBER]"
paste input "903) 929-4877"
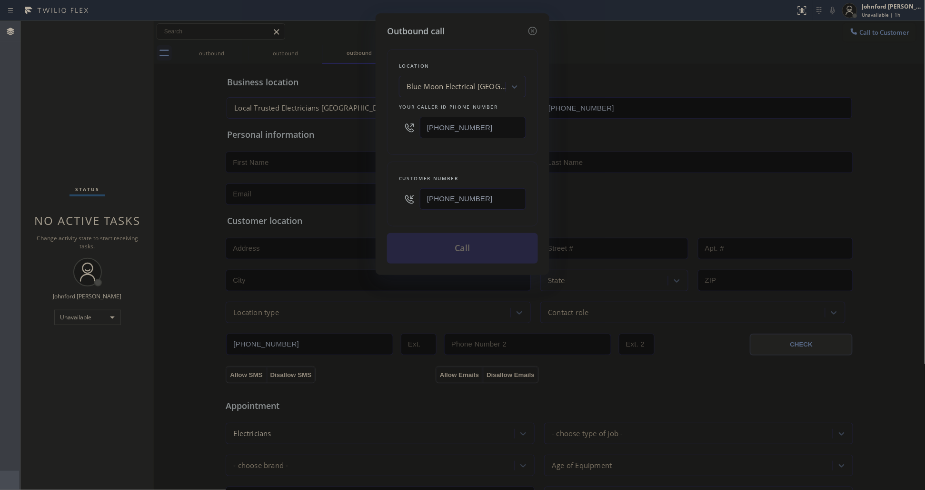
click at [400, 201] on div "[PHONE_NUMBER]" at bounding box center [462, 198] width 127 height 31
type input "[PHONE_NUMBER]"
click at [451, 241] on button "Call" at bounding box center [462, 248] width 151 height 30
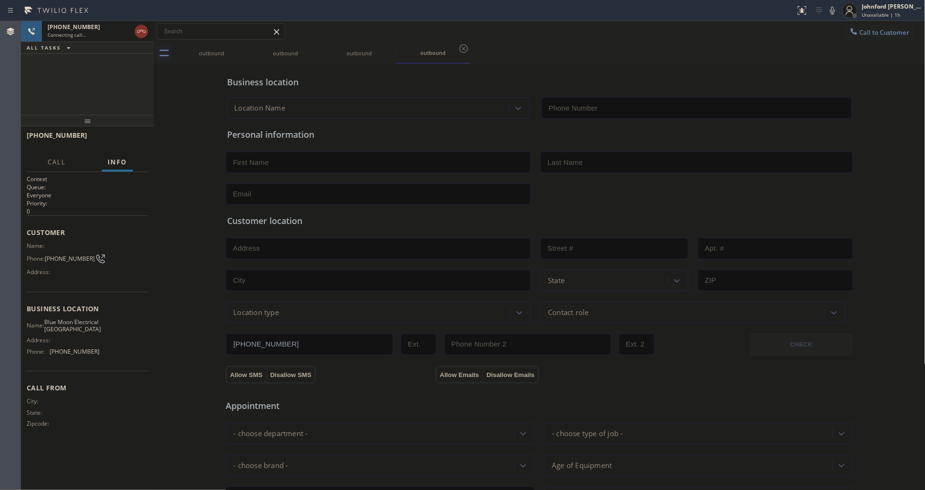
type input "[PHONE_NUMBER]"
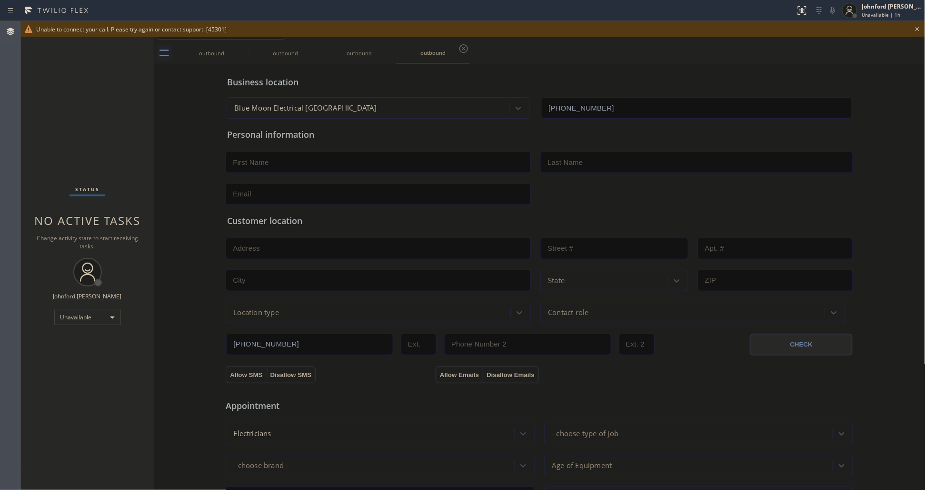
click at [522, 61] on div "outbound outbound outbound outbound" at bounding box center [550, 52] width 751 height 21
click at [917, 29] on icon at bounding box center [918, 29] width 4 height 4
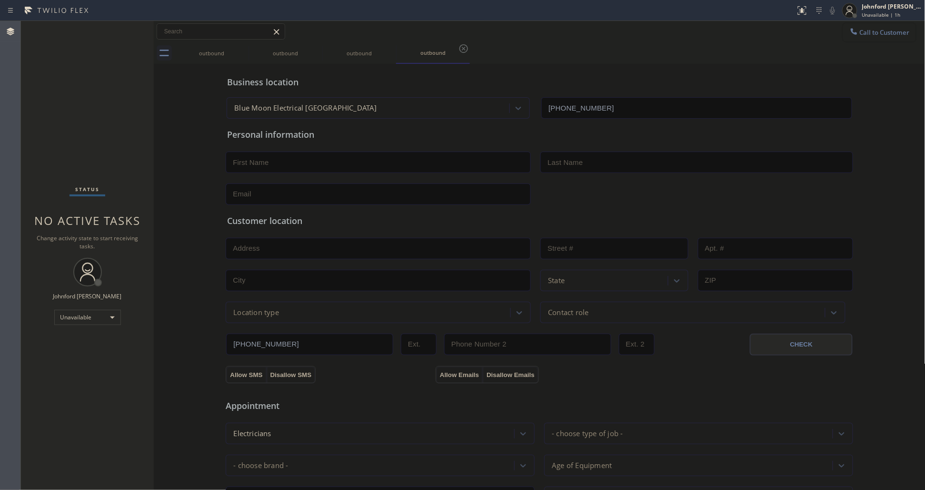
click at [892, 29] on button "Call to Customer" at bounding box center [880, 32] width 73 height 18
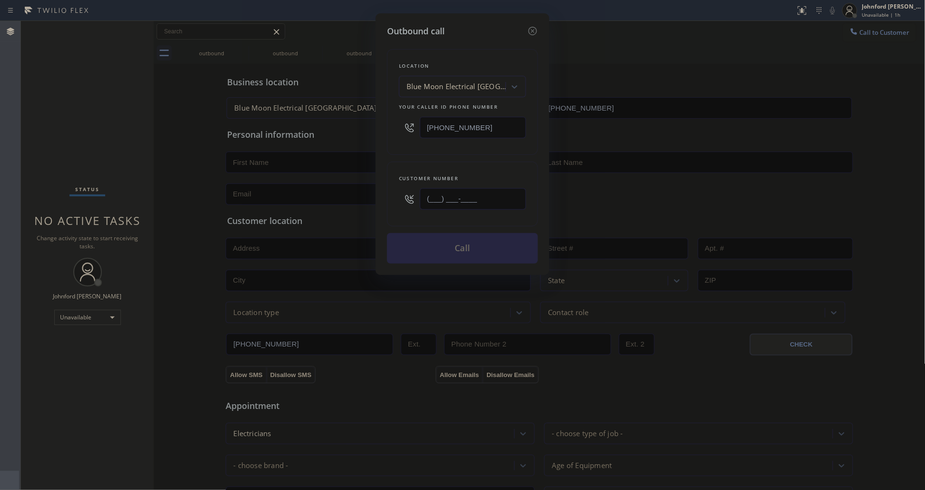
drag, startPoint x: 482, startPoint y: 204, endPoint x: 397, endPoint y: 213, distance: 85.3
click at [397, 213] on div "Customer number (___) ___-____" at bounding box center [462, 193] width 151 height 65
paste input "903) 929-4877"
type input "[PHONE_NUMBER]"
click at [447, 218] on div "Customer number [PHONE_NUMBER]" at bounding box center [462, 193] width 151 height 65
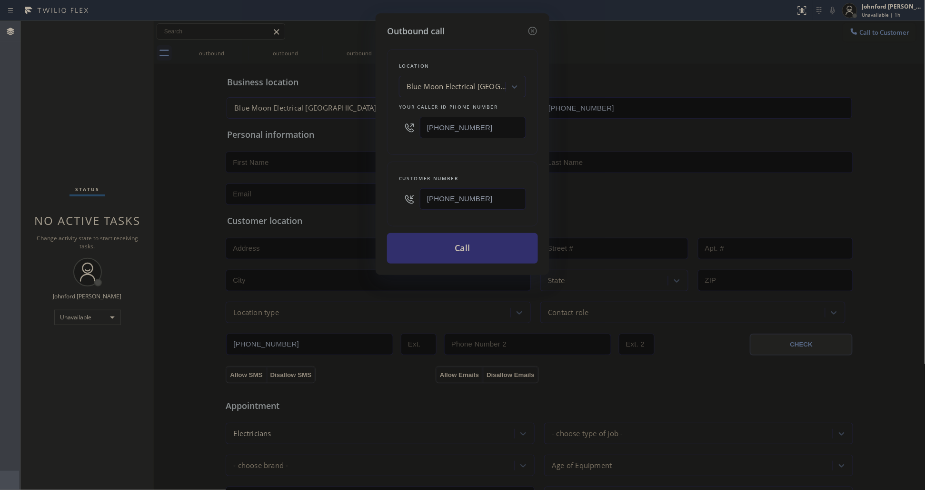
click at [451, 251] on button "Call" at bounding box center [462, 248] width 151 height 30
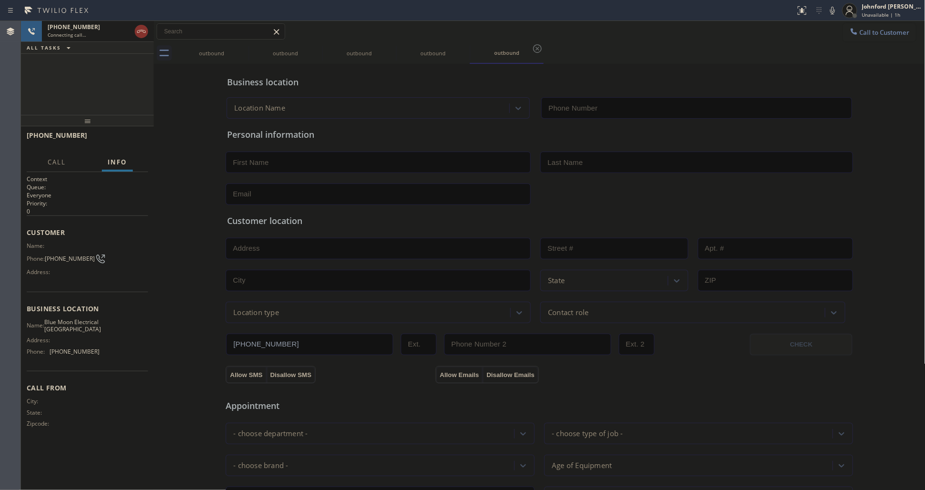
type input "[PHONE_NUMBER]"
drag, startPoint x: 868, startPoint y: 32, endPoint x: 796, endPoint y: 50, distance: 74.0
click at [866, 32] on span "Call to Customer" at bounding box center [885, 32] width 50 height 9
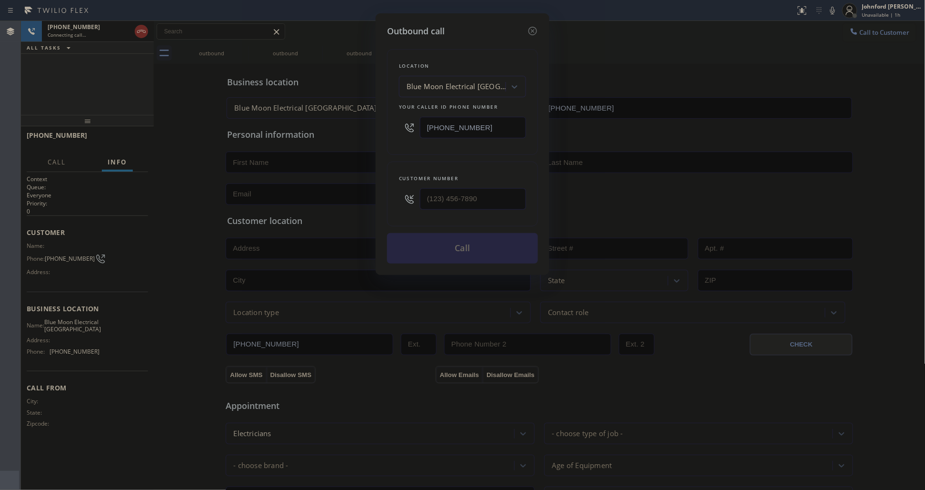
drag, startPoint x: 480, startPoint y: 121, endPoint x: 318, endPoint y: 123, distance: 161.9
click at [324, 121] on div "Outbound call Location Blue Moon Electrical [GEOGRAPHIC_DATA] Your caller id ph…" at bounding box center [462, 245] width 925 height 490
paste input "714) 360-0636"
type input "[PHONE_NUMBER]"
drag, startPoint x: 533, startPoint y: 36, endPoint x: 561, endPoint y: 35, distance: 27.7
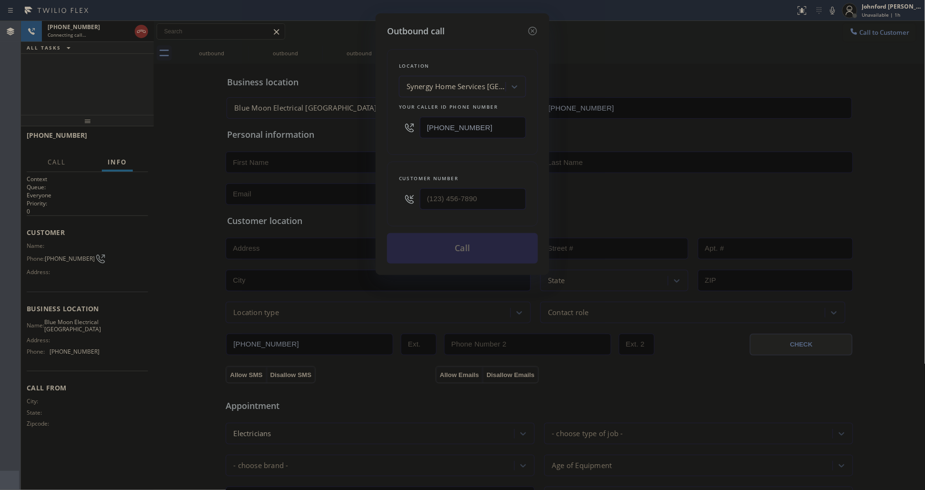
click at [535, 38] on div "Location Synergy Home Services [GEOGRAPHIC_DATA] Your caller id phone number [P…" at bounding box center [462, 151] width 151 height 226
click at [612, 35] on div "Outbound call Location Synergy Home Services [GEOGRAPHIC_DATA] Your caller id p…" at bounding box center [462, 245] width 925 height 490
click at [536, 26] on icon at bounding box center [532, 30] width 11 height 11
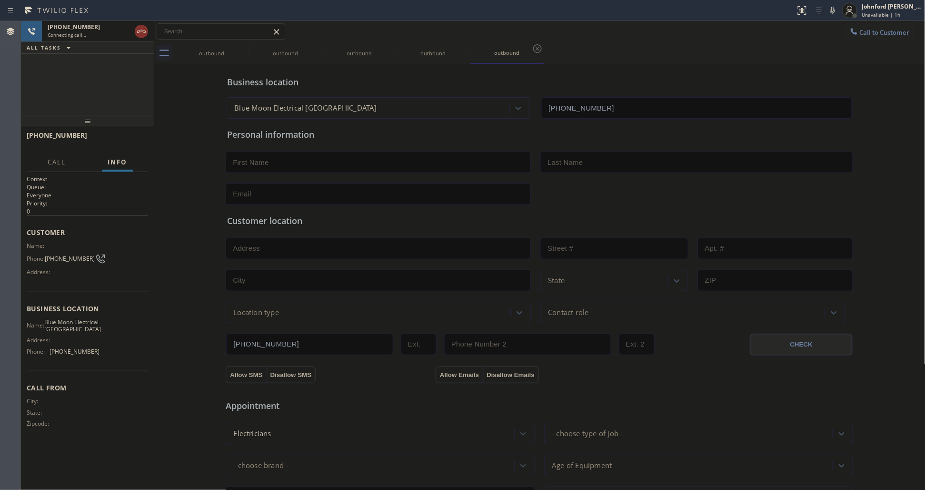
click at [599, 40] on div "Call to Customer Outbound call Location Search location Your caller id phone nu…" at bounding box center [540, 31] width 772 height 21
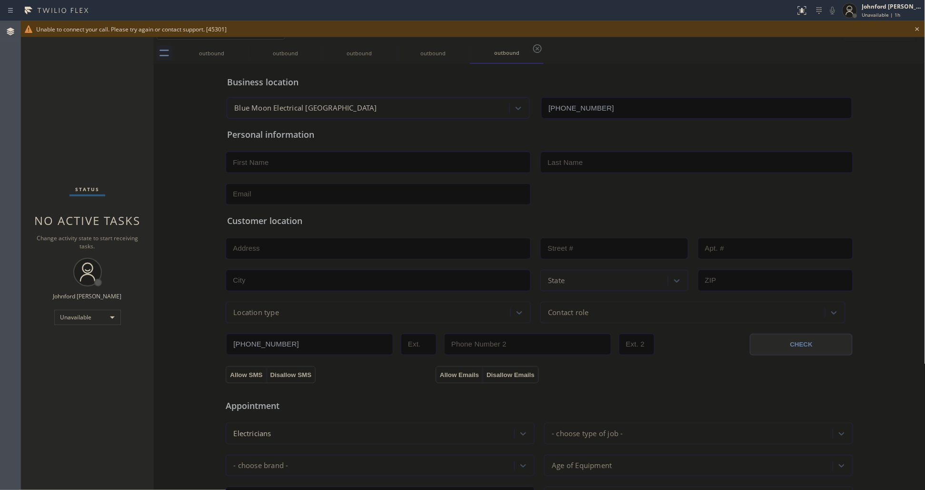
drag, startPoint x: 56, startPoint y: 126, endPoint x: 275, endPoint y: 121, distance: 219.1
click at [56, 126] on div "Status No active tasks Change activity state to start receiving tasks. [PERSON_…" at bounding box center [87, 255] width 133 height 469
click at [920, 31] on icon at bounding box center [917, 28] width 11 height 11
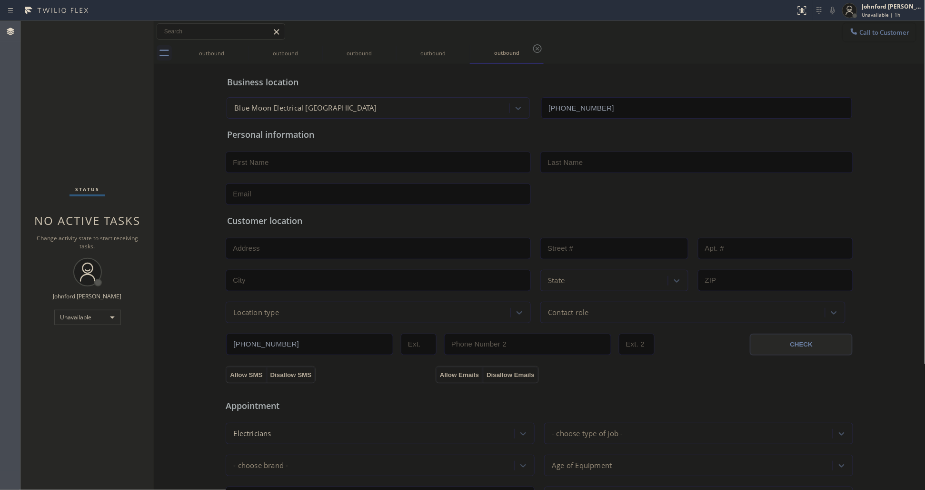
click at [875, 35] on span "Call to Customer" at bounding box center [885, 32] width 50 height 9
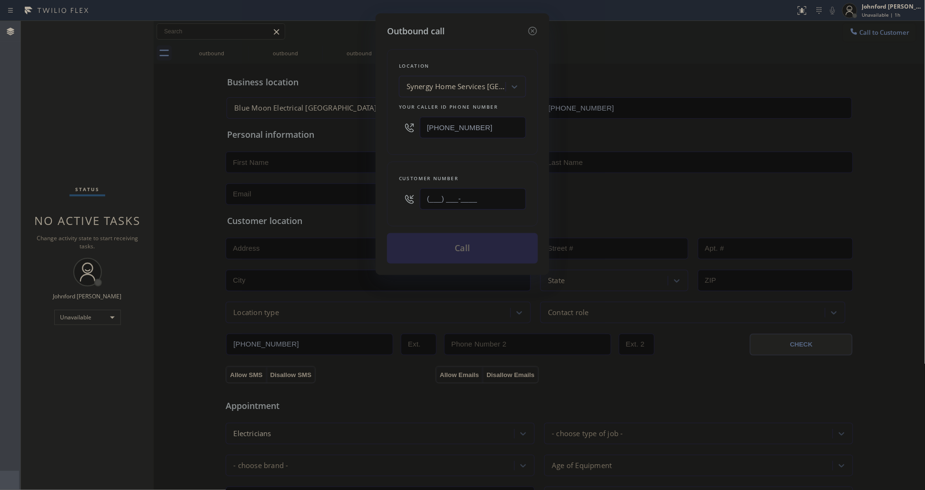
drag, startPoint x: 499, startPoint y: 191, endPoint x: 408, endPoint y: 196, distance: 91.1
click at [399, 196] on div "(___) ___-____" at bounding box center [462, 198] width 127 height 31
paste input "772) 588-8573"
type input "[PHONE_NUMBER]"
click at [411, 167] on div "Customer number [PHONE_NUMBER]" at bounding box center [462, 193] width 151 height 65
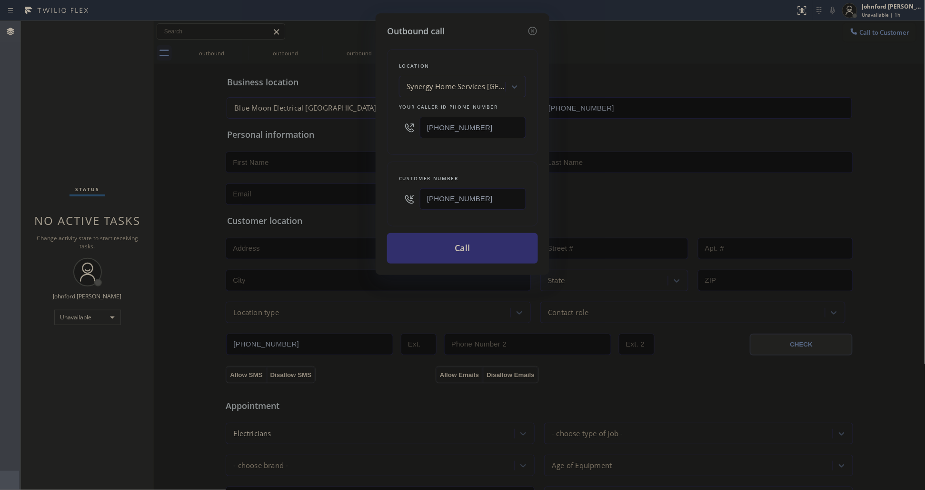
click at [424, 241] on button "Call" at bounding box center [462, 248] width 151 height 30
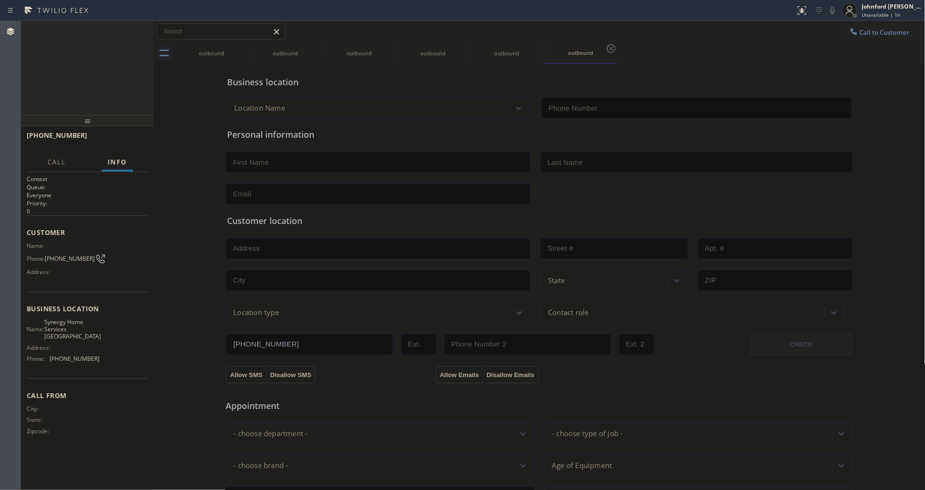
type input "[PHONE_NUMBER]"
click at [49, 92] on div "[PHONE_NUMBER] Connecting call… ALL TASKS ALL TASKS ACTIVE TASKS TASKS IN WRAP …" at bounding box center [87, 68] width 133 height 94
click at [134, 137] on span "HANG UP" at bounding box center [125, 139] width 29 height 7
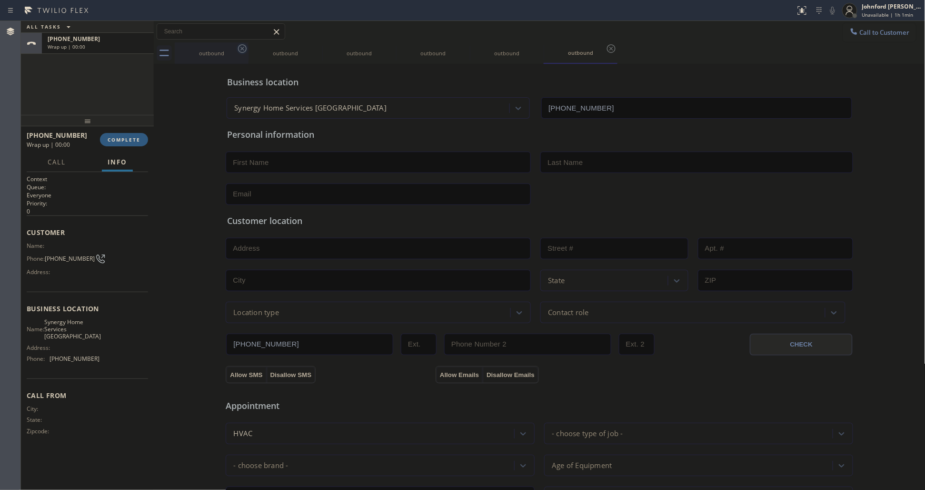
click at [237, 50] on div "outbound" at bounding box center [212, 52] width 74 height 21
click at [237, 50] on icon at bounding box center [242, 48] width 11 height 11
click at [0, 0] on icon at bounding box center [0, 0] width 0 height 0
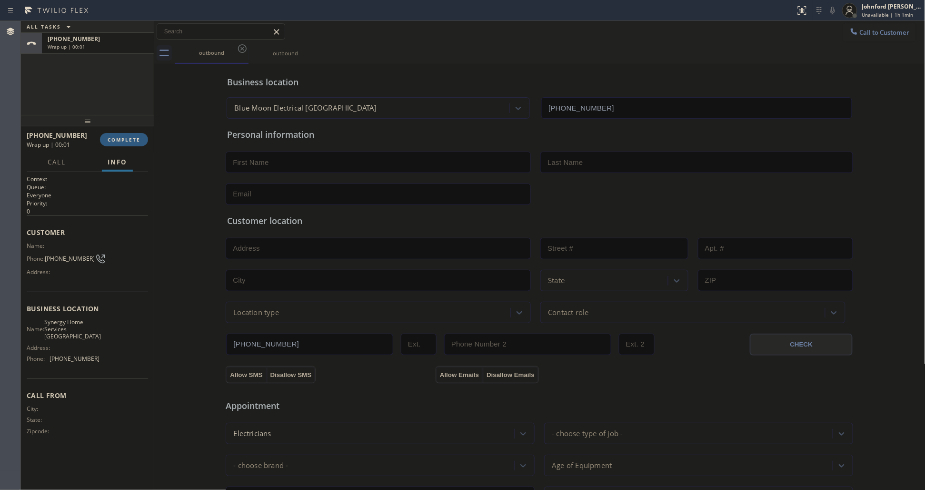
click at [132, 149] on div "[PHONE_NUMBER] Wrap up | 00:01 COMPLETE" at bounding box center [87, 139] width 121 height 25
click at [130, 140] on span "COMPLETE" at bounding box center [124, 139] width 33 height 7
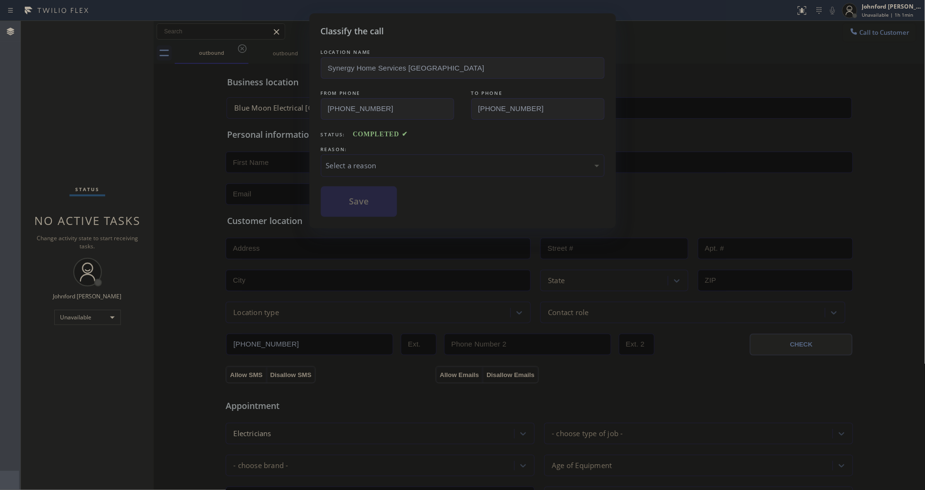
click at [365, 154] on div "Select a reason" at bounding box center [463, 165] width 284 height 22
click at [361, 180] on div "LOCATION NAME Synergy Home Services [GEOGRAPHIC_DATA] FROM PHONE [PHONE_NUMBER]…" at bounding box center [463, 132] width 284 height 170
drag, startPoint x: 352, startPoint y: 201, endPoint x: 329, endPoint y: 205, distance: 23.7
click at [351, 201] on button "Save" at bounding box center [359, 201] width 77 height 30
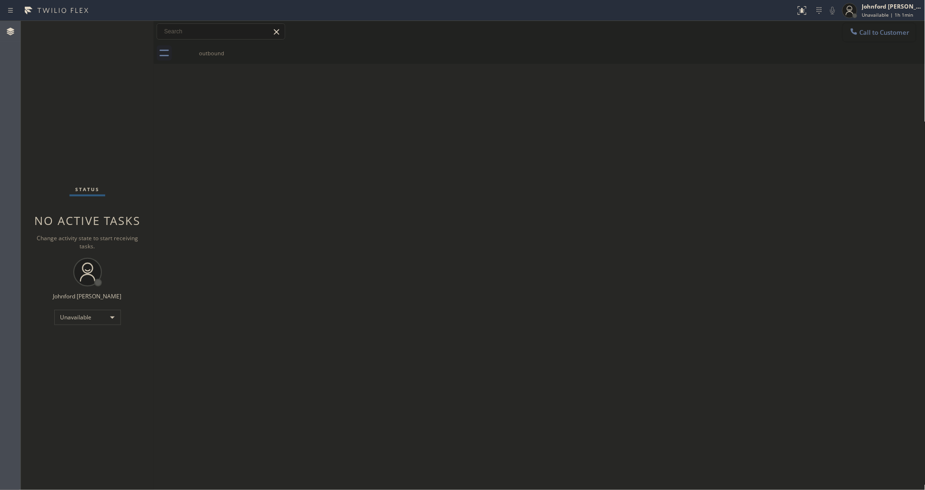
click at [867, 25] on button "Call to Customer" at bounding box center [880, 32] width 73 height 18
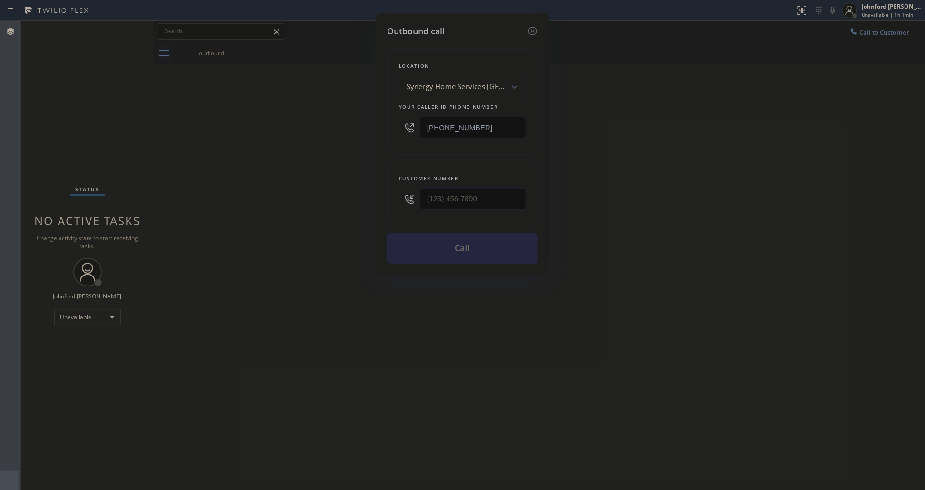
click at [310, 129] on div "Outbound call Location Synergy Home Services [GEOGRAPHIC_DATA] Your caller id p…" at bounding box center [462, 245] width 925 height 490
paste input "60) 227-2525"
type input "[PHONE_NUMBER]"
paste input "707) 879-6133"
type input "[PHONE_NUMBER]"
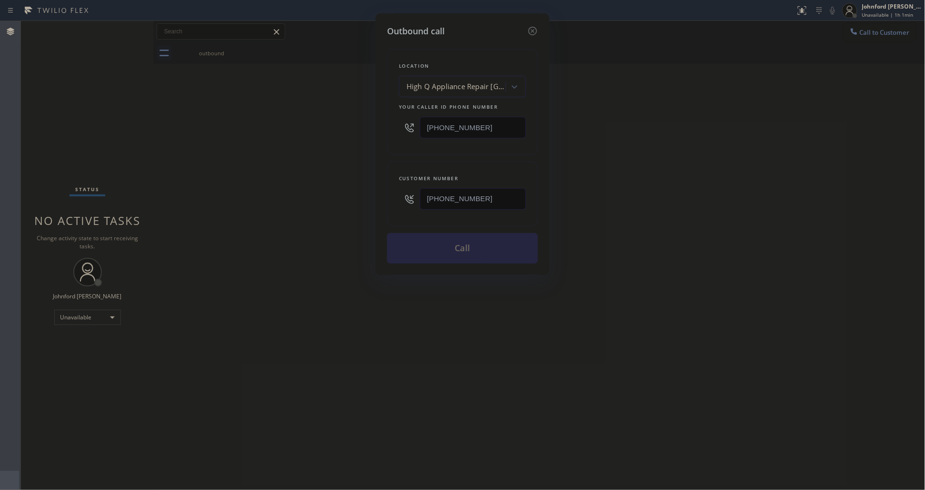
drag, startPoint x: 353, startPoint y: 194, endPoint x: 449, endPoint y: 227, distance: 100.8
click at [369, 194] on div "Outbound call Location High Q Appliance Repair [GEOGRAPHIC_DATA] Your caller id…" at bounding box center [462, 245] width 925 height 490
click at [465, 245] on button "Call" at bounding box center [462, 248] width 151 height 30
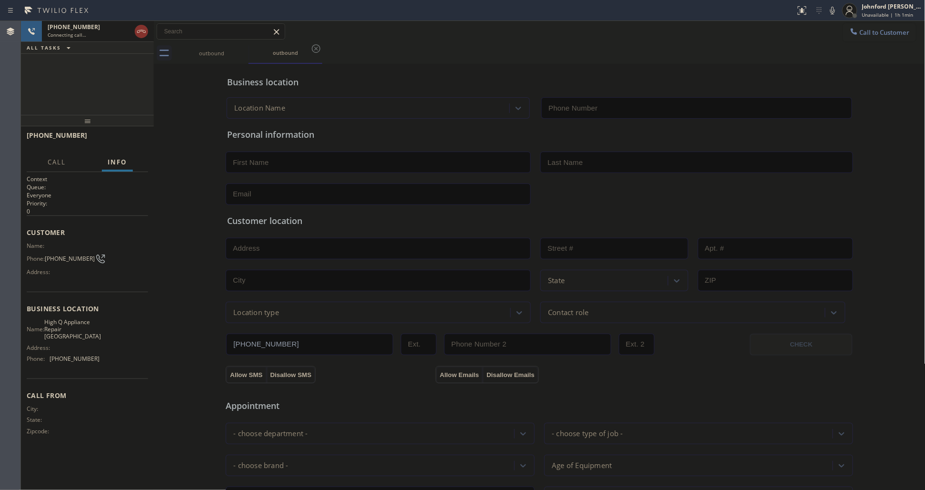
type input "[PHONE_NUMBER]"
click at [74, 255] on span "[PHONE_NUMBER]" at bounding box center [70, 258] width 50 height 7
copy div "[PHONE_NUMBER]"
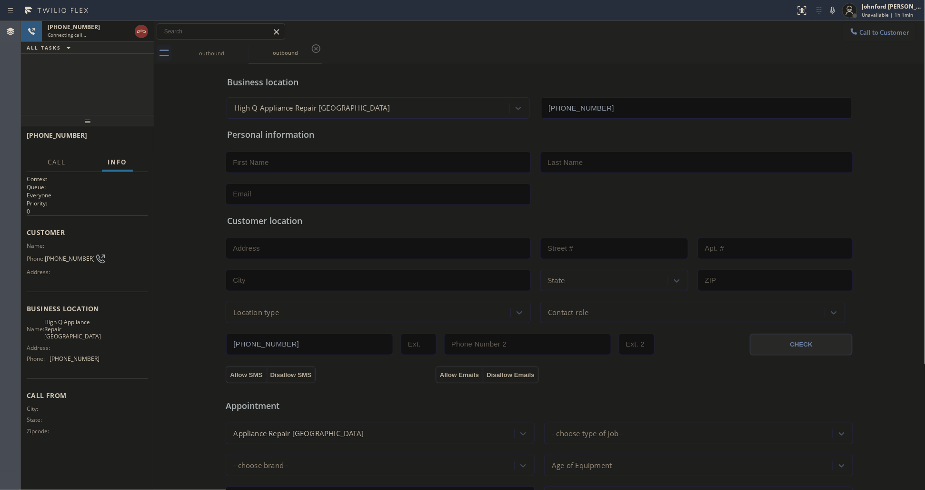
click at [121, 98] on div "[PHONE_NUMBER] Connecting call… ALL TASKS ALL TASKS ACTIVE TASKS TASKS IN WRAP …" at bounding box center [87, 68] width 133 height 94
drag, startPoint x: 145, startPoint y: 28, endPoint x: 155, endPoint y: 29, distance: 10.1
click at [145, 28] on icon at bounding box center [141, 31] width 11 height 11
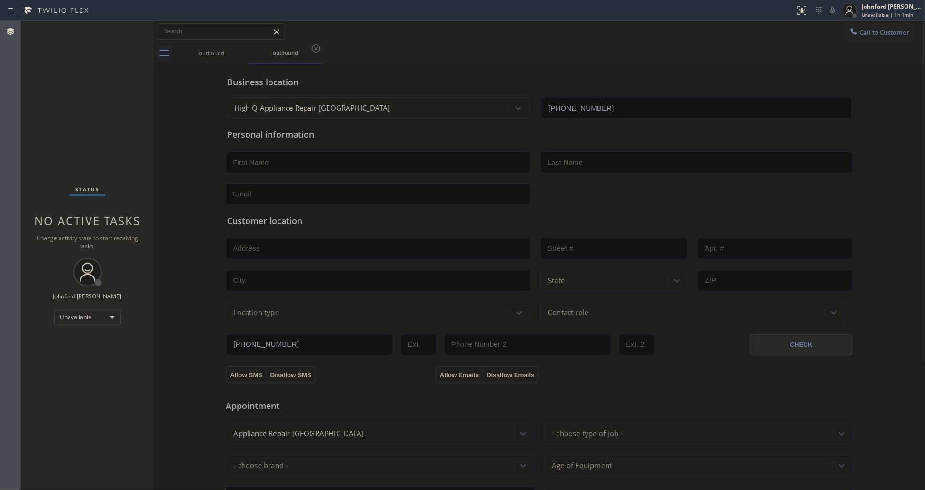
click at [866, 40] on button "Call to Customer" at bounding box center [880, 32] width 73 height 18
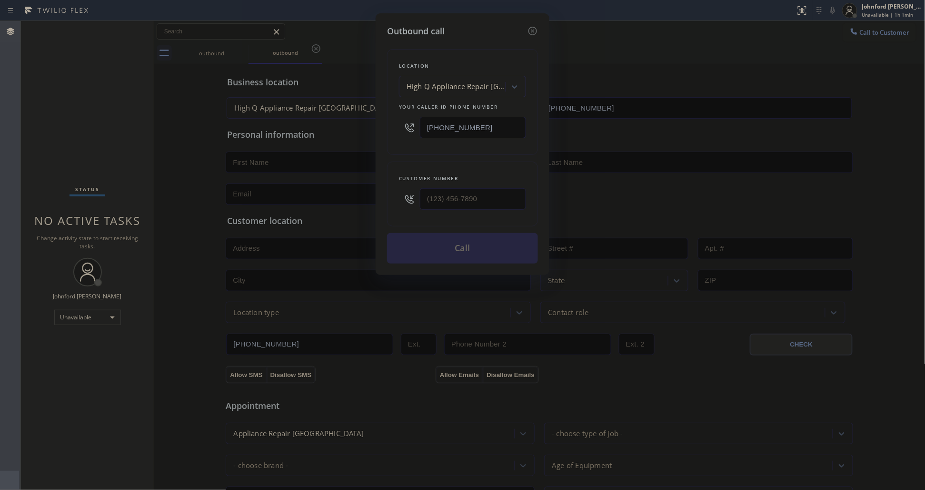
paste input "4806"
drag, startPoint x: 521, startPoint y: 131, endPoint x: 457, endPoint y: 131, distance: 63.3
click at [457, 131] on input "[PHONE_NUMBER]" at bounding box center [473, 127] width 106 height 21
click at [460, 129] on input "[PHONE_NUMBER]" at bounding box center [473, 127] width 106 height 21
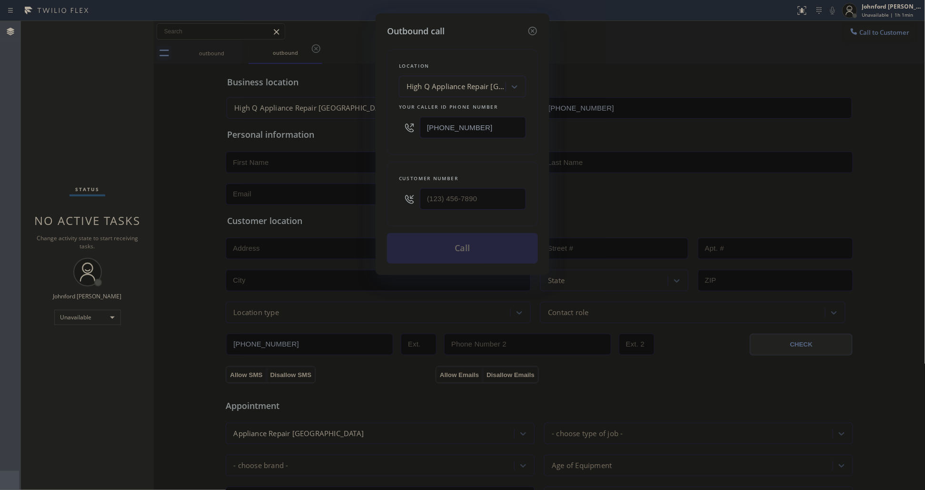
click at [460, 129] on input "[PHONE_NUMBER]" at bounding box center [473, 127] width 106 height 21
paste input "480) 666-3549"
type input "[PHONE_NUMBER]"
type input "(___) ___-____"
click at [422, 155] on div "Location [PERSON_NAME] Electric Service Your caller id phone number [PHONE_NUMB…" at bounding box center [462, 151] width 151 height 226
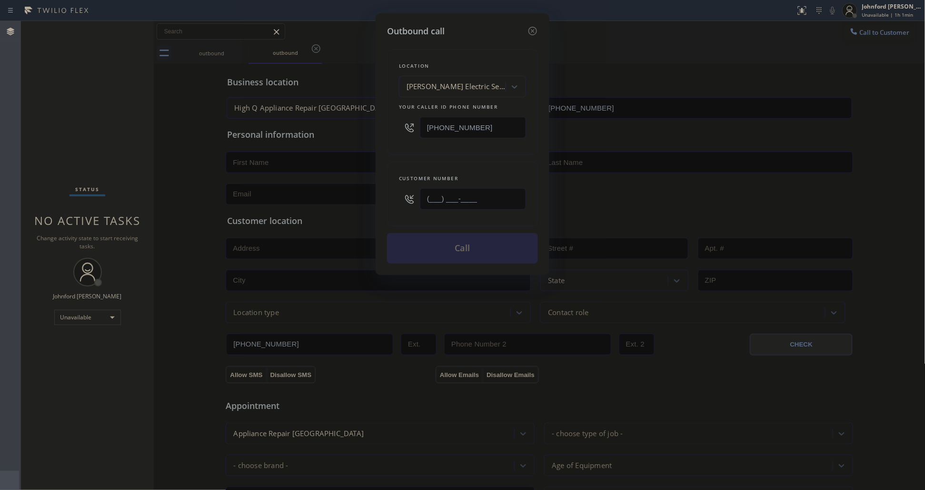
click at [442, 188] on input "(___) ___-____" at bounding box center [473, 198] width 106 height 21
paste input "773) 558-6080"
type input "[PHONE_NUMBER]"
click at [449, 153] on div "Location [PERSON_NAME] Electric Service Your caller id phone number [PHONE_NUMB…" at bounding box center [462, 151] width 151 height 226
click at [429, 253] on button "Call" at bounding box center [462, 248] width 151 height 30
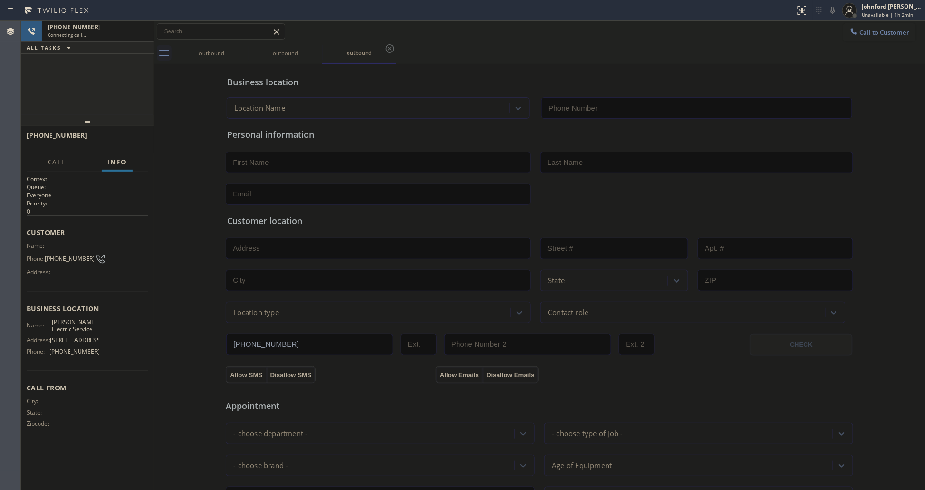
type input "[PHONE_NUMBER]"
click at [132, 143] on button "HANG UP" at bounding box center [126, 139] width 44 height 13
drag, startPoint x: 861, startPoint y: 35, endPoint x: 701, endPoint y: 95, distance: 171.1
click at [861, 35] on span "Call to Customer" at bounding box center [885, 32] width 50 height 9
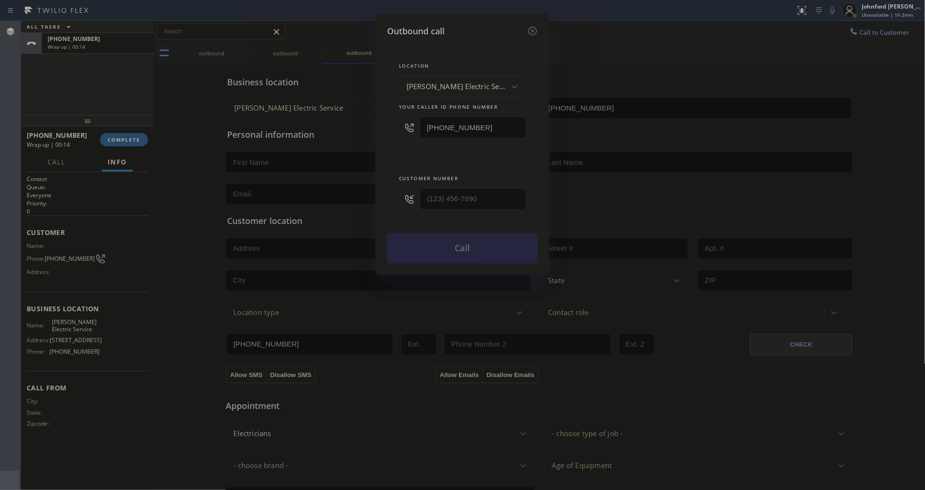
drag, startPoint x: 410, startPoint y: 138, endPoint x: 321, endPoint y: 160, distance: 92.1
click at [399, 139] on div "[PHONE_NUMBER]" at bounding box center [462, 127] width 127 height 31
paste input "24) 396-6168"
type input "[PHONE_NUMBER]"
click at [429, 188] on div at bounding box center [473, 198] width 106 height 31
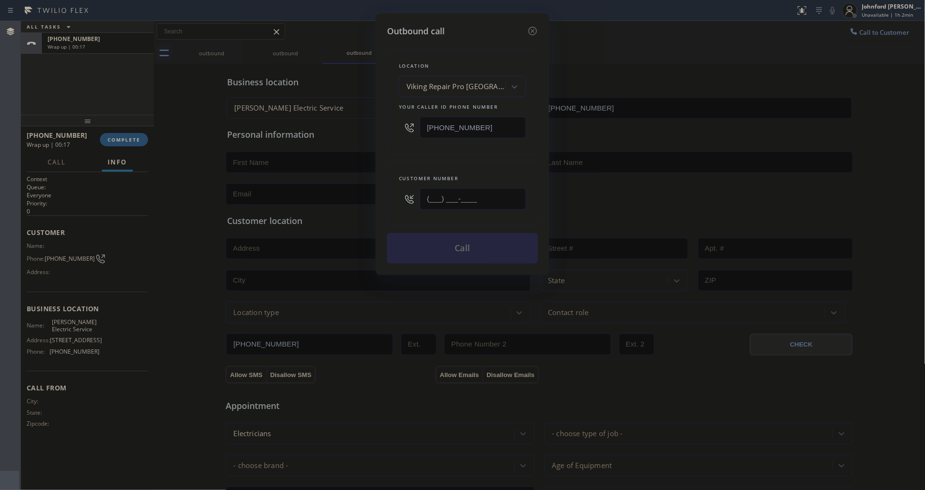
click at [451, 202] on input "(___) ___-____" at bounding box center [473, 198] width 106 height 21
paste input "213) 699-0878"
type input "[PHONE_NUMBER]"
click at [449, 161] on div "Customer number [PHONE_NUMBER]" at bounding box center [462, 193] width 151 height 65
click at [452, 239] on button "Call" at bounding box center [462, 248] width 151 height 30
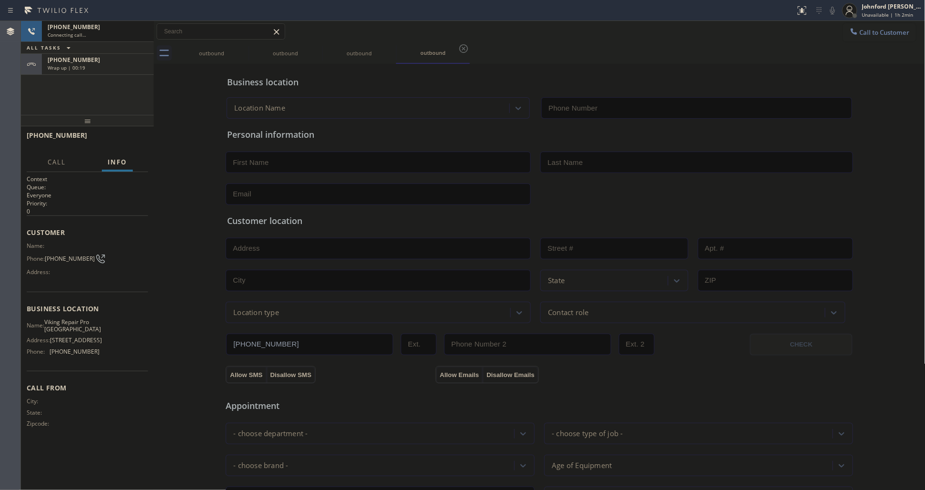
type input "[PHONE_NUMBER]"
click at [131, 134] on button "HANG UP" at bounding box center [126, 139] width 44 height 13
click at [854, 36] on button "Call to Customer" at bounding box center [880, 32] width 73 height 18
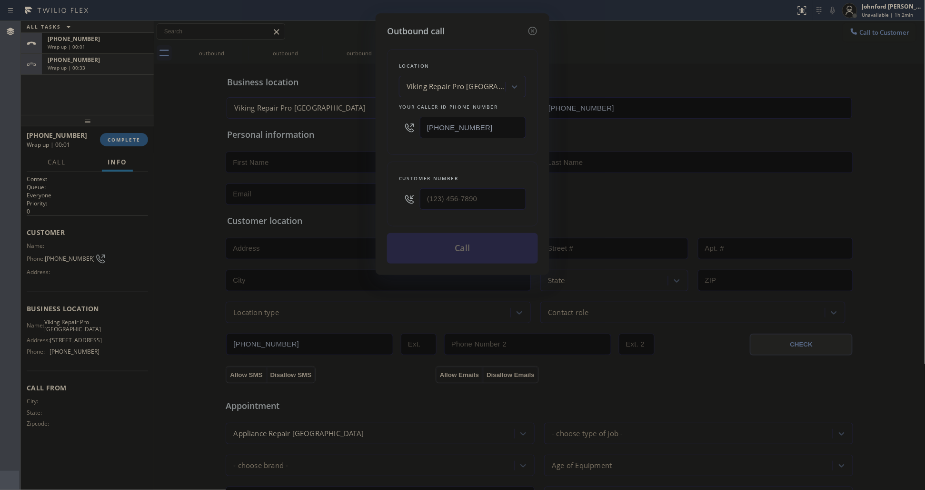
click at [469, 205] on input "text" at bounding box center [473, 198] width 106 height 21
click at [471, 198] on input "(___) ___-____" at bounding box center [473, 198] width 106 height 21
paste input "21"
click at [392, 193] on div "Customer number (___) ___-__21" at bounding box center [462, 193] width 151 height 65
paste input "213) 699-0878"
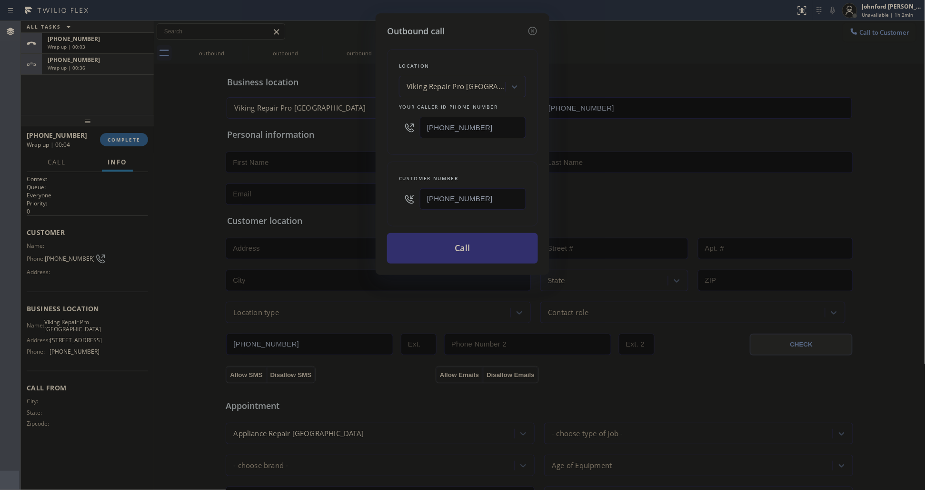
type input "[PHONE_NUMBER]"
click at [474, 233] on button "Call" at bounding box center [462, 248] width 151 height 30
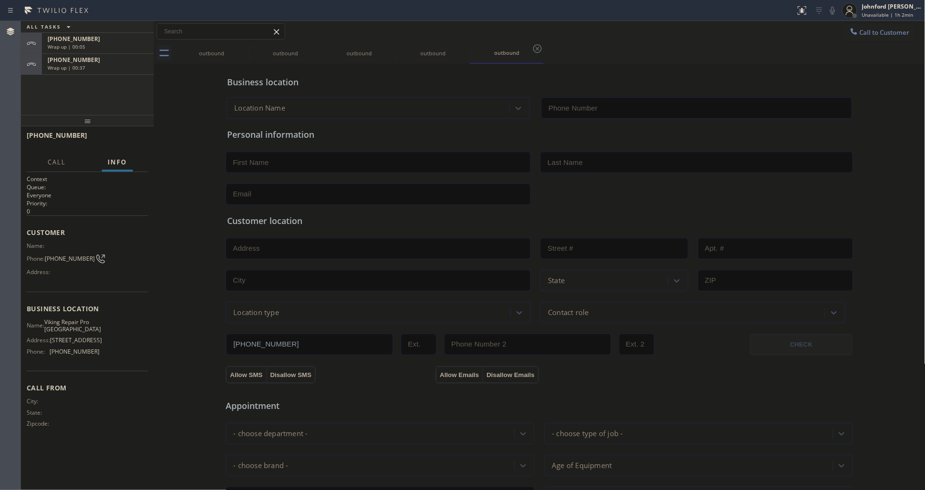
type input "[PHONE_NUMBER]"
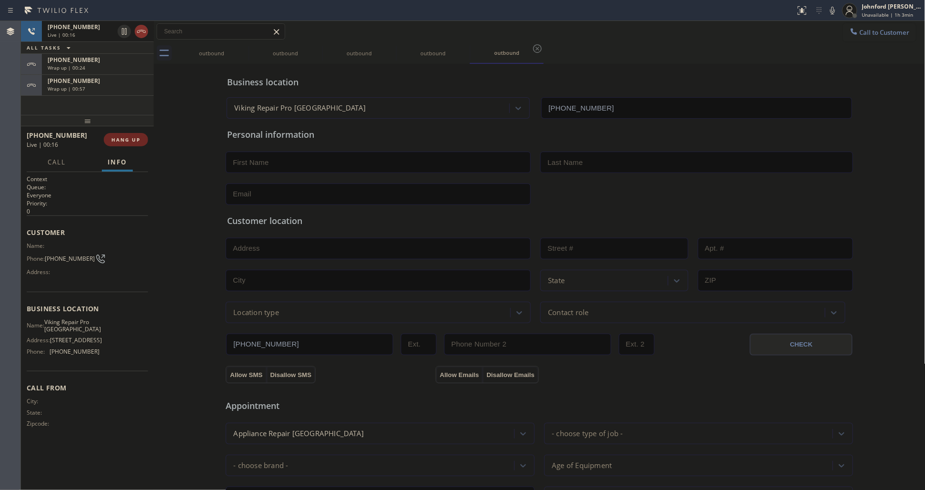
click at [108, 139] on button "HANG UP" at bounding box center [126, 139] width 44 height 13
click at [127, 129] on div "[PHONE_NUMBER] Wrap up | 00:00 COMPLETE" at bounding box center [87, 139] width 121 height 25
click at [122, 135] on button "COMPLETE" at bounding box center [124, 139] width 48 height 13
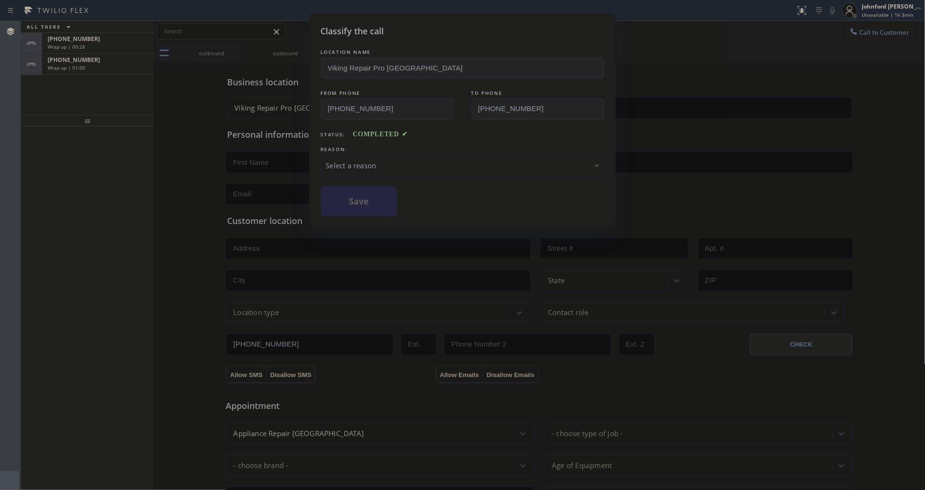
click at [388, 162] on div "Select a reason" at bounding box center [462, 165] width 273 height 11
click at [379, 211] on button "Save" at bounding box center [359, 201] width 77 height 30
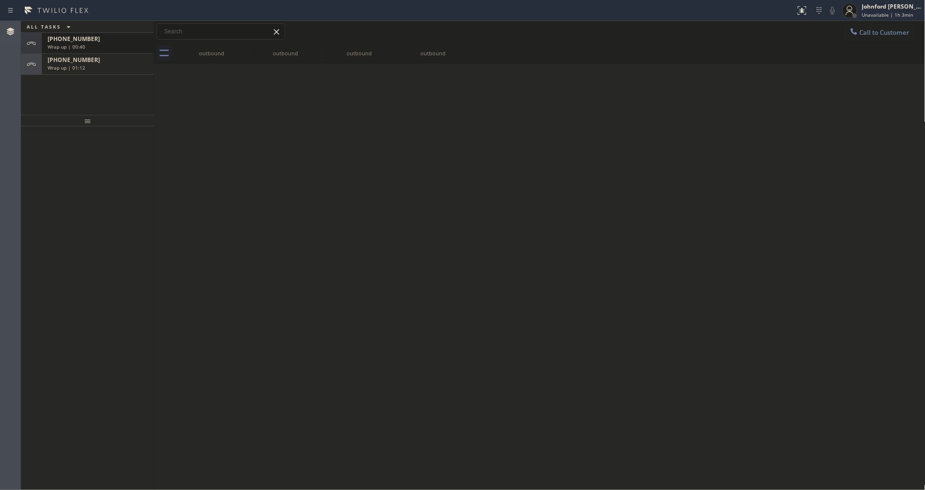
click at [105, 50] on div "[PHONE_NUMBER] Wrap up | 00:40" at bounding box center [96, 43] width 108 height 21
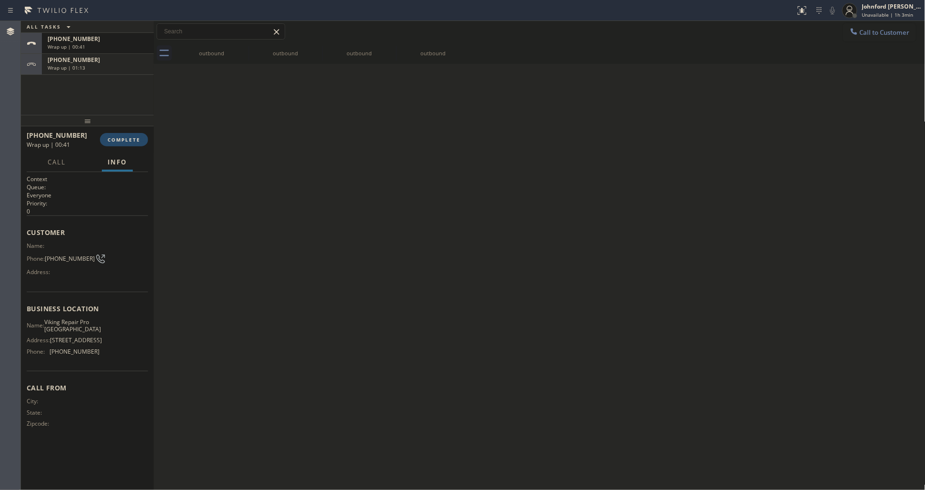
click at [131, 144] on button "COMPLETE" at bounding box center [124, 139] width 48 height 13
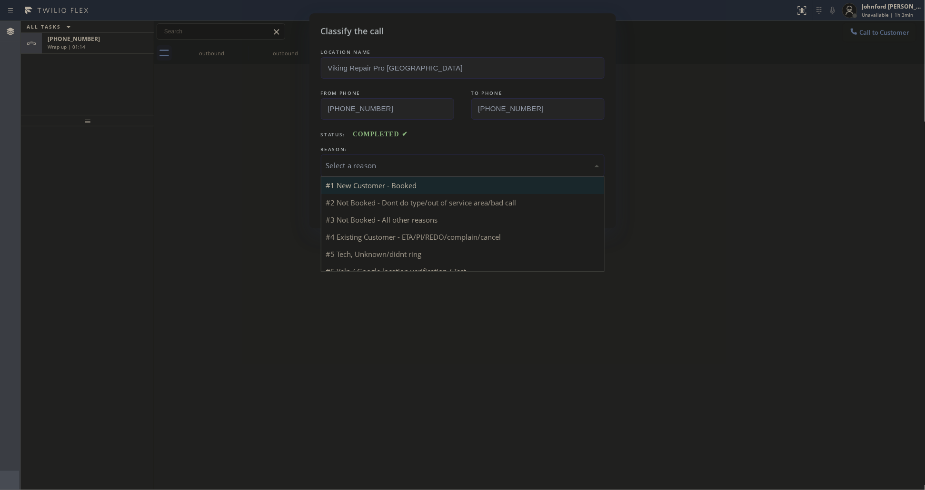
drag, startPoint x: 340, startPoint y: 156, endPoint x: 366, endPoint y: 187, distance: 40.6
click at [342, 155] on div "Select a reason" at bounding box center [463, 165] width 284 height 22
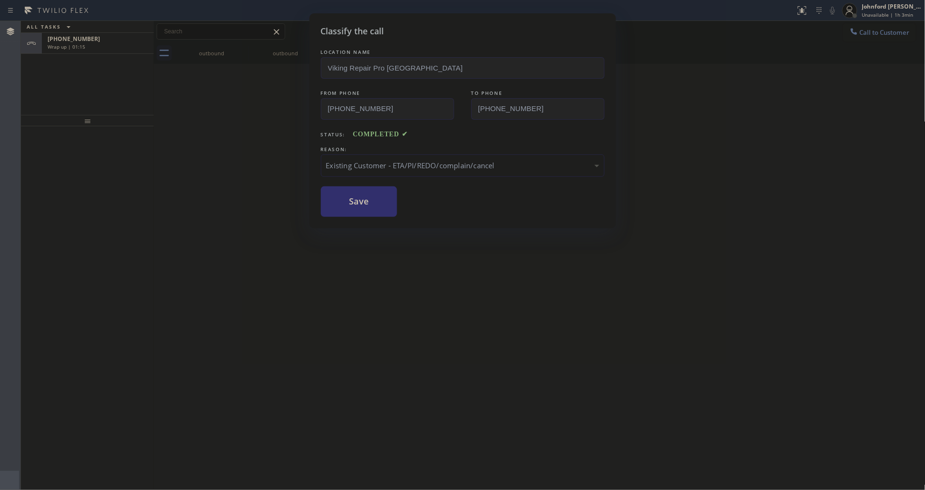
click at [380, 209] on button "Save" at bounding box center [359, 201] width 77 height 30
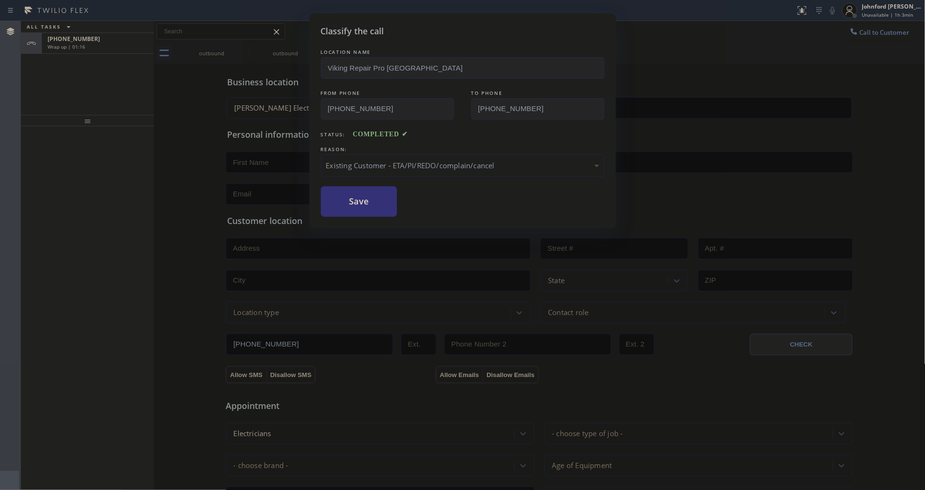
click at [95, 53] on div "Classify the call LOCATION NAME Viking Repair Pro [GEOGRAPHIC_DATA] FROM PHONE …" at bounding box center [462, 245] width 925 height 490
click at [106, 44] on div "Wrap up | 01:17" at bounding box center [98, 46] width 100 height 7
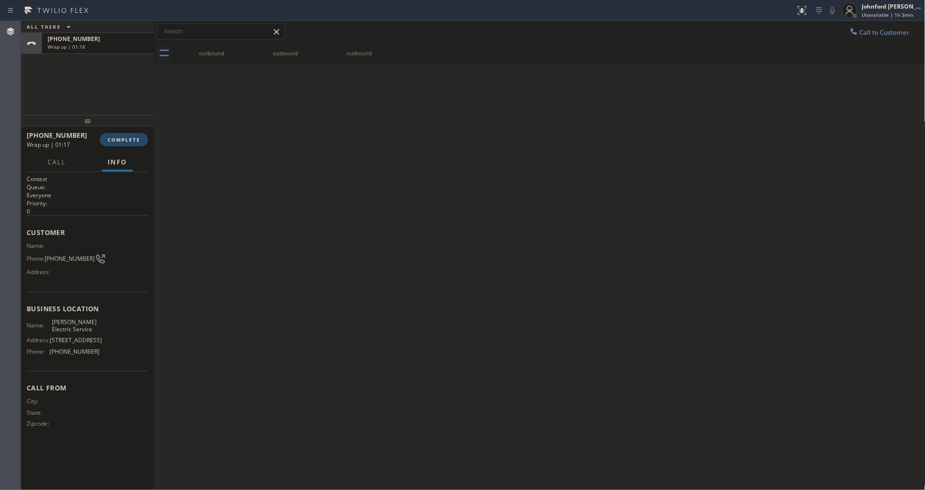
click at [129, 134] on button "COMPLETE" at bounding box center [124, 139] width 48 height 13
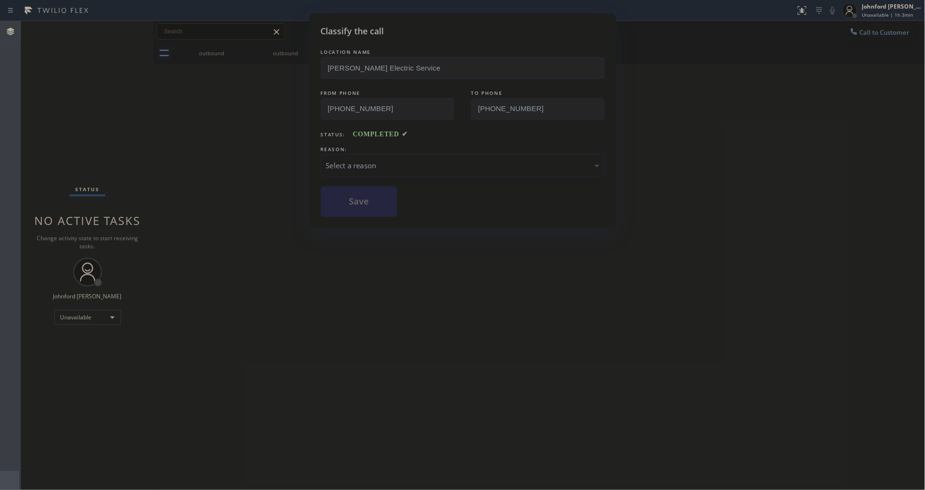
click at [381, 167] on div "Select a reason" at bounding box center [462, 165] width 273 height 11
click at [361, 205] on button "Save" at bounding box center [359, 201] width 77 height 30
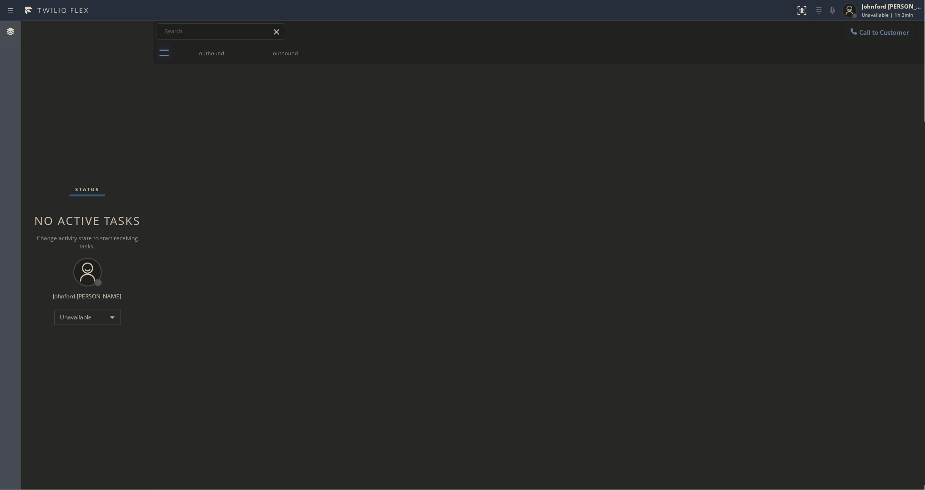
click at [889, 34] on span "Call to Customer" at bounding box center [885, 32] width 50 height 9
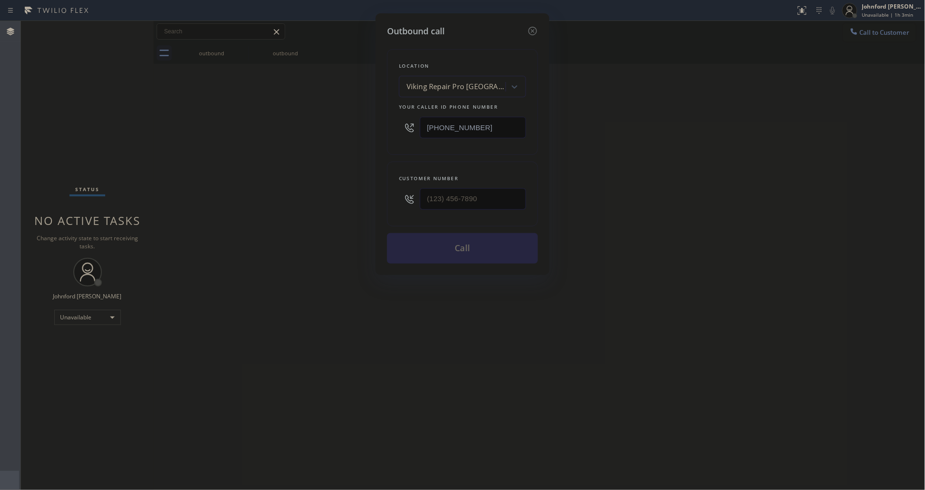
drag, startPoint x: 490, startPoint y: 129, endPoint x: 313, endPoint y: 140, distance: 177.0
click at [328, 139] on div "Outbound call Location Viking Repair Pro [GEOGRAPHIC_DATA] Your caller id phone…" at bounding box center [462, 245] width 925 height 490
paste input "206) 567-1447"
type input "[PHONE_NUMBER]"
click at [401, 196] on div "(___) ___-____" at bounding box center [462, 198] width 127 height 31
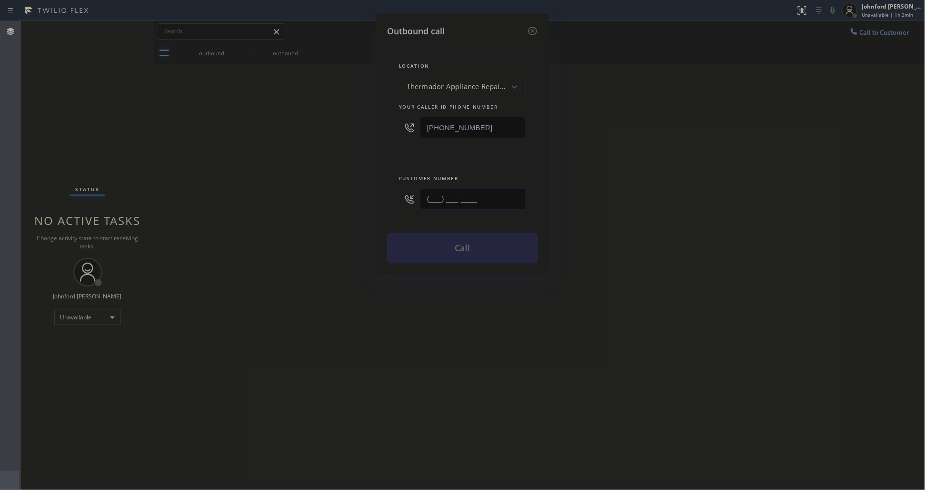
paste input "657) 933-3380"
type input "[PHONE_NUMBER]"
click at [434, 242] on button "Call" at bounding box center [462, 248] width 151 height 30
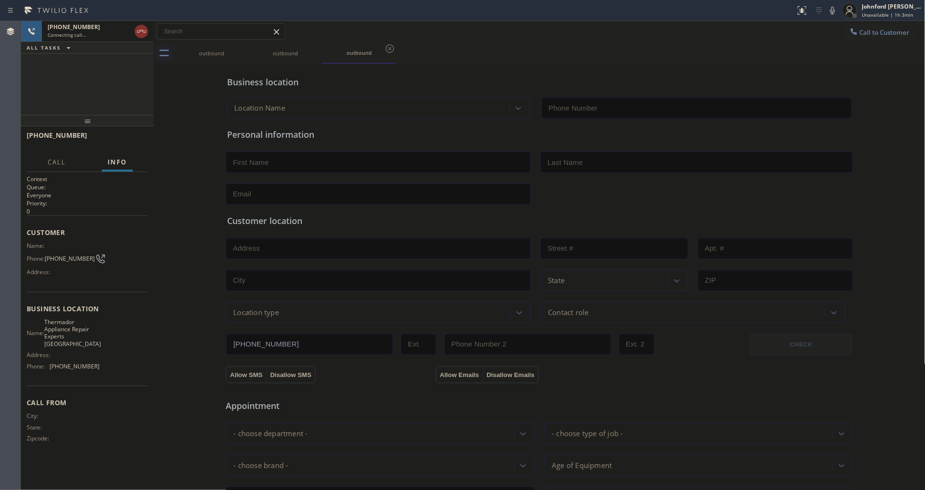
type input "[PHONE_NUMBER]"
click at [117, 143] on button "HANG UP" at bounding box center [126, 139] width 44 height 13
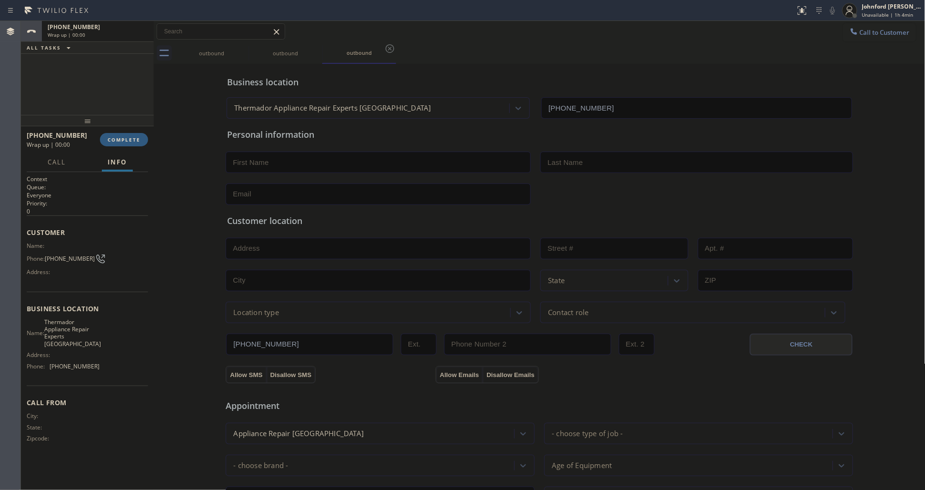
drag, startPoint x: 884, startPoint y: 29, endPoint x: 681, endPoint y: 149, distance: 236.1
click at [884, 30] on span "Call to Customer" at bounding box center [885, 32] width 50 height 9
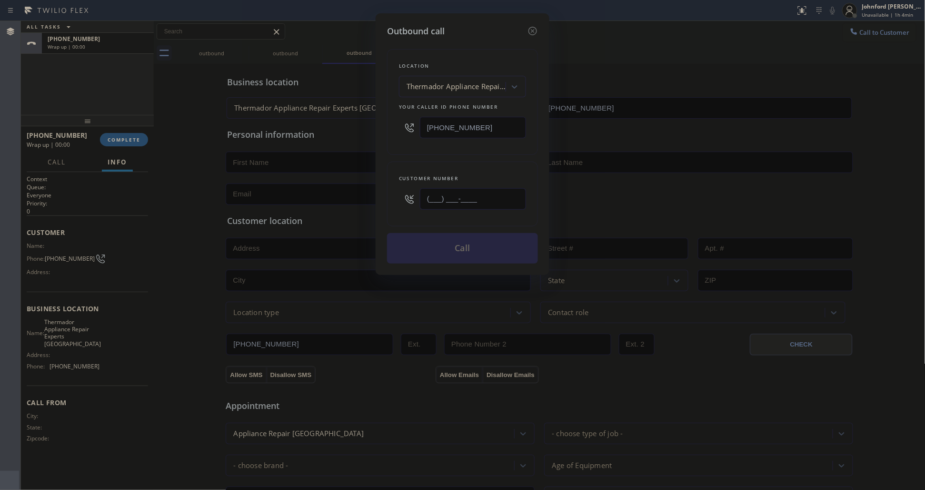
paste input "657) 933-3380"
type input "[PHONE_NUMBER]"
click at [455, 161] on div "Customer number [PHONE_NUMBER]" at bounding box center [462, 193] width 151 height 65
click at [462, 255] on button "Call" at bounding box center [462, 248] width 151 height 30
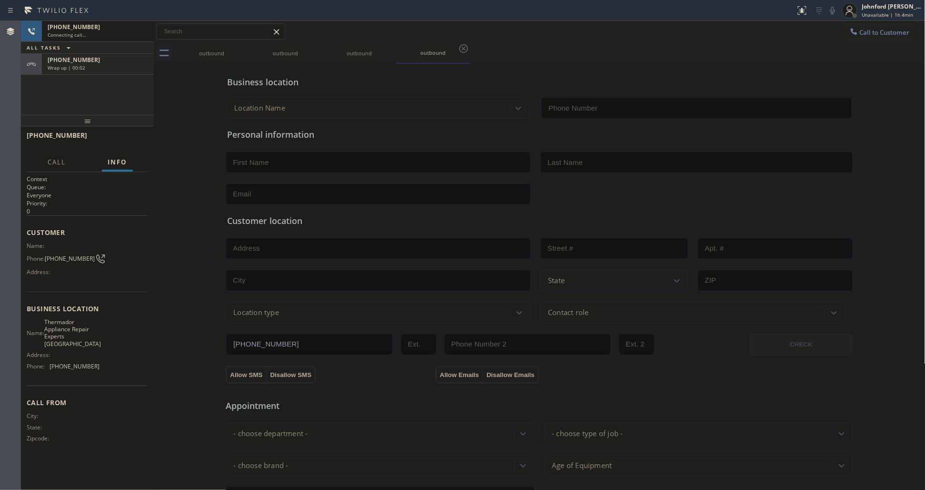
type input "[PHONE_NUMBER]"
click at [103, 71] on div "[PHONE_NUMBER] Wrap up | 00:06" at bounding box center [96, 64] width 108 height 21
click at [123, 136] on span "COMPLETE" at bounding box center [124, 139] width 33 height 7
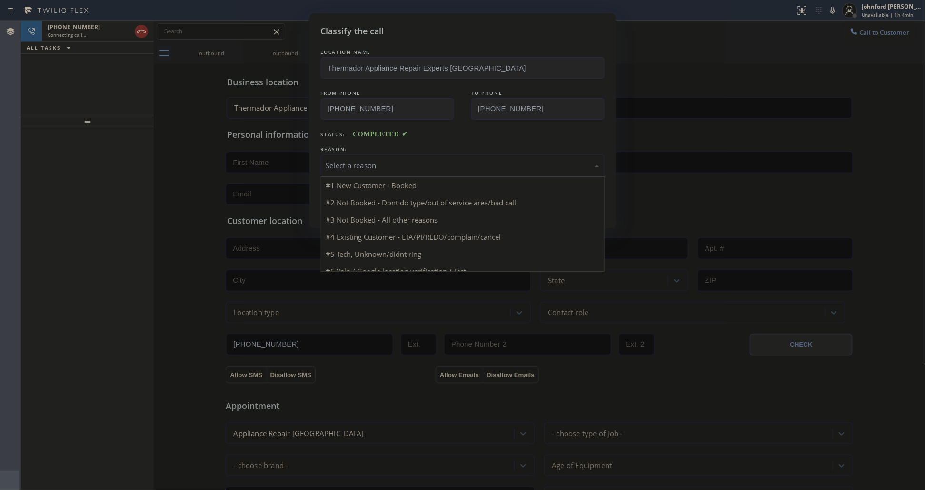
click at [417, 162] on div "Select a reason" at bounding box center [462, 165] width 273 height 11
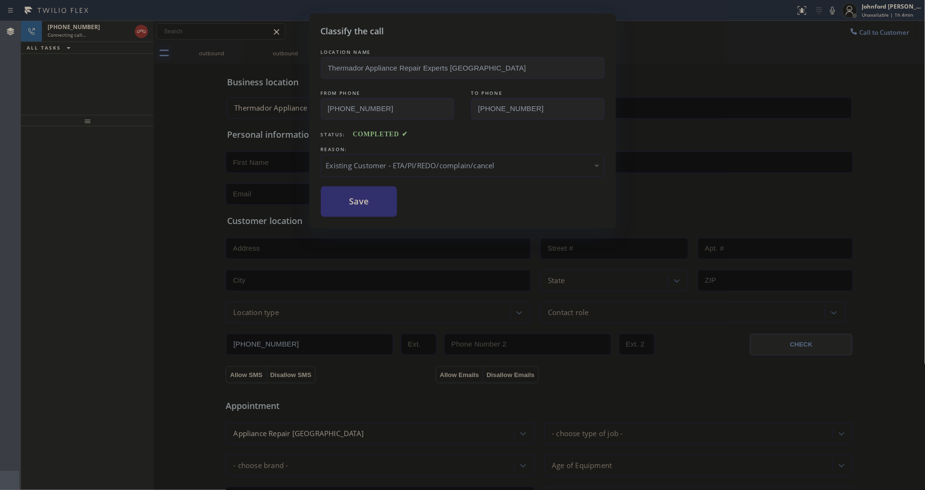
click at [371, 203] on button "Save" at bounding box center [359, 201] width 77 height 30
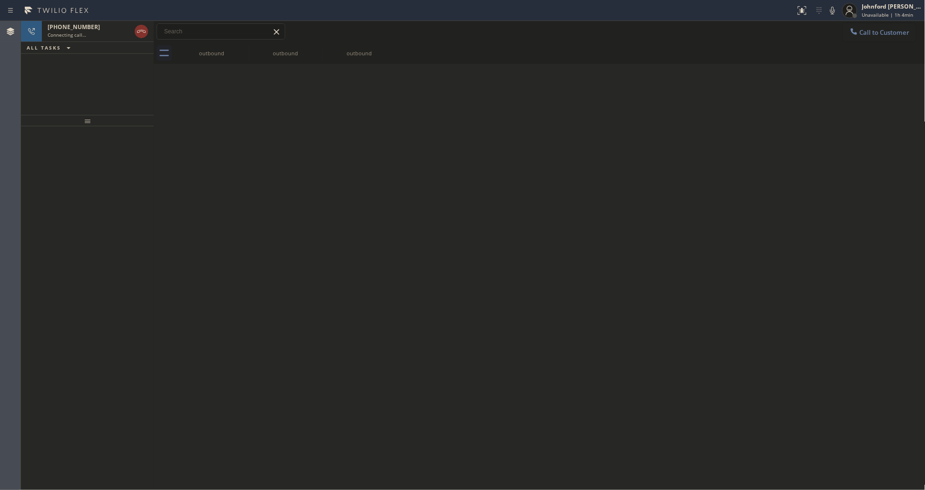
click at [143, 35] on icon at bounding box center [141, 31] width 11 height 11
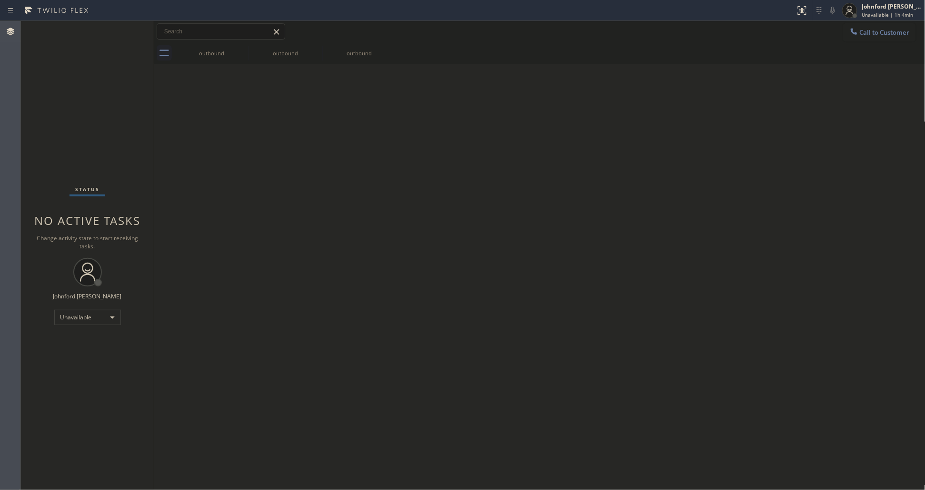
click at [864, 33] on span "Call to Customer" at bounding box center [885, 32] width 50 height 9
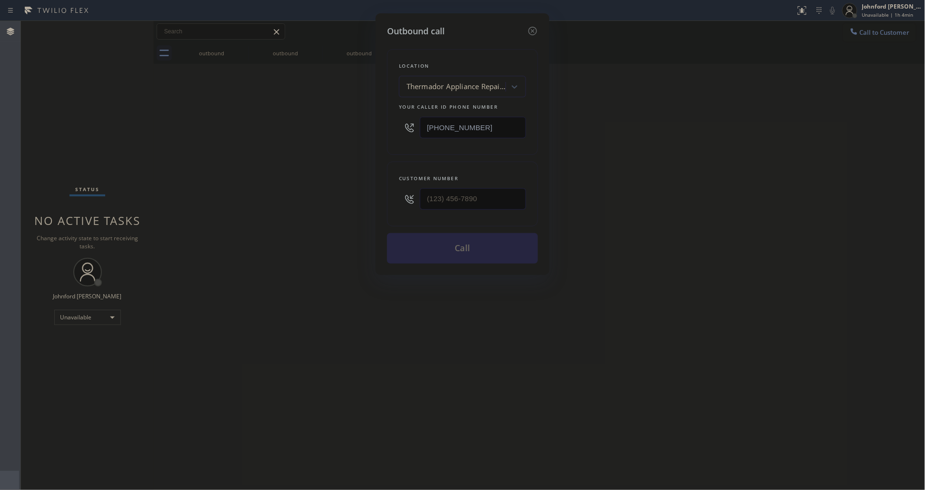
drag, startPoint x: 504, startPoint y: 120, endPoint x: 329, endPoint y: 124, distance: 175.3
click at [340, 120] on div "Outbound call Location Thermador Appliance Repair Experts [GEOGRAPHIC_DATA] You…" at bounding box center [462, 245] width 925 height 490
paste input "619) 350-4436"
type input "[PHONE_NUMBER]"
click at [457, 209] on div at bounding box center [473, 198] width 106 height 31
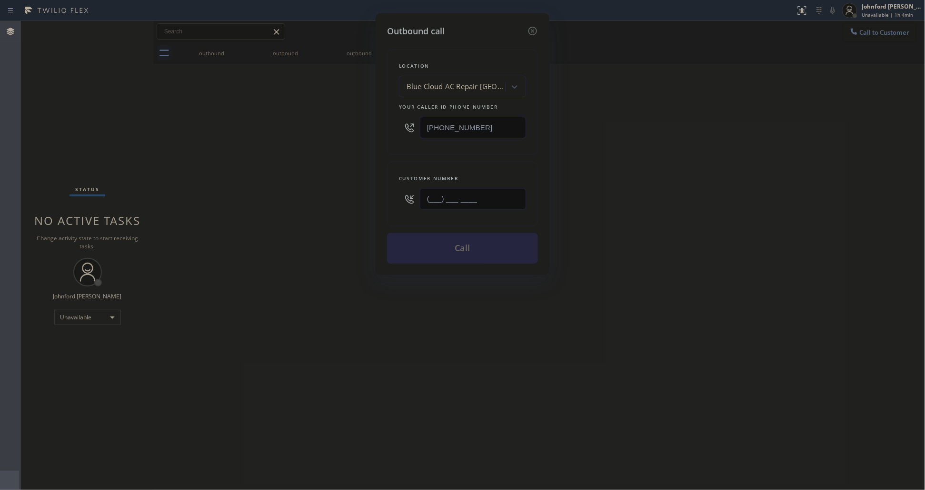
paste input "619) 519-0137"
type input "[PHONE_NUMBER]"
drag, startPoint x: 299, startPoint y: 198, endPoint x: 672, endPoint y: 221, distance: 373.2
click at [300, 198] on div "Outbound call Location Blue Cloud AC Repair [GEOGRAPHIC_DATA] Your caller id ph…" at bounding box center [462, 245] width 925 height 490
click at [672, 220] on div "Outbound call Location Blue Cloud AC Repair [GEOGRAPHIC_DATA] Your caller id ph…" at bounding box center [462, 245] width 925 height 490
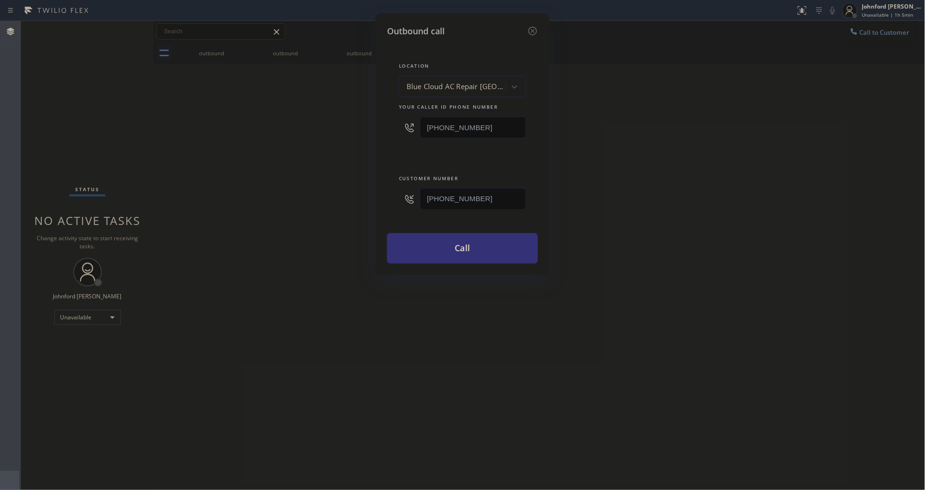
click at [70, 120] on div "Outbound call Location Blue Cloud AC Repair [GEOGRAPHIC_DATA] Your caller id ph…" at bounding box center [462, 245] width 925 height 490
click at [456, 256] on button "Call" at bounding box center [462, 248] width 151 height 30
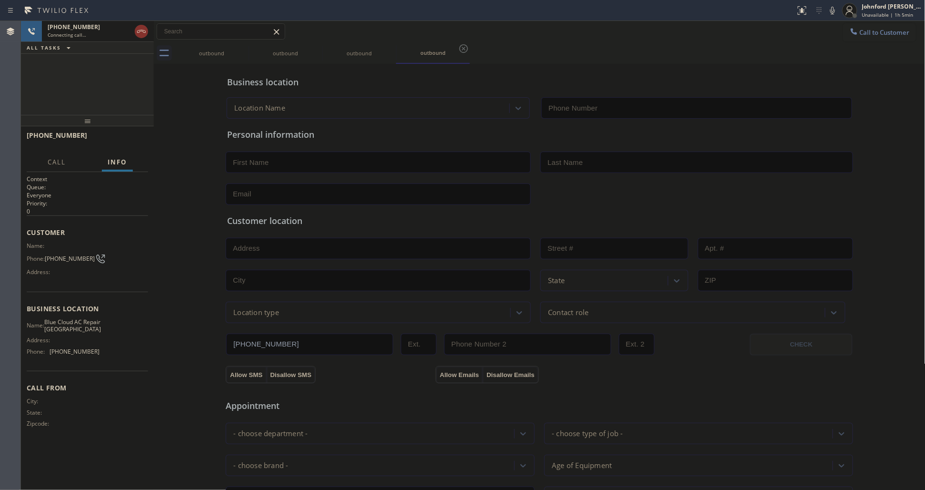
type input "[PHONE_NUMBER]"
click at [129, 141] on span "HANG UP" at bounding box center [125, 139] width 29 height 7
drag, startPoint x: 867, startPoint y: 31, endPoint x: 609, endPoint y: 120, distance: 272.8
click at [864, 31] on span "Call to Customer" at bounding box center [885, 32] width 50 height 9
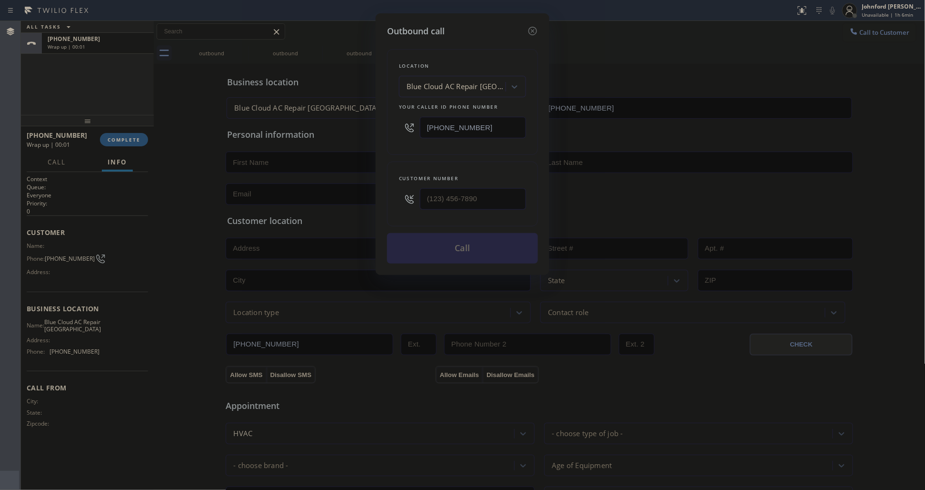
paste input "2-6765"
click at [446, 124] on input "[PHONE_NUMBER]" at bounding box center [473, 127] width 106 height 21
paste input "267) 656-7120"
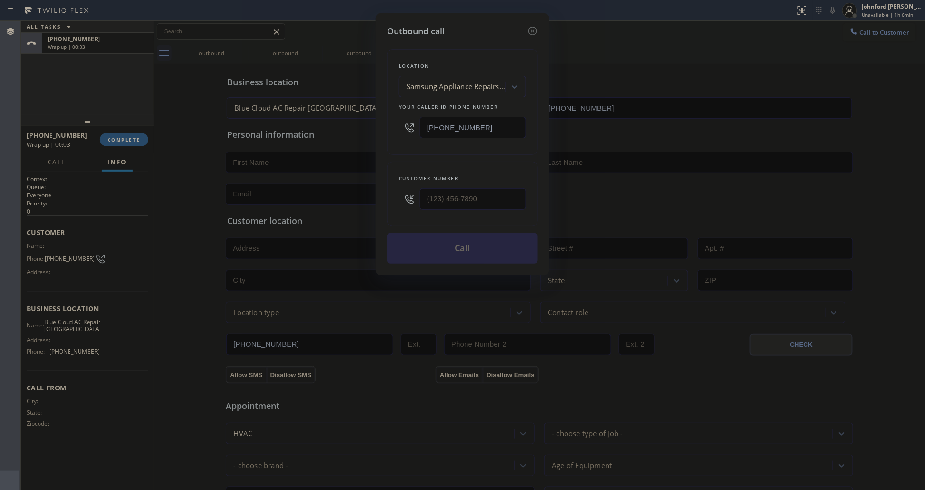
type input "[PHONE_NUMBER]"
paste input "925) 592-6641"
type input "[PHONE_NUMBER]"
click at [412, 168] on div "Customer number [PHONE_NUMBER]" at bounding box center [462, 193] width 151 height 65
click at [421, 234] on button "Call" at bounding box center [462, 248] width 151 height 30
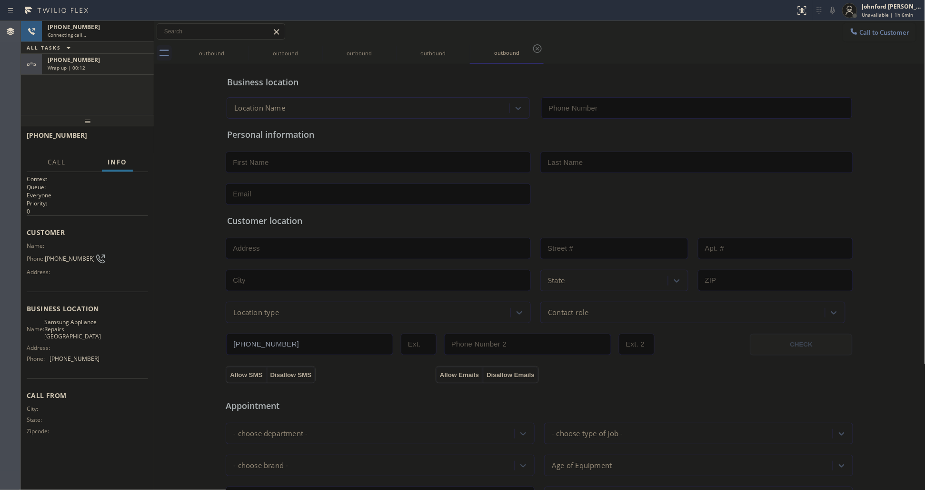
type input "[PHONE_NUMBER]"
drag, startPoint x: 120, startPoint y: 58, endPoint x: 130, endPoint y: 116, distance: 58.4
click at [120, 58] on div "[PHONE_NUMBER]" at bounding box center [98, 60] width 100 height 8
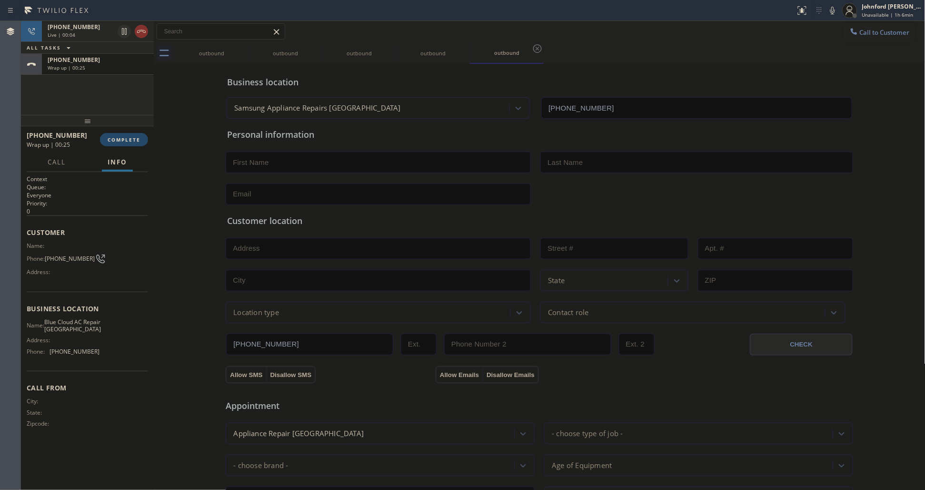
click at [137, 135] on button "COMPLETE" at bounding box center [124, 139] width 48 height 13
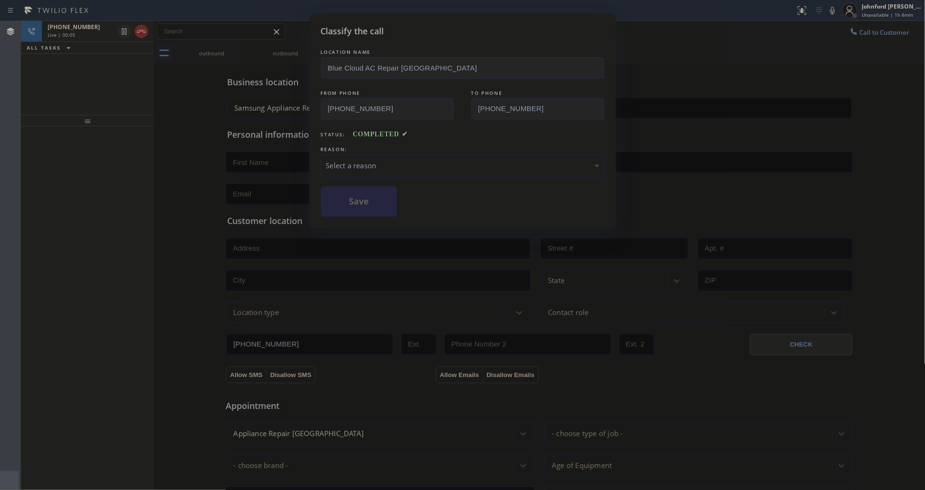
click at [396, 161] on div "Select a reason" at bounding box center [462, 165] width 273 height 11
drag, startPoint x: 392, startPoint y: 205, endPoint x: 260, endPoint y: 152, distance: 142.4
click at [392, 204] on button "Save" at bounding box center [359, 201] width 77 height 30
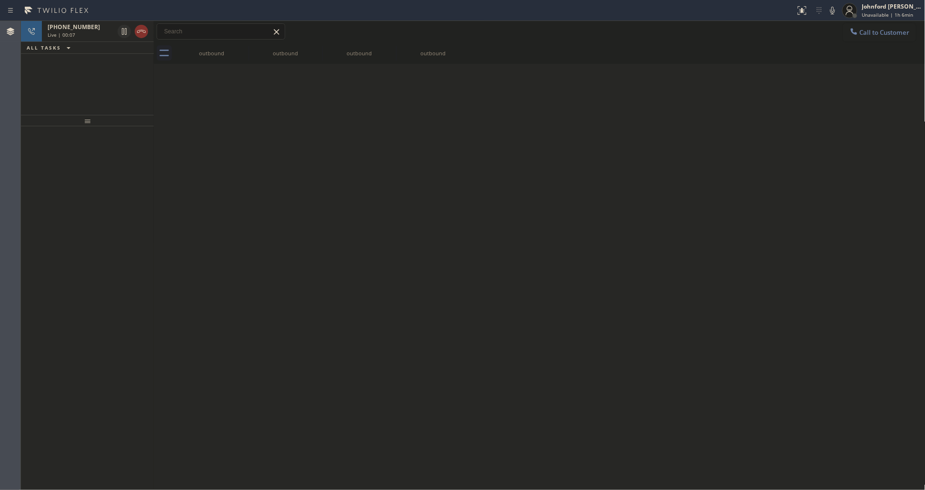
click at [141, 34] on icon at bounding box center [141, 31] width 11 height 11
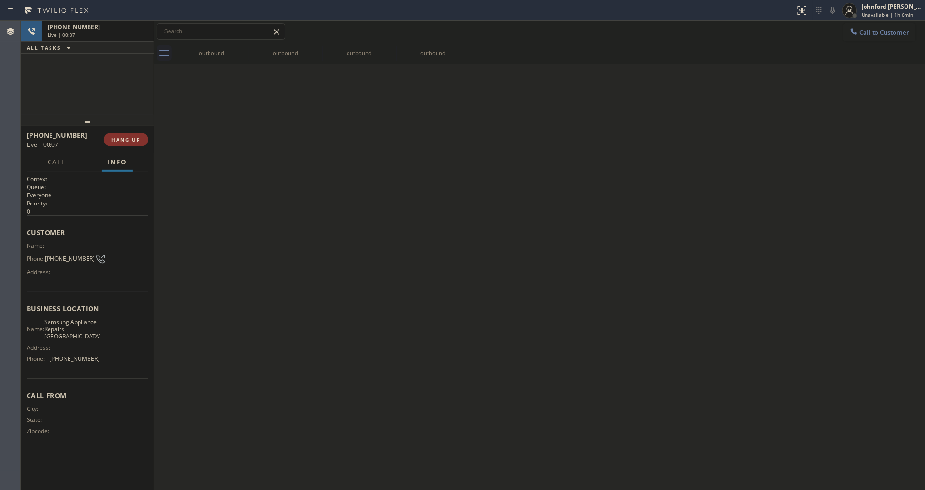
click at [141, 34] on div "Live | 00:07" at bounding box center [98, 34] width 100 height 7
click at [131, 141] on span "COMPLETE" at bounding box center [124, 139] width 33 height 7
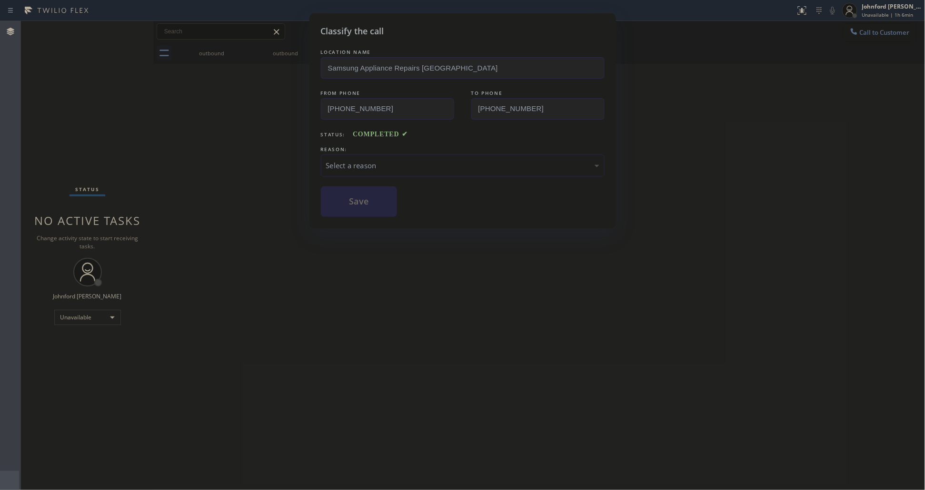
click at [446, 150] on div "REASON:" at bounding box center [463, 149] width 284 height 10
click at [440, 161] on div "Select a reason" at bounding box center [462, 165] width 273 height 11
click at [368, 208] on button "Save" at bounding box center [359, 201] width 77 height 30
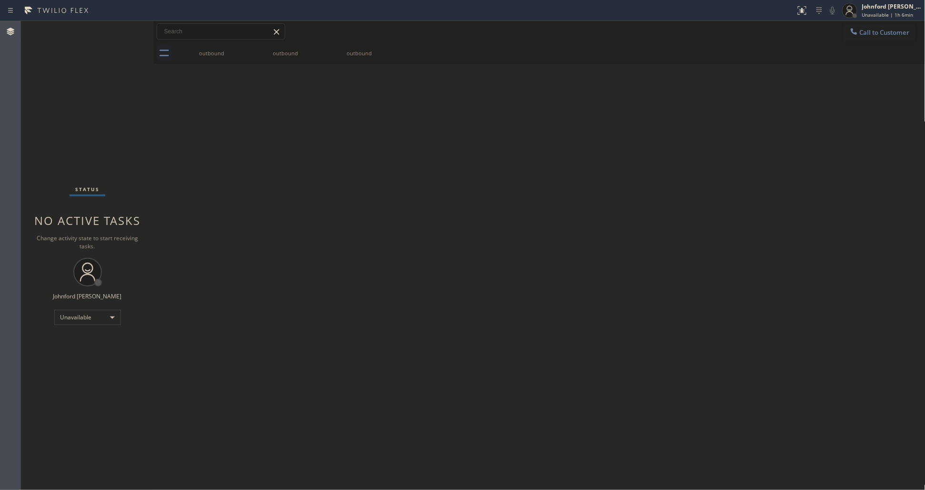
drag, startPoint x: 320, startPoint y: 101, endPoint x: 714, endPoint y: 101, distance: 394.4
click at [322, 101] on div "Back to Dashboard Change Sender ID Customers Technicians Select a contact Outbo…" at bounding box center [540, 255] width 772 height 469
click at [851, 33] on icon at bounding box center [855, 32] width 10 height 10
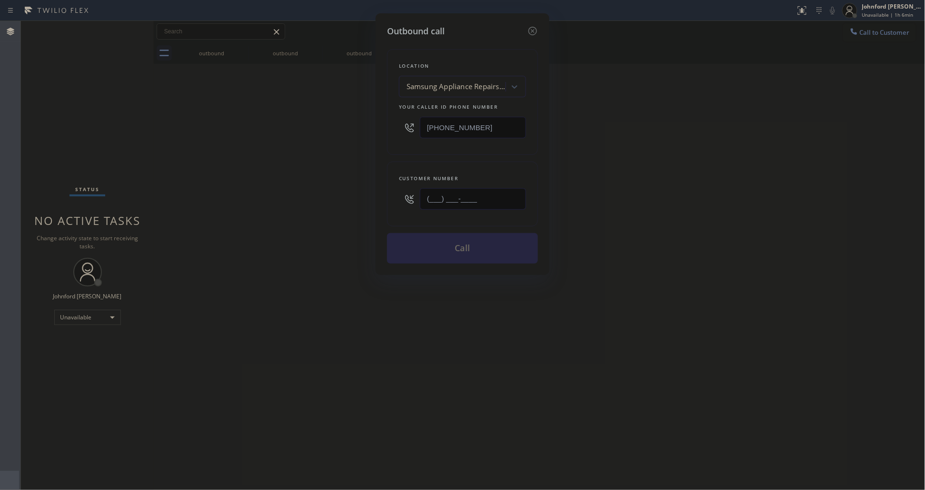
paste input "925) 592-6641"
type input "[PHONE_NUMBER]"
click at [298, 189] on div "Outbound call Location Samsung Appliance Repairs [GEOGRAPHIC_DATA] Your caller …" at bounding box center [462, 245] width 925 height 490
click at [446, 237] on button "Call" at bounding box center [462, 248] width 151 height 30
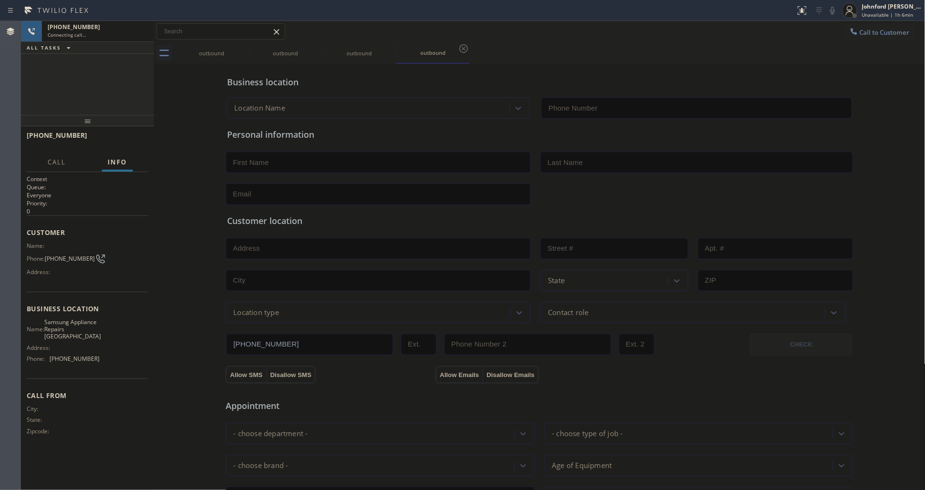
type input "[PHONE_NUMBER]"
click at [885, 31] on span "Call to Customer" at bounding box center [885, 32] width 50 height 9
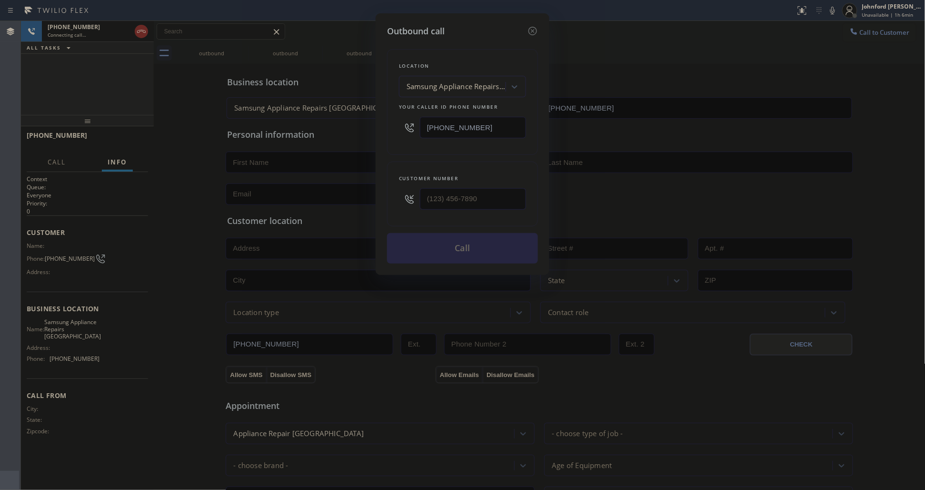
drag, startPoint x: 464, startPoint y: 122, endPoint x: 334, endPoint y: 127, distance: 130.6
click at [347, 122] on div "Outbound call Location Samsung Appliance Repairs [GEOGRAPHIC_DATA] Your caller …" at bounding box center [462, 245] width 925 height 490
paste input "442) 276-3266"
type input "[PHONE_NUMBER]"
drag, startPoint x: 94, startPoint y: 76, endPoint x: 215, endPoint y: 75, distance: 120.5
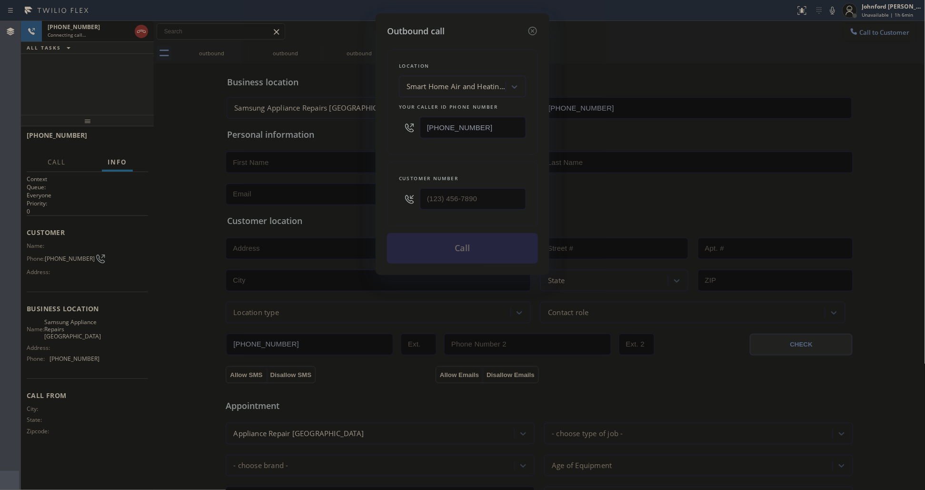
click at [96, 76] on div "Outbound call Location Smart Home Air and Heating [GEOGRAPHIC_DATA] Your caller…" at bounding box center [462, 245] width 925 height 490
click at [532, 28] on icon at bounding box center [532, 30] width 11 height 11
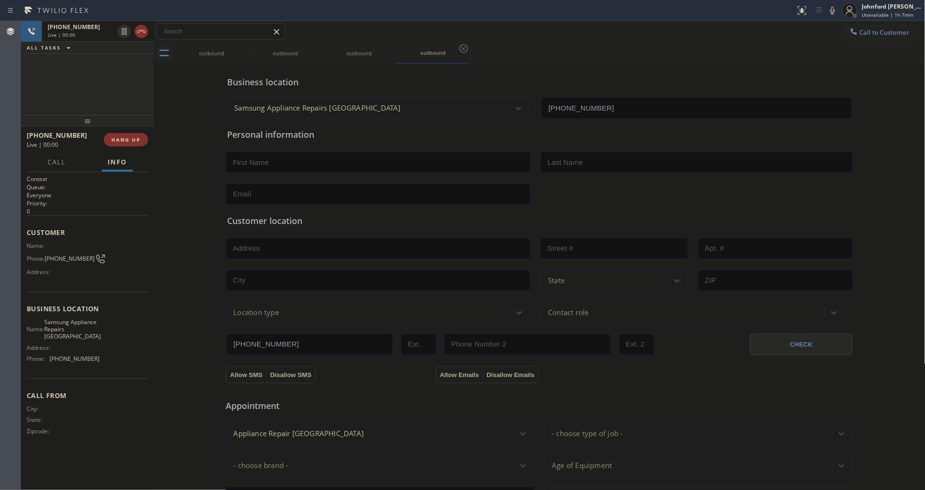
drag, startPoint x: 108, startPoint y: 137, endPoint x: 174, endPoint y: 122, distance: 67.5
click at [108, 137] on button "HANG UP" at bounding box center [126, 139] width 44 height 13
click at [852, 22] on div "Call to Customer Outbound call Location Smart Home Air and Heating [GEOGRAPHIC_…" at bounding box center [540, 31] width 772 height 21
drag, startPoint x: 844, startPoint y: 29, endPoint x: 811, endPoint y: 40, distance: 35.5
click at [850, 29] on icon at bounding box center [855, 32] width 10 height 10
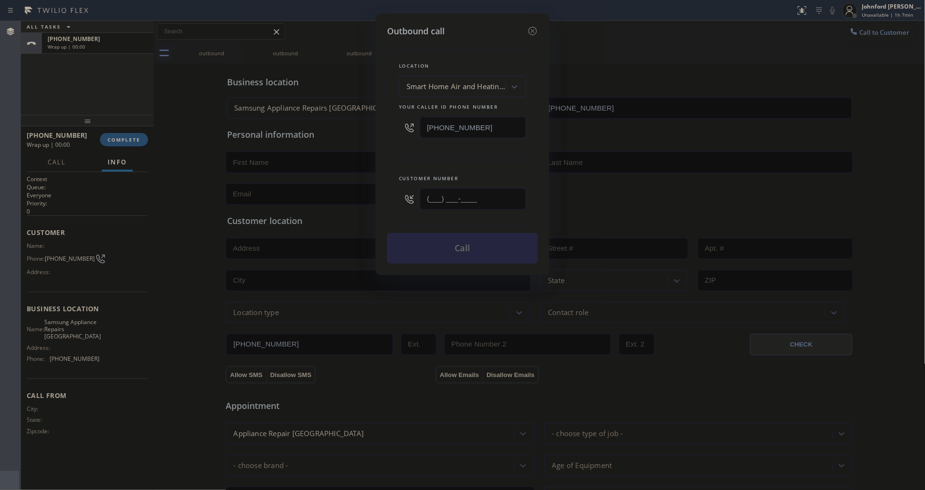
drag, startPoint x: 490, startPoint y: 201, endPoint x: 398, endPoint y: 193, distance: 91.8
click at [398, 193] on div "Customer number (___) ___-____" at bounding box center [462, 193] width 151 height 65
paste input "442) 688-8335"
type input "[PHONE_NUMBER]"
click at [432, 141] on div "Location Smart Home Air and Heating [GEOGRAPHIC_DATA] Your caller id phone numb…" at bounding box center [462, 102] width 151 height 106
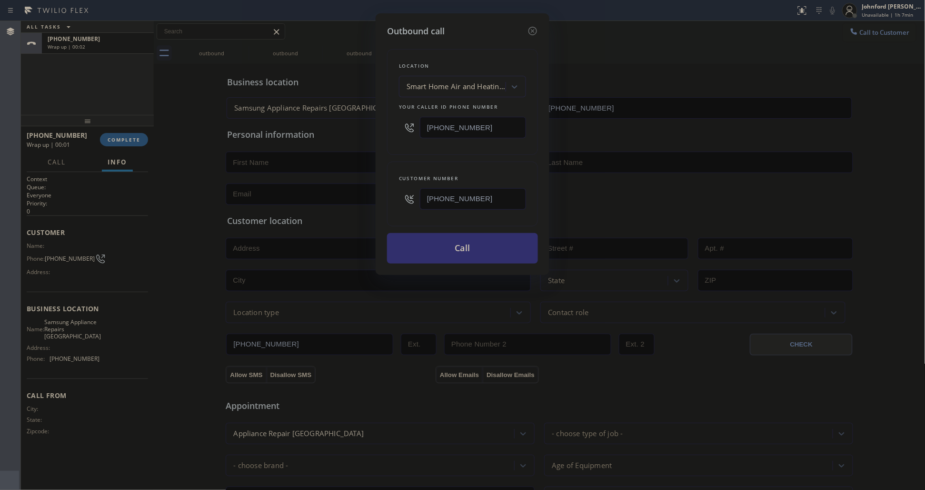
click at [469, 237] on button "Call" at bounding box center [462, 248] width 151 height 30
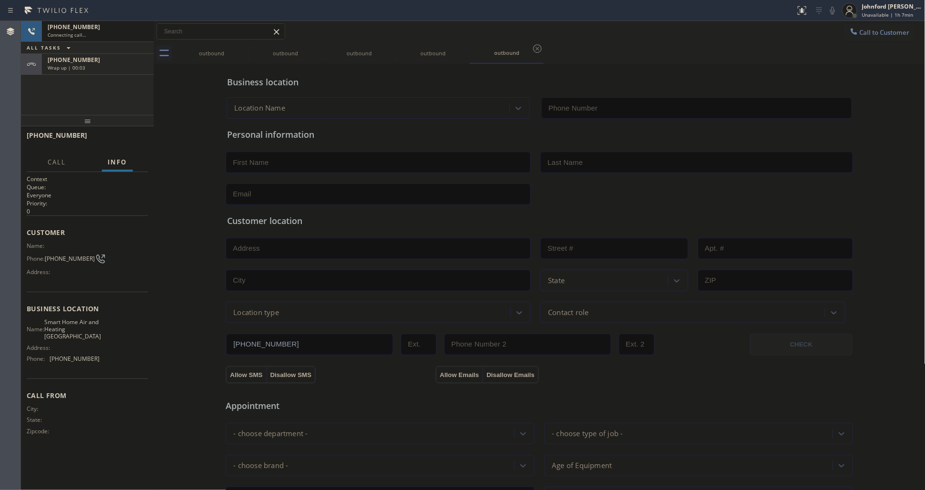
type input "[PHONE_NUMBER]"
drag, startPoint x: 120, startPoint y: 70, endPoint x: 137, endPoint y: 113, distance: 47.2
click at [119, 70] on div "Wrap up | 00:05" at bounding box center [98, 67] width 100 height 7
click at [137, 138] on span "COMPLETE" at bounding box center [124, 139] width 33 height 7
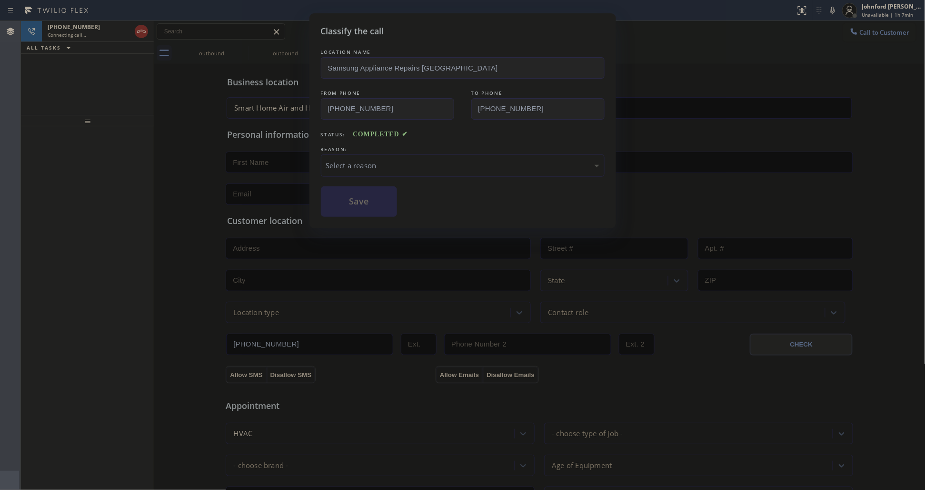
click at [421, 147] on div "REASON:" at bounding box center [463, 149] width 284 height 10
click at [394, 163] on div "Select a reason" at bounding box center [462, 165] width 273 height 11
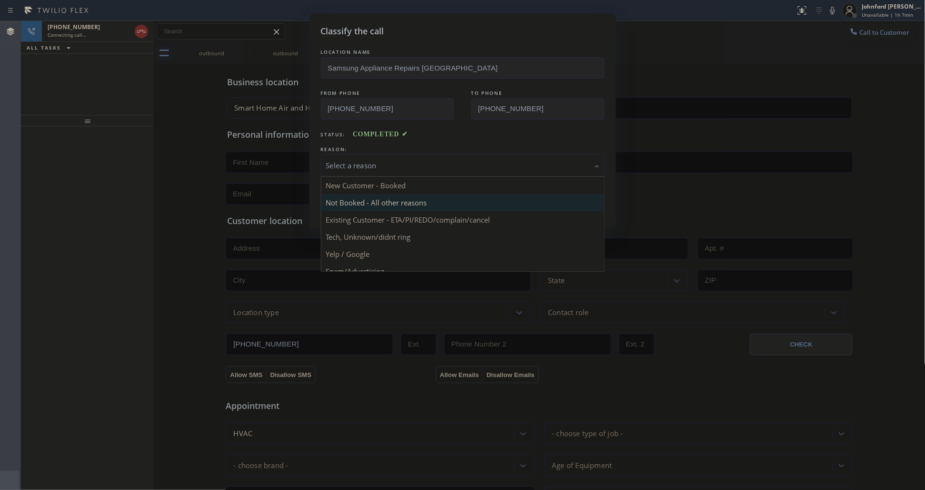
scroll to position [65, 0]
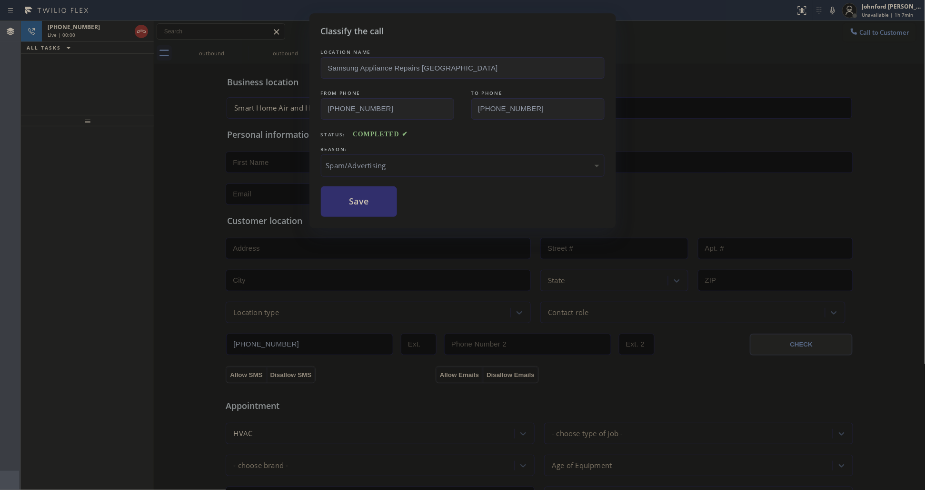
click at [376, 207] on button "Save" at bounding box center [359, 201] width 77 height 30
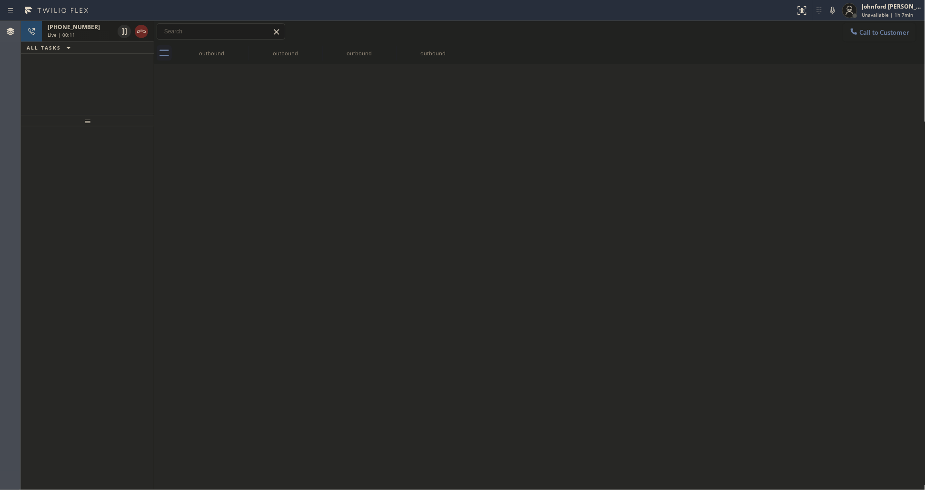
click at [145, 33] on icon at bounding box center [141, 31] width 11 height 11
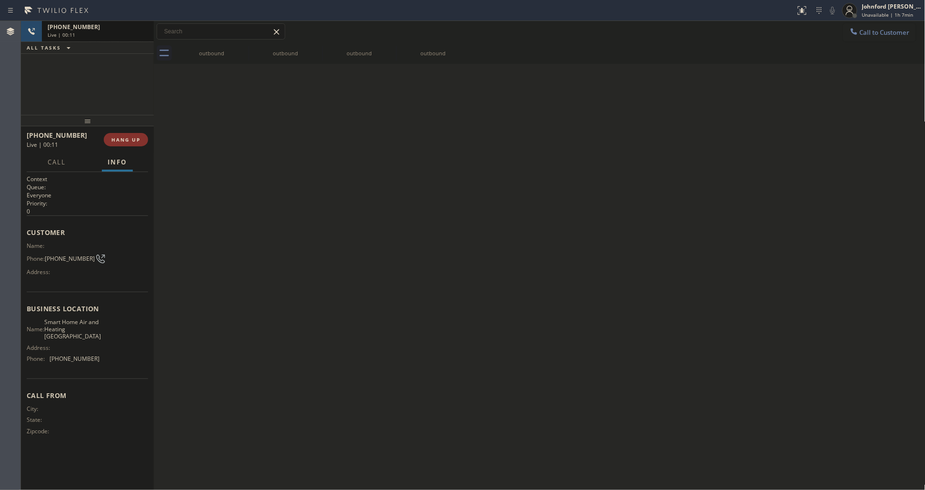
click at [869, 29] on button "Call to Customer" at bounding box center [880, 32] width 73 height 18
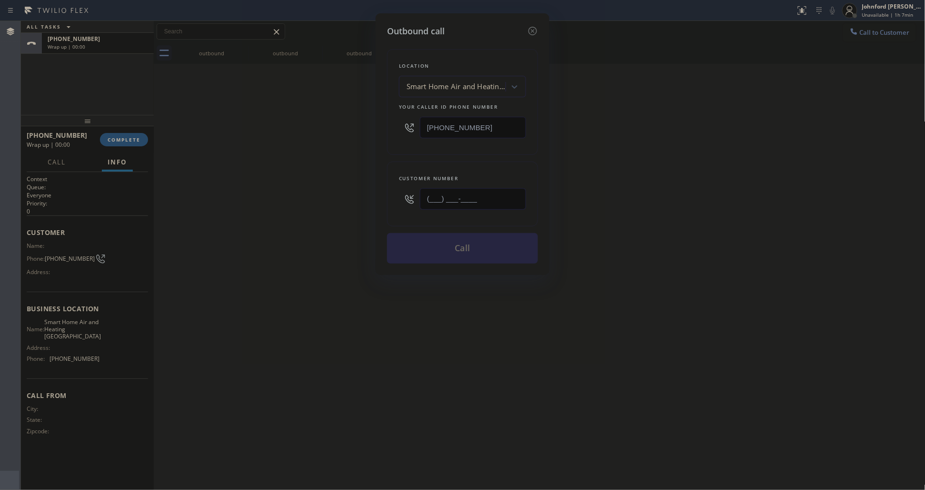
paste input "442) 688-8335"
type input "[PHONE_NUMBER]"
click at [603, 184] on div "Outbound call Location Smart Home Air and Heating [GEOGRAPHIC_DATA] Your caller…" at bounding box center [462, 245] width 925 height 490
click at [479, 241] on button "Call" at bounding box center [462, 248] width 151 height 30
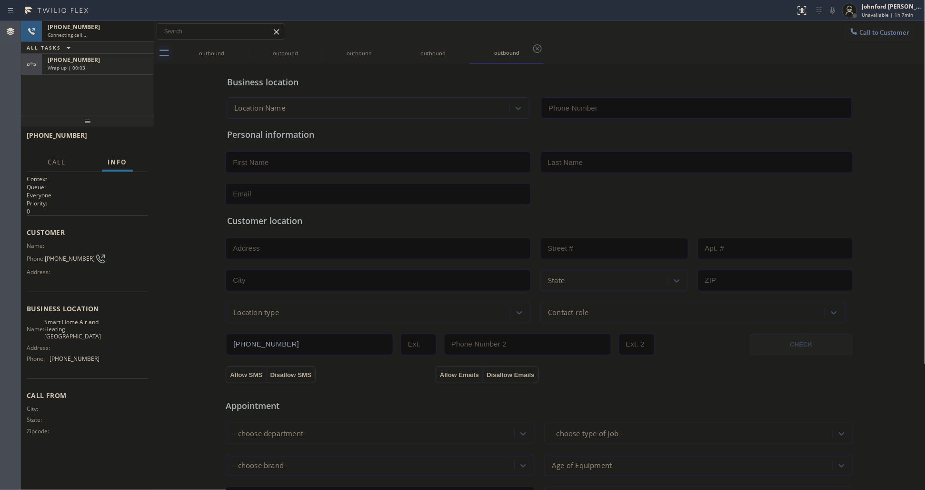
type input "[PHONE_NUMBER]"
click at [351, 65] on div "Business location Smart Home Air and Heating [GEOGRAPHIC_DATA] [PHONE_NUMBER]" at bounding box center [539, 90] width 629 height 56
click at [243, 51] on icon at bounding box center [242, 48] width 11 height 11
click at [0, 0] on icon at bounding box center [0, 0] width 0 height 0
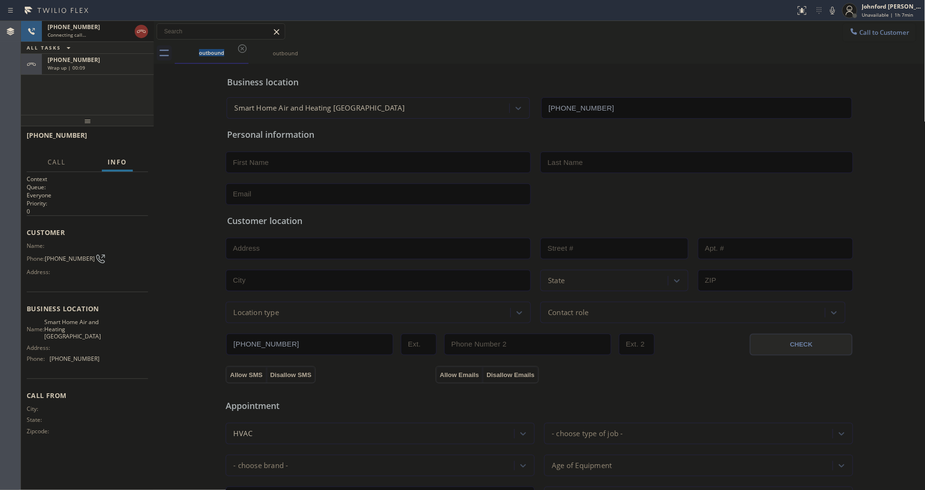
click at [243, 51] on icon at bounding box center [242, 48] width 11 height 11
click at [0, 0] on icon at bounding box center [0, 0] width 0 height 0
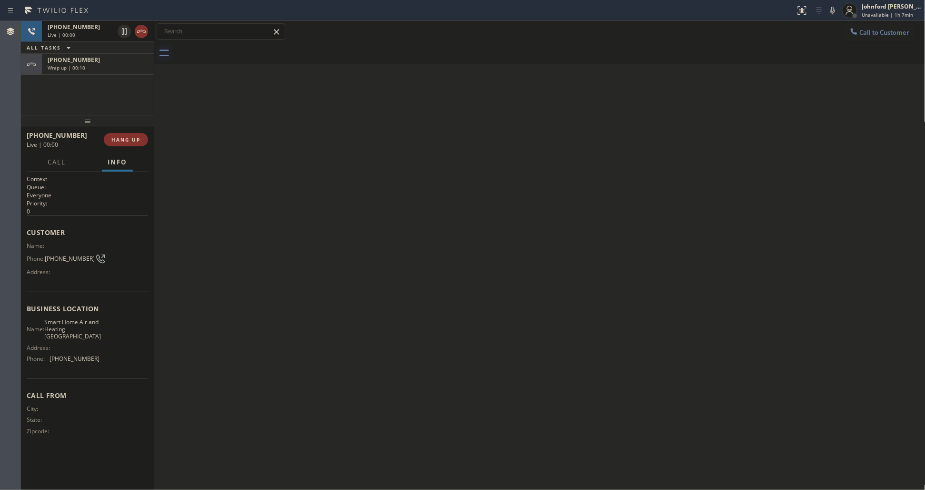
drag, startPoint x: 864, startPoint y: 28, endPoint x: 824, endPoint y: 41, distance: 41.3
click at [860, 28] on button "Call to Customer" at bounding box center [880, 32] width 73 height 18
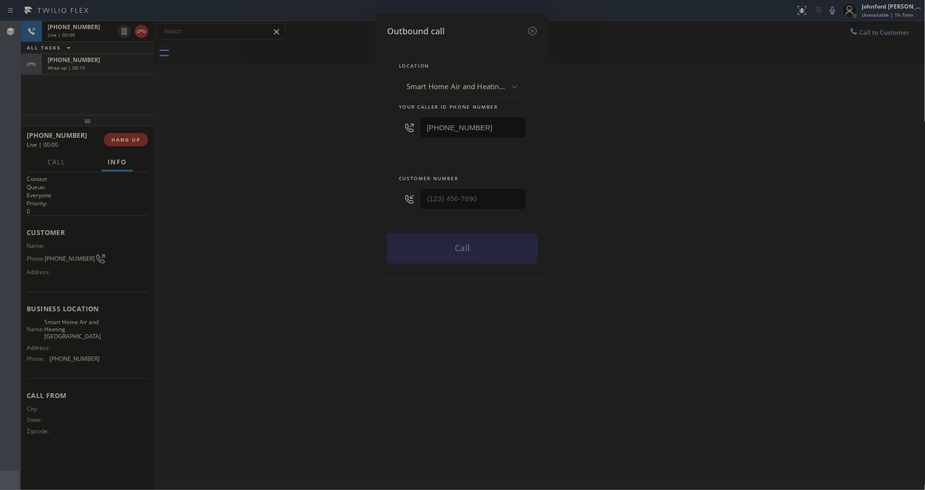
drag, startPoint x: 474, startPoint y: 123, endPoint x: 355, endPoint y: 131, distance: 119.4
click at [378, 125] on div "Outbound call Location Smart Home Air and Heating [GEOGRAPHIC_DATA] Your caller…" at bounding box center [463, 143] width 174 height 261
paste input "813) 328-691"
type input "[PHONE_NUMBER]"
click at [530, 29] on icon at bounding box center [532, 30] width 11 height 11
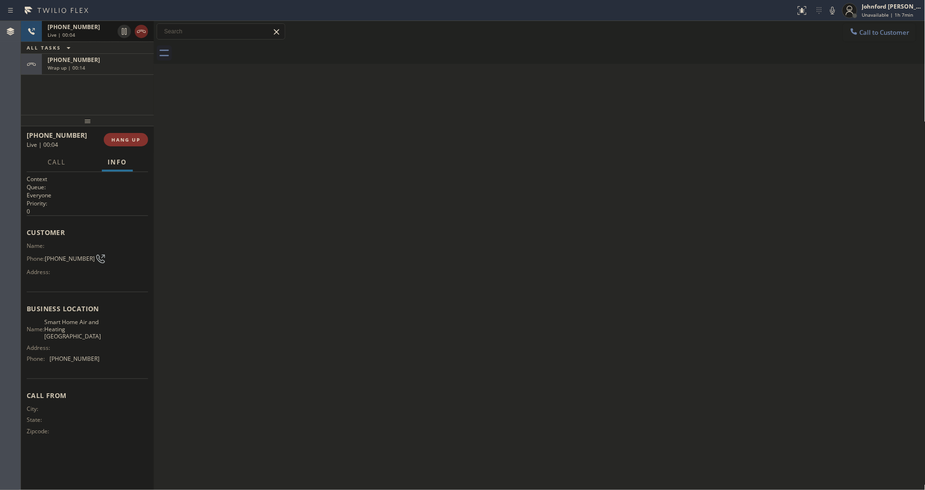
drag, startPoint x: 142, startPoint y: 29, endPoint x: 103, endPoint y: 139, distance: 116.1
click at [139, 30] on icon at bounding box center [141, 31] width 11 height 11
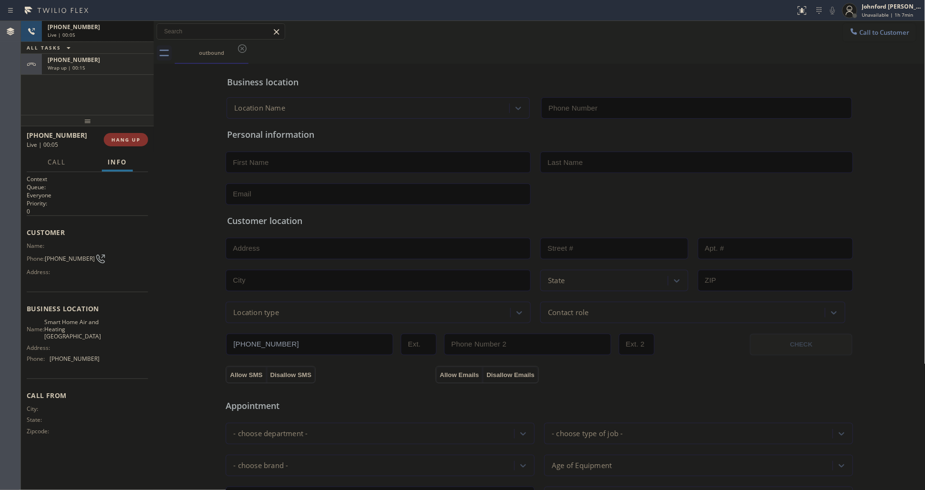
click at [103, 139] on div "[PHONE_NUMBER] Live | 00:05" at bounding box center [65, 139] width 77 height 25
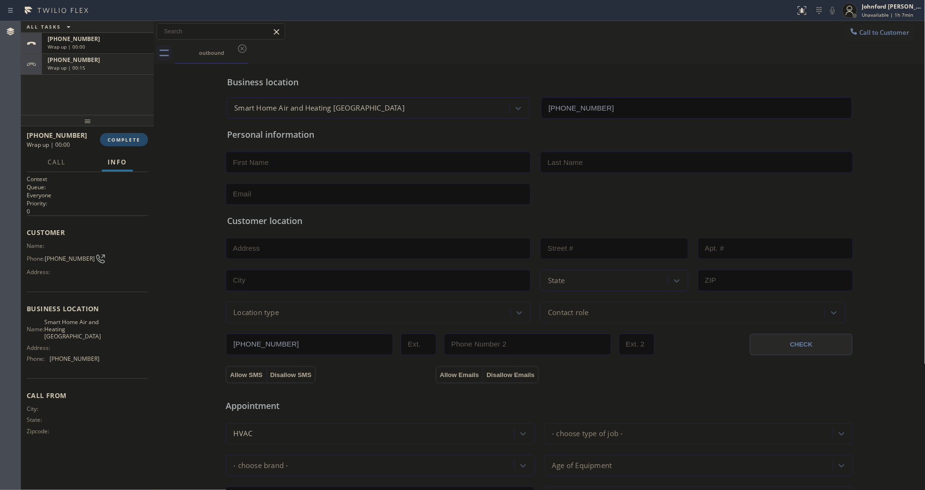
click at [110, 140] on span "COMPLETE" at bounding box center [124, 139] width 33 height 7
type input "[PHONE_NUMBER]"
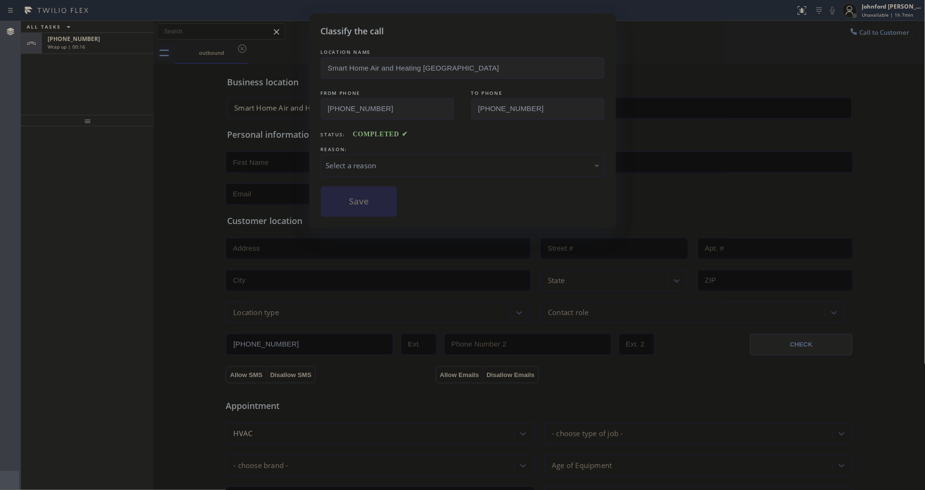
click at [370, 162] on div "Select a reason" at bounding box center [462, 165] width 273 height 11
click at [362, 208] on button "Save" at bounding box center [359, 201] width 77 height 30
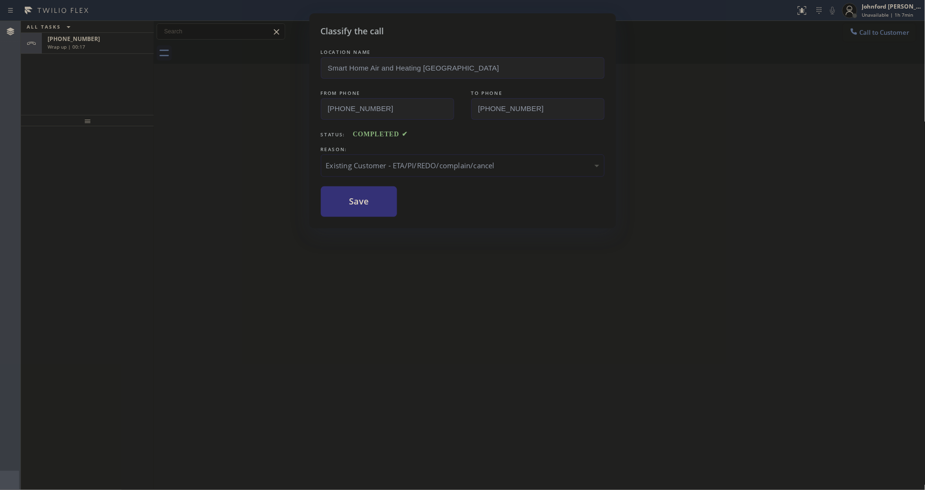
click at [114, 43] on div "Classify the call LOCATION NAME Smart Home Air and Heating [GEOGRAPHIC_DATA] FR…" at bounding box center [462, 245] width 925 height 490
click at [114, 43] on div "Classify the call LOCATION NAME [DOMAIN_NAME] 5 Star Appliance Repair Emails FR…" at bounding box center [473, 255] width 904 height 469
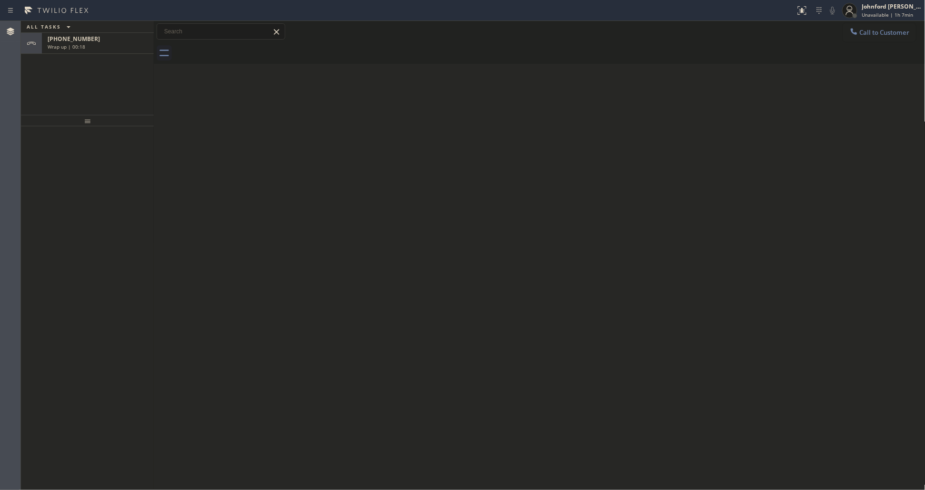
click at [114, 43] on div "Wrap up | 00:18" at bounding box center [98, 46] width 100 height 7
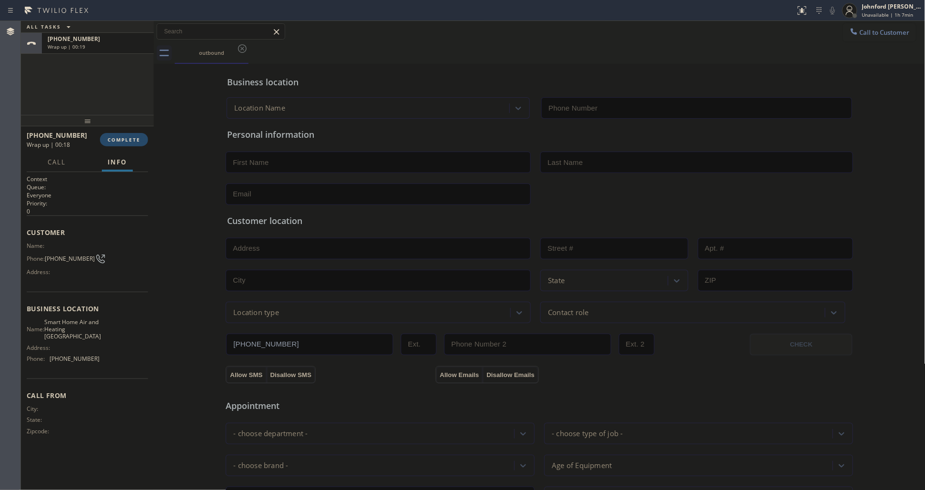
type input "[PHONE_NUMBER]"
click at [131, 137] on span "COMPLETE" at bounding box center [124, 139] width 33 height 7
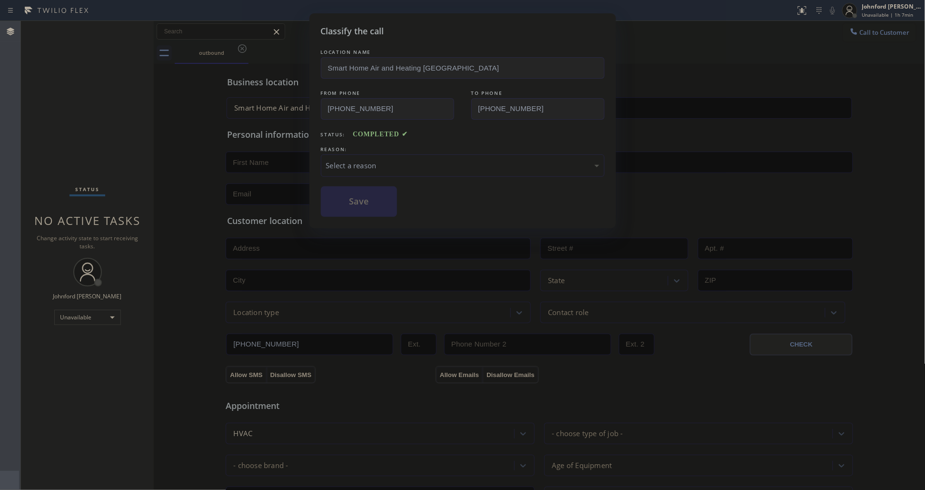
click at [401, 180] on div "LOCATION NAME Smart Home Air and Heating [GEOGRAPHIC_DATA] FROM PHONE [PHONE_NU…" at bounding box center [463, 132] width 284 height 170
drag, startPoint x: 409, startPoint y: 161, endPoint x: 430, endPoint y: 164, distance: 21.8
click at [410, 161] on div "Select a reason" at bounding box center [462, 165] width 273 height 11
drag, startPoint x: 384, startPoint y: 170, endPoint x: 390, endPoint y: 171, distance: 5.3
click at [384, 169] on div "Not Booked - All other reasons" at bounding box center [463, 165] width 284 height 22
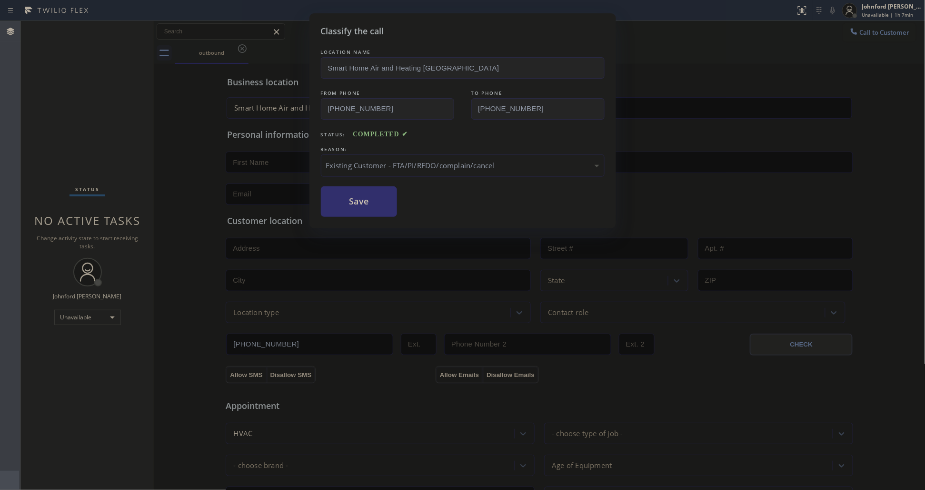
click at [367, 208] on button "Save" at bounding box center [359, 201] width 77 height 30
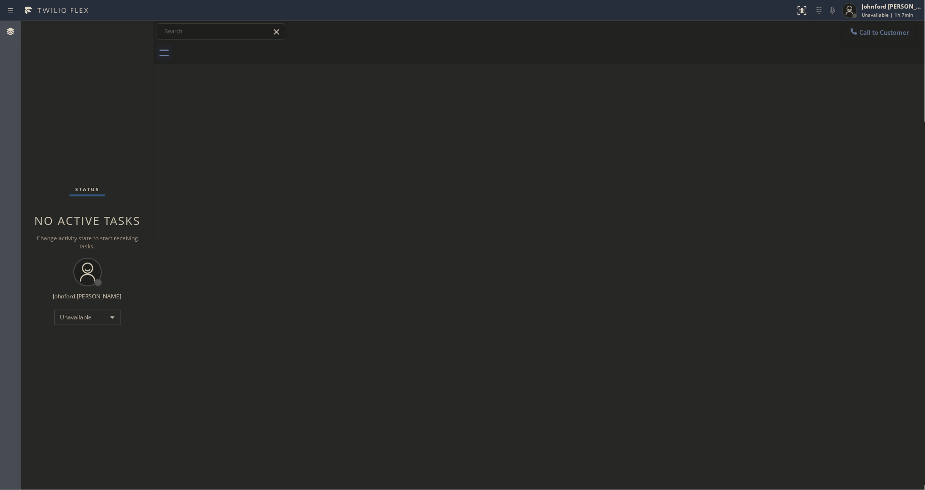
click at [889, 34] on span "Call to Customer" at bounding box center [885, 32] width 50 height 9
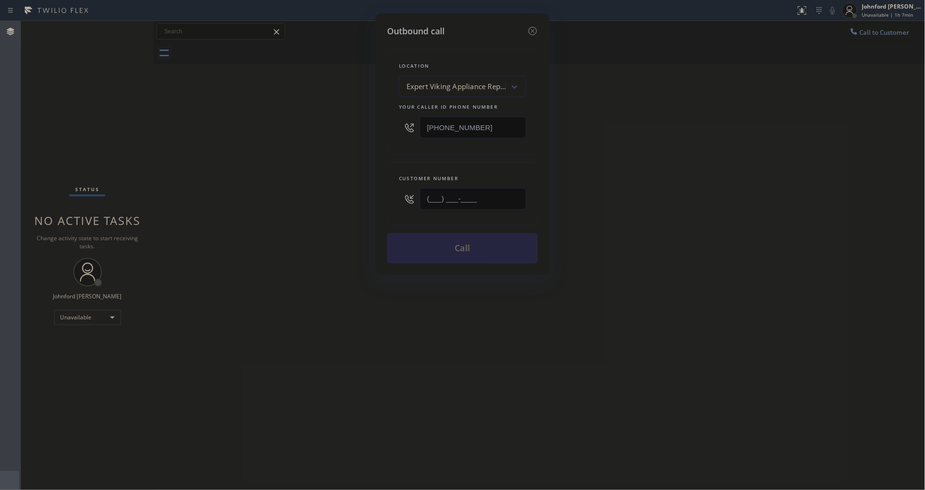
drag, startPoint x: 478, startPoint y: 194, endPoint x: 372, endPoint y: 194, distance: 105.3
click at [370, 194] on div "Outbound call Location Expert Viking Appliance Repair [PERSON_NAME] Your caller…" at bounding box center [462, 245] width 925 height 490
paste input "920) 503-3024"
type input "[PHONE_NUMBER]"
click at [342, 194] on div "Outbound call Location Expert Viking Appliance Repair [PERSON_NAME] Your caller…" at bounding box center [462, 245] width 925 height 490
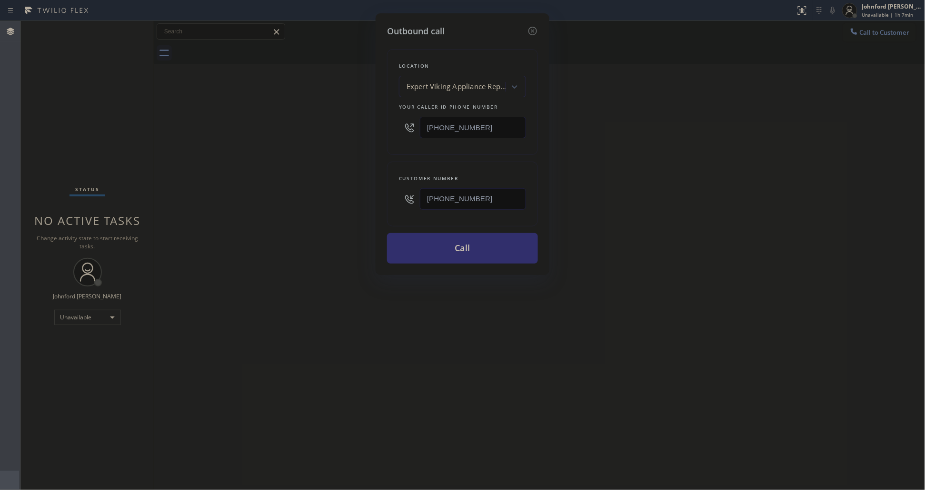
click at [448, 241] on button "Call" at bounding box center [462, 248] width 151 height 30
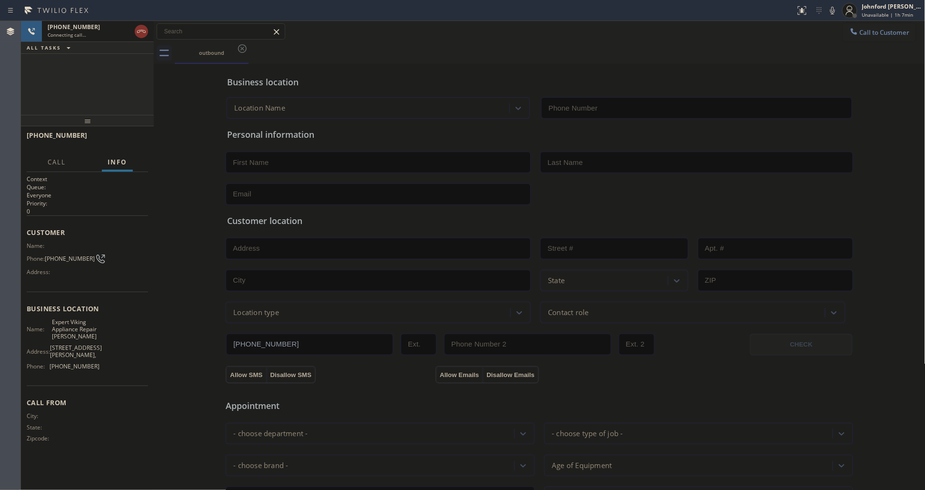
type input "[PHONE_NUMBER]"
click at [123, 126] on div at bounding box center [87, 120] width 133 height 11
click at [124, 134] on div "[PHONE_NUMBER] Live | 00:01 HANG UP" at bounding box center [87, 139] width 121 height 25
click at [123, 141] on span "HANG UP" at bounding box center [125, 139] width 29 height 7
click at [864, 30] on span "Call to Customer" at bounding box center [885, 32] width 50 height 9
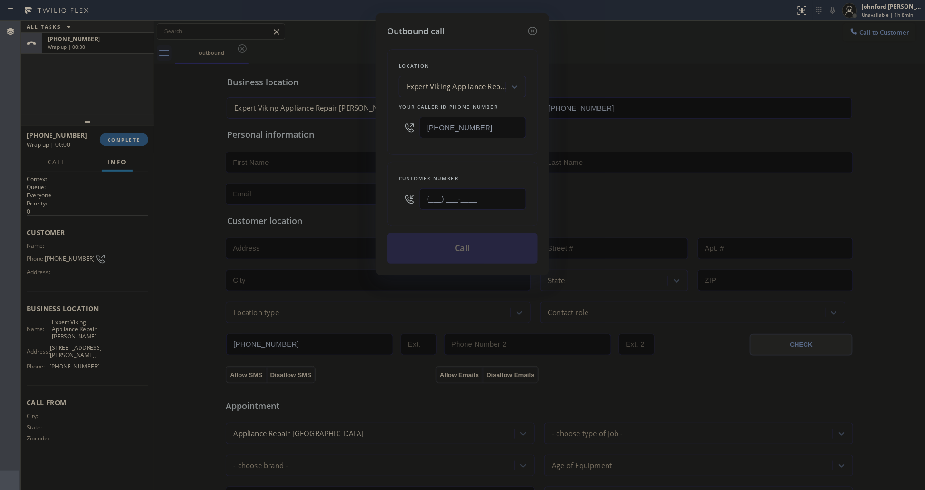
paste input "920) 503-3024"
type input "[PHONE_NUMBER]"
click at [411, 147] on div "Location Expert Viking Appliance Repair [PERSON_NAME] Your caller id phone numb…" at bounding box center [462, 102] width 151 height 106
click at [433, 243] on button "Call" at bounding box center [462, 248] width 151 height 30
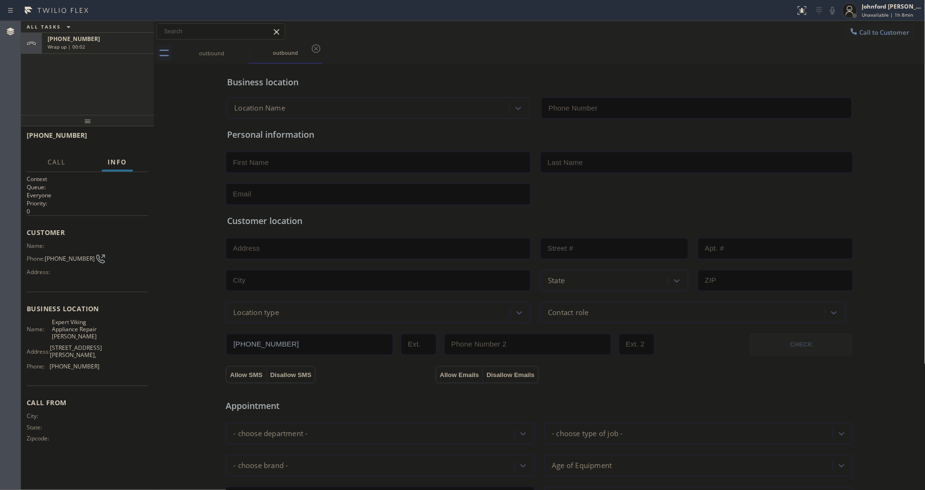
type input "[PHONE_NUMBER]"
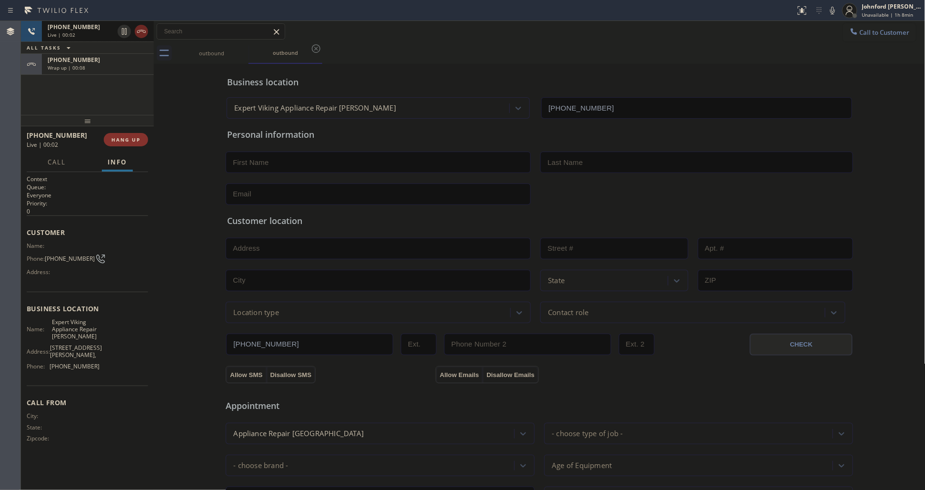
click at [143, 31] on icon at bounding box center [141, 31] width 9 height 3
drag, startPoint x: 702, startPoint y: 43, endPoint x: 582, endPoint y: 43, distance: 119.1
click at [702, 43] on div "outbound outbound" at bounding box center [550, 52] width 751 height 21
click at [58, 83] on div "ALL TASKS ALL TASKS ACTIVE TASKS TASKS IN WRAP UP [PHONE_NUMBER] Wrap up | 00:0…" at bounding box center [87, 68] width 133 height 94
click at [129, 131] on div "[PHONE_NUMBER] Wrap up | 00:21 COMPLETE" at bounding box center [87, 139] width 121 height 25
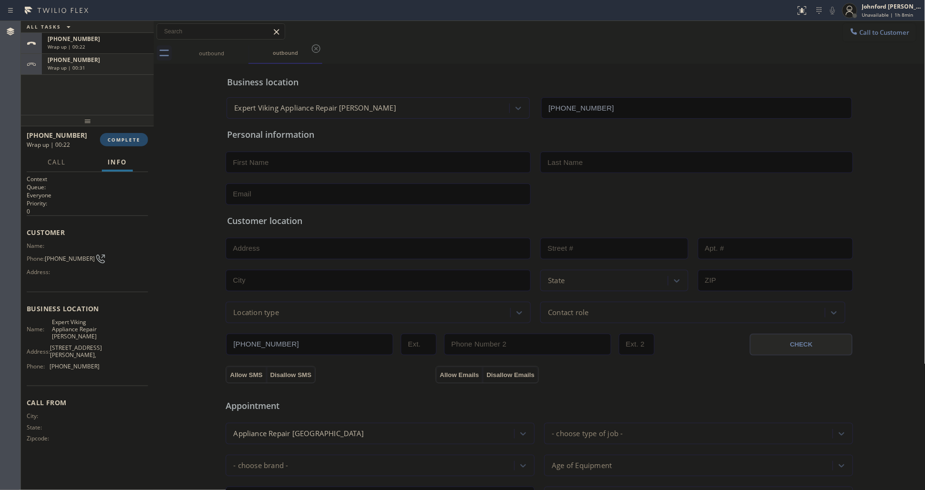
click at [144, 140] on button "COMPLETE" at bounding box center [124, 139] width 48 height 13
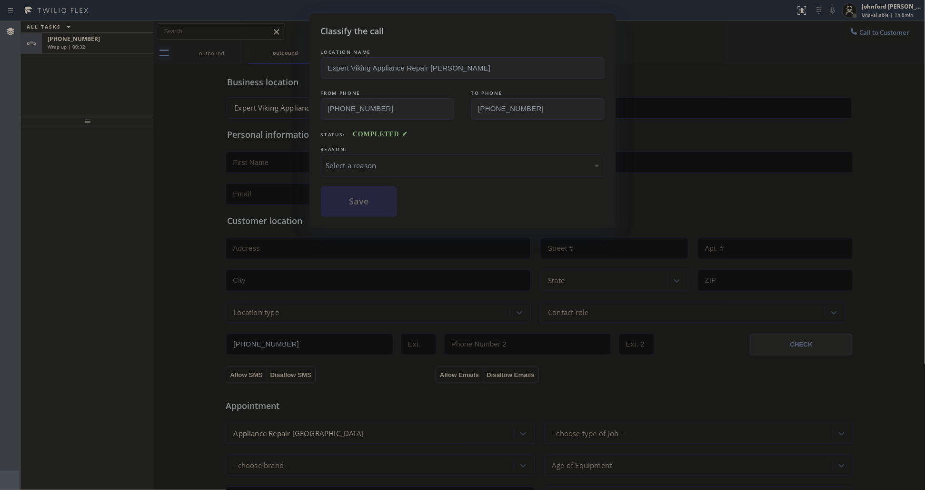
click at [423, 160] on div "Select a reason" at bounding box center [462, 165] width 273 height 11
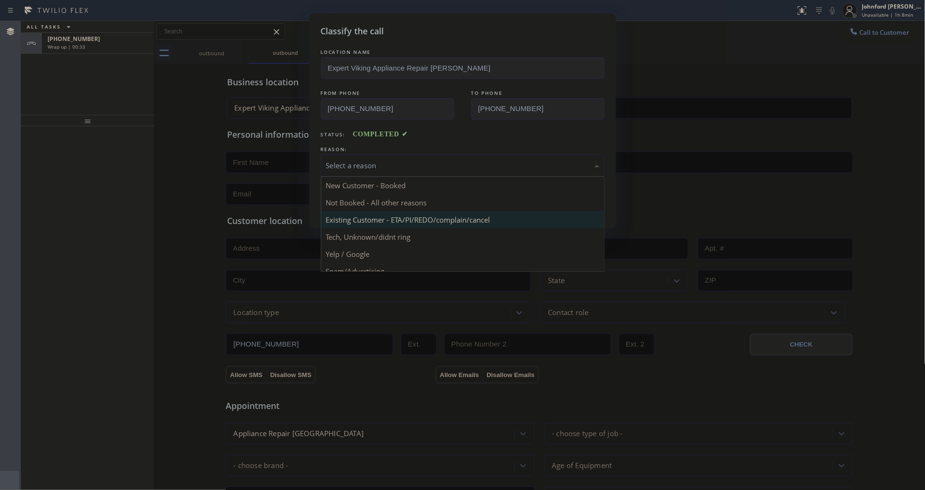
scroll to position [65, 0]
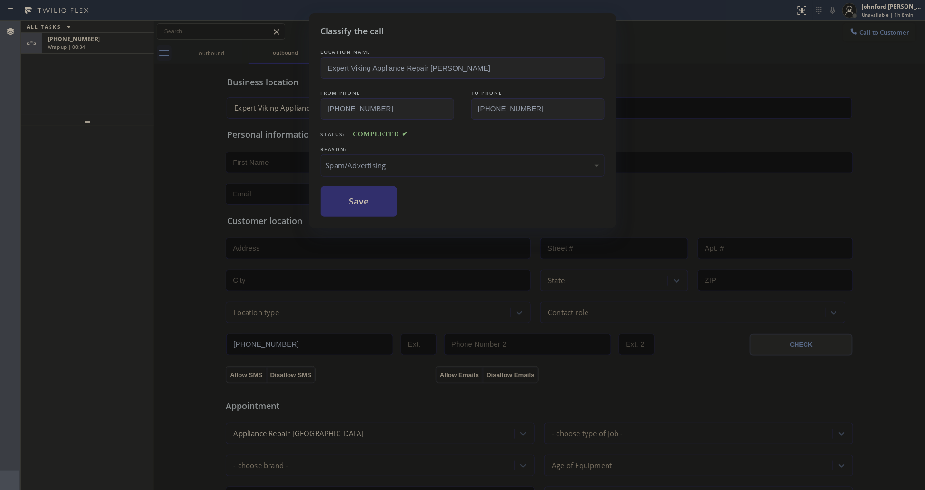
click at [372, 209] on button "Save" at bounding box center [359, 201] width 77 height 30
click at [119, 55] on div "Classify the call LOCATION NAME Expert Viking Appliance Repair [PERSON_NAME] FR…" at bounding box center [462, 245] width 925 height 490
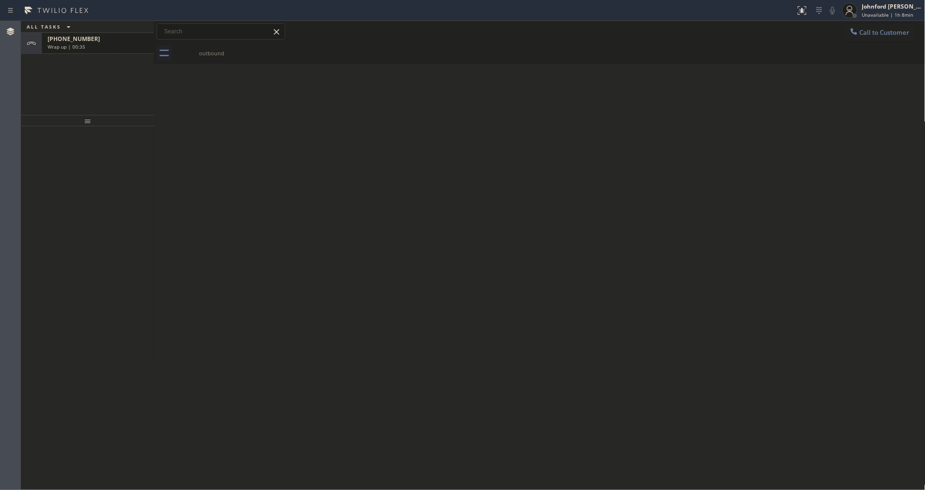
click at [118, 51] on div "[PHONE_NUMBER] Wrap up | 00:35" at bounding box center [96, 43] width 108 height 21
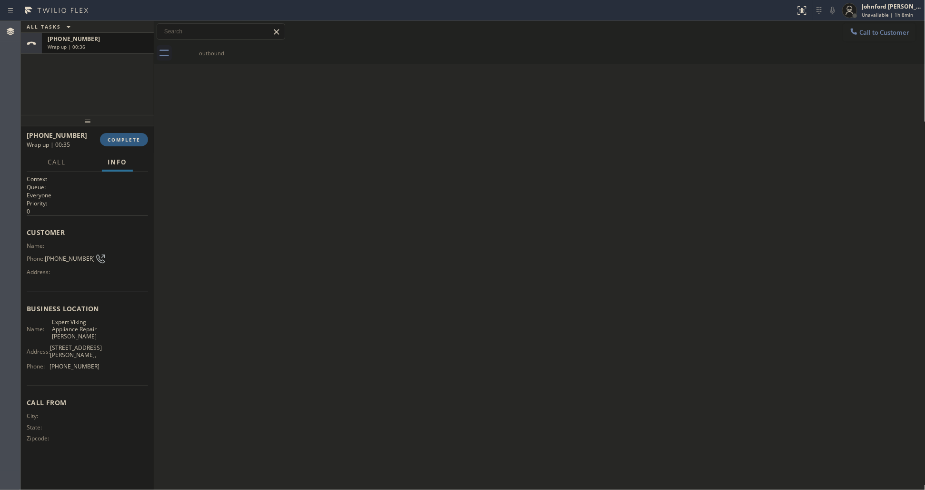
click at [118, 51] on div "[PHONE_NUMBER] Wrap up | 00:36" at bounding box center [96, 43] width 108 height 21
click at [123, 139] on span "COMPLETE" at bounding box center [124, 139] width 33 height 7
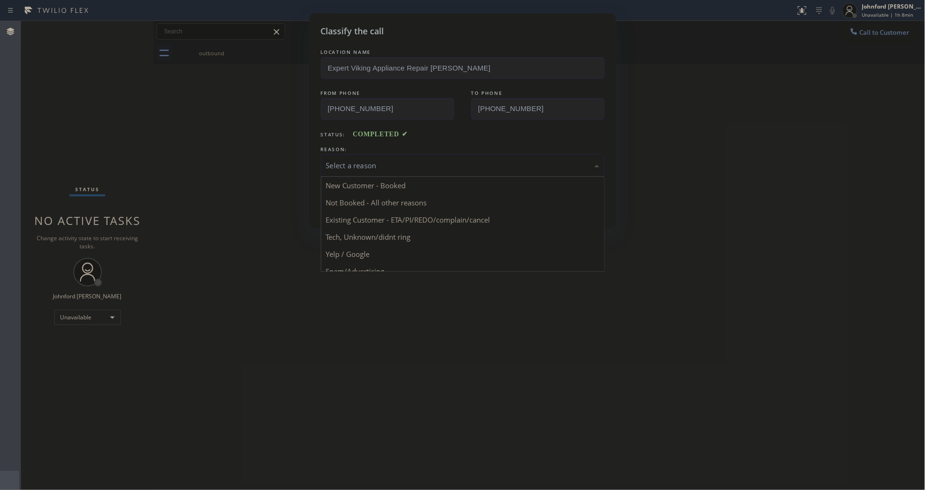
click at [377, 160] on div "Select a reason" at bounding box center [462, 165] width 273 height 11
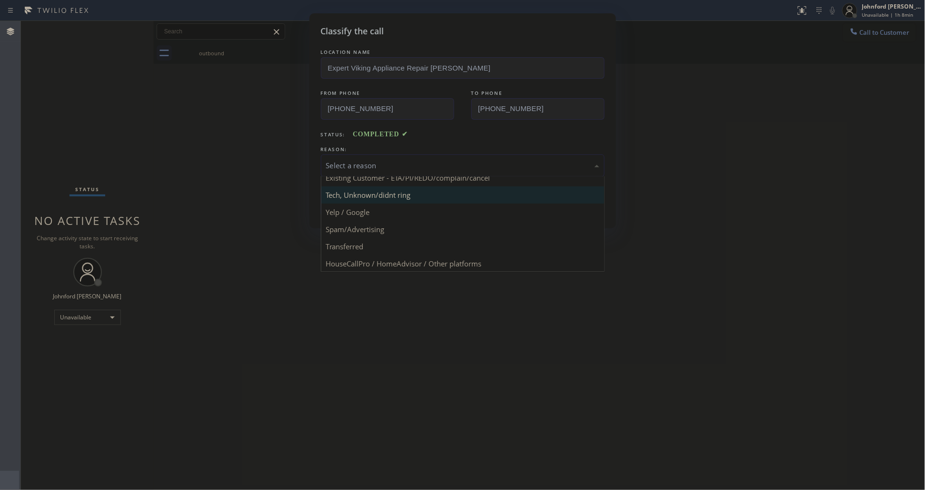
scroll to position [65, 0]
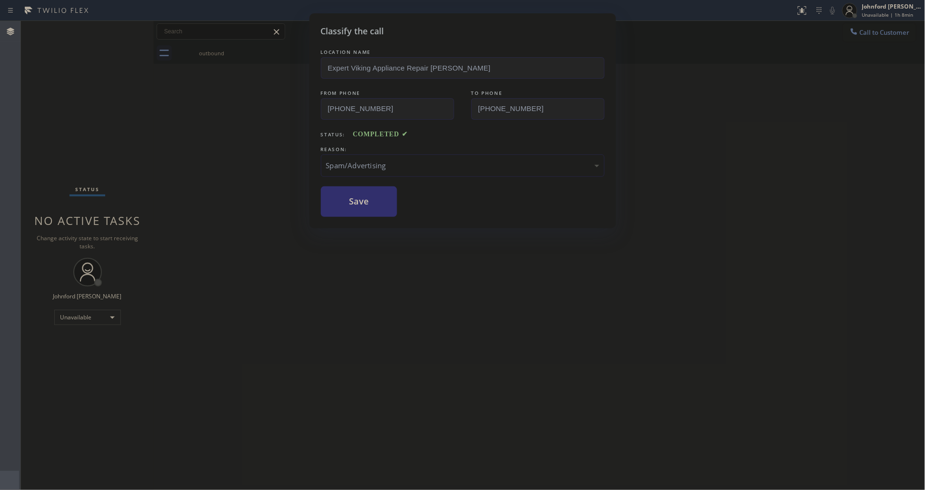
click at [355, 196] on button "Save" at bounding box center [359, 201] width 77 height 30
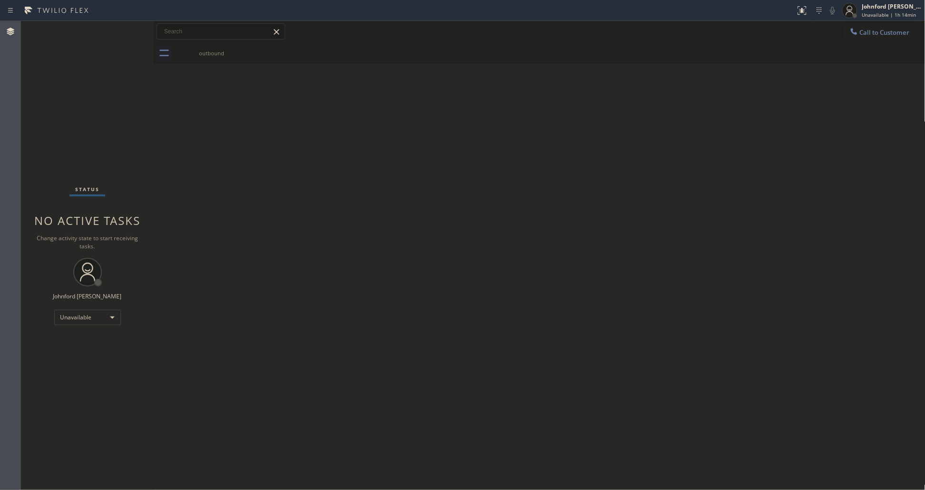
click at [723, 231] on div "Back to Dashboard Change Sender ID Customers Technicians Select a contact Outbo…" at bounding box center [540, 255] width 772 height 469
click at [373, 161] on div "Back to Dashboard Change Sender ID Customers Technicians Select a contact Outbo…" at bounding box center [540, 255] width 772 height 469
click at [651, 251] on div "Back to Dashboard Change Sender ID Customers Technicians Select a contact Outbo…" at bounding box center [540, 255] width 772 height 469
click at [736, 167] on div "Back to Dashboard Change Sender ID Customers Technicians Select a contact Outbo…" at bounding box center [540, 255] width 772 height 469
click at [695, 124] on div "Back to Dashboard Change Sender ID Customers Technicians Select a contact Outbo…" at bounding box center [540, 255] width 772 height 469
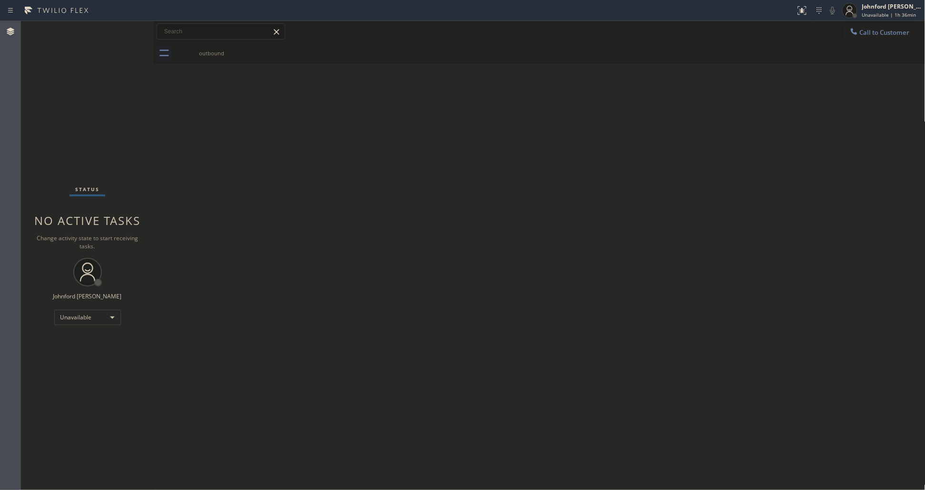
click at [737, 40] on div "Call to Customer Outbound call Location Expert Viking Appliance Repair [GEOGRAP…" at bounding box center [540, 31] width 772 height 21
click at [69, 320] on div "Unavailable" at bounding box center [87, 317] width 67 height 15
click at [84, 327] on li "Offline" at bounding box center [86, 330] width 65 height 11
click at [894, 4] on div "Johnford [PERSON_NAME]" at bounding box center [893, 6] width 60 height 8
click at [864, 92] on button "Log out" at bounding box center [878, 92] width 95 height 21
